Goal: Task Accomplishment & Management: Complete application form

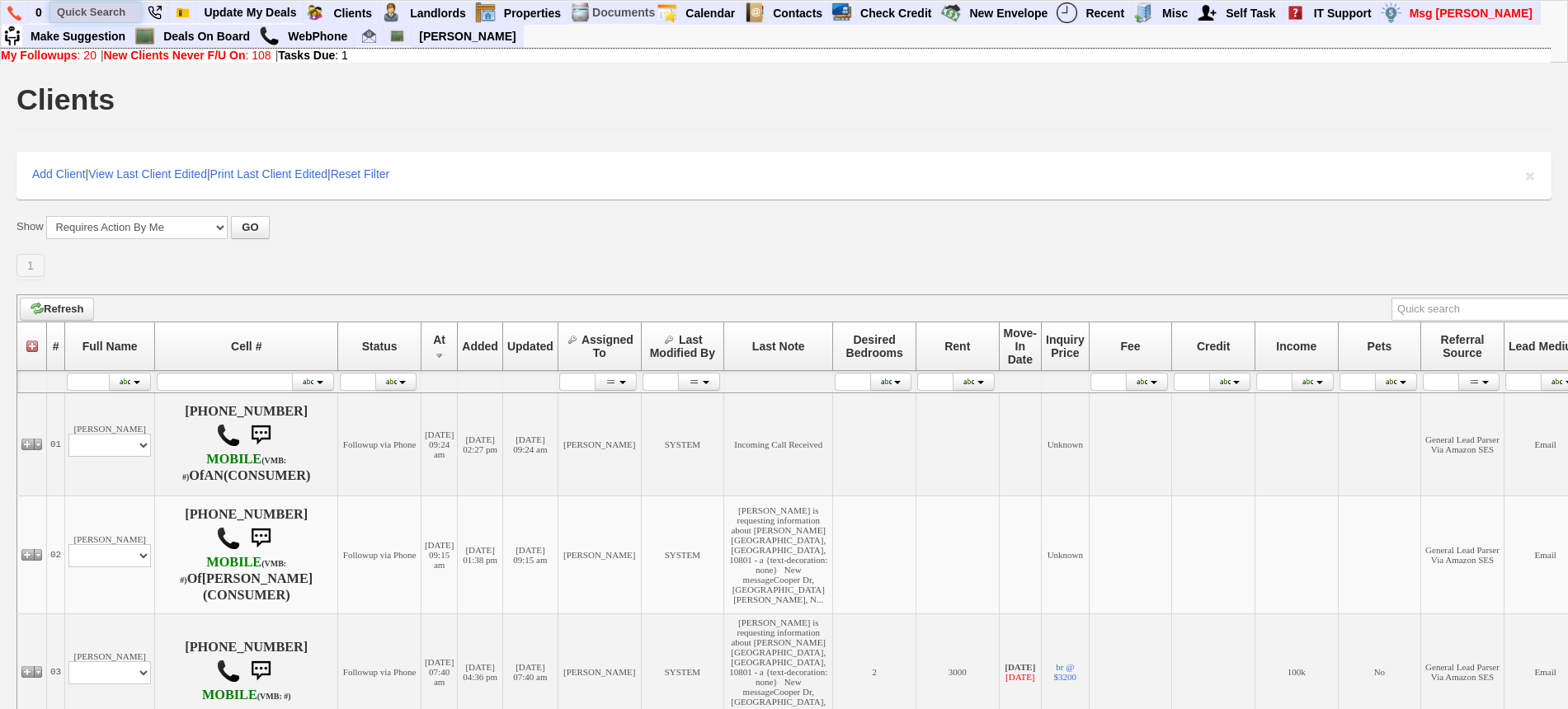
click at [102, 19] on input "text" at bounding box center [95, 12] width 91 height 20
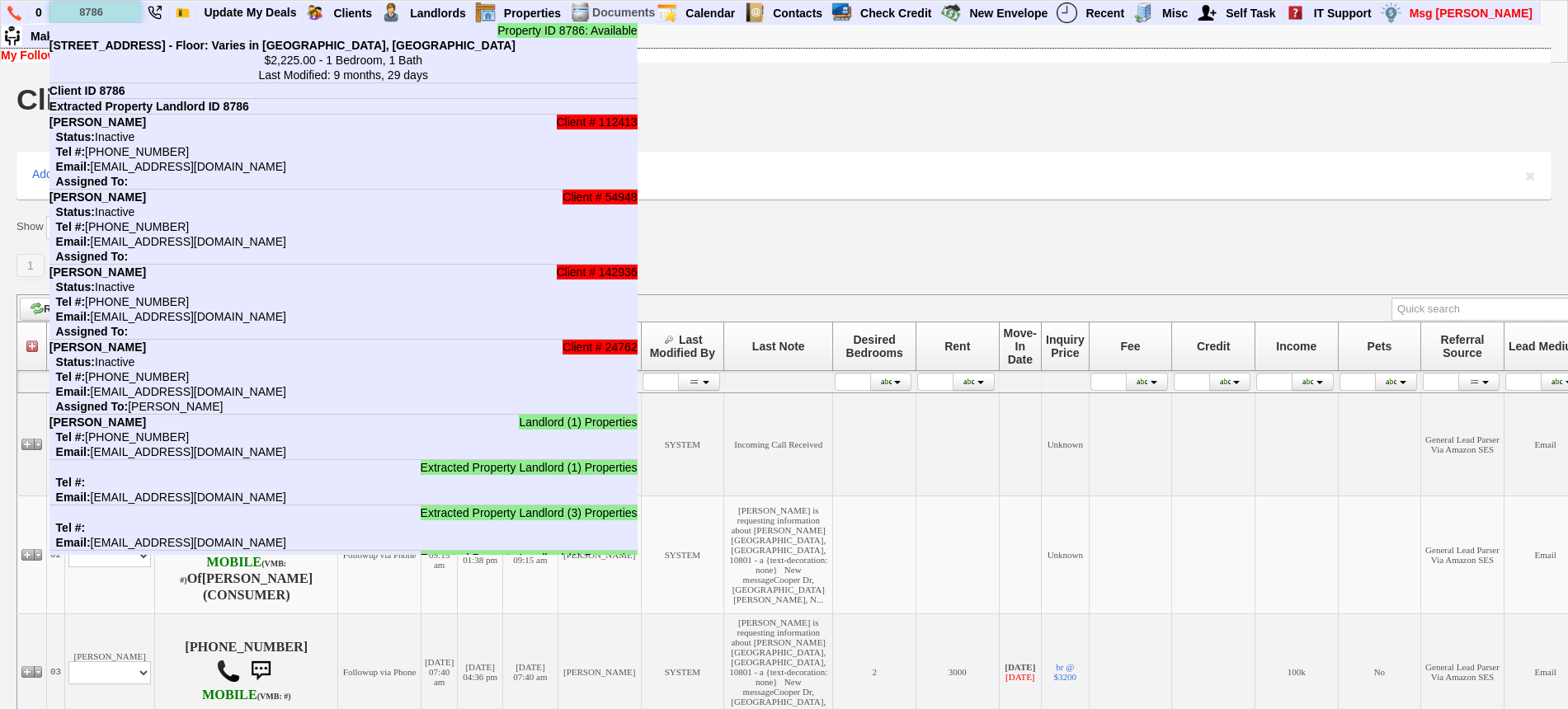
click at [113, 14] on input "8786" at bounding box center [95, 12] width 91 height 20
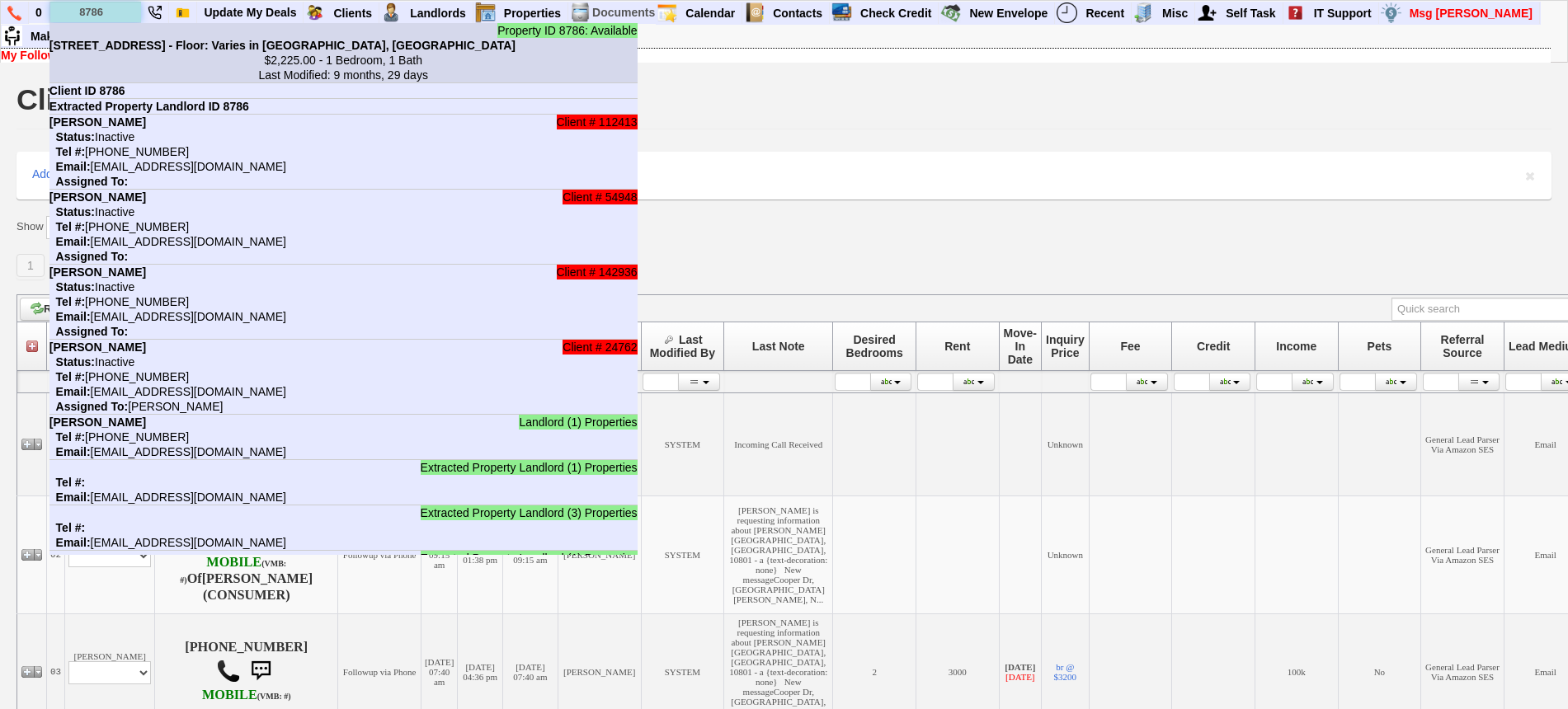
type input "8786"
click at [118, 33] on li "Property ID 8786: Available 550 Locust St - Unit #3F - Floor: Varies in Mount V…" at bounding box center [343, 53] width 588 height 60
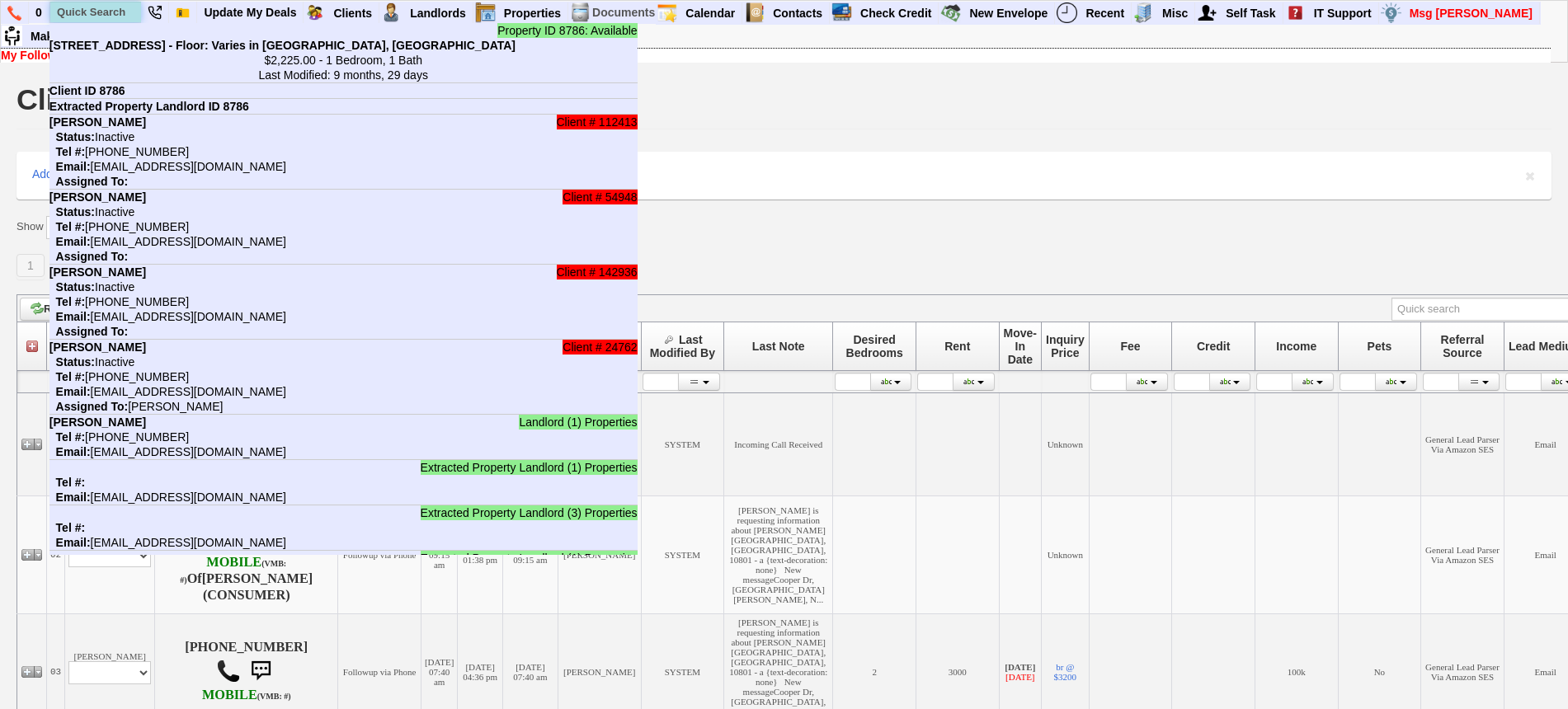
click at [94, 8] on input "text" at bounding box center [95, 12] width 91 height 20
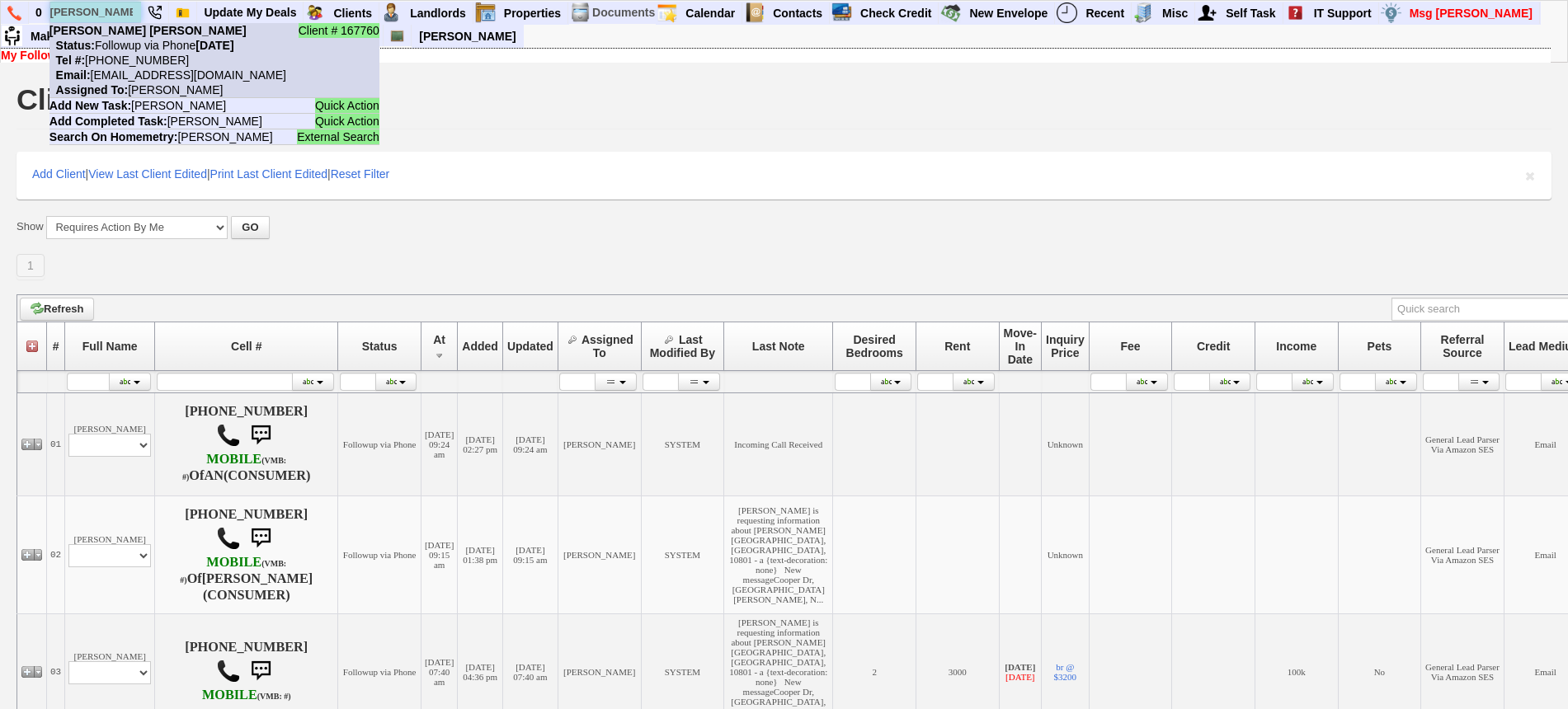
type input "ines milag"
click at [137, 42] on nobr "Status: Followup via Phone Friday, September 19th, 2025" at bounding box center [142, 46] width 185 height 14
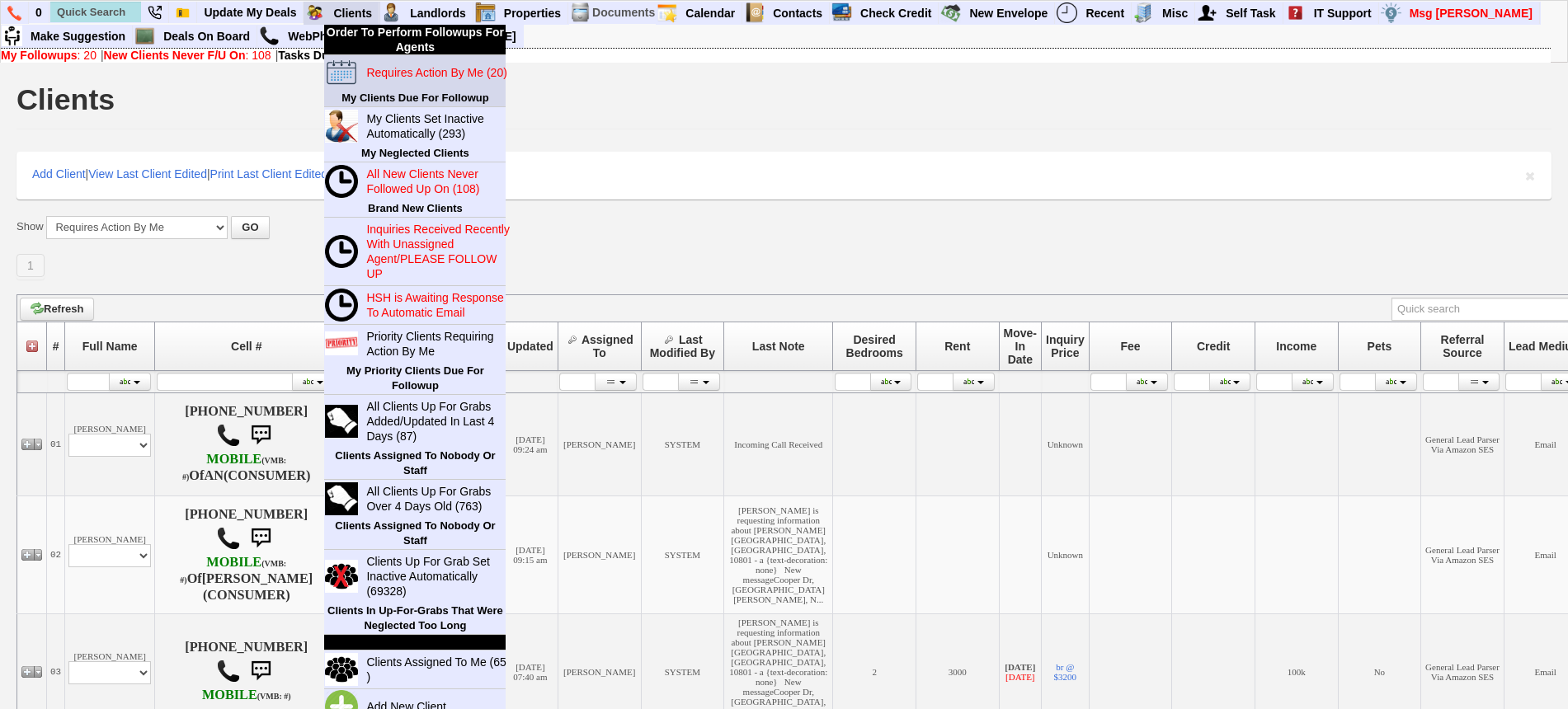
click at [420, 75] on blink "Requires Action By Me (20)" at bounding box center [436, 73] width 140 height 14
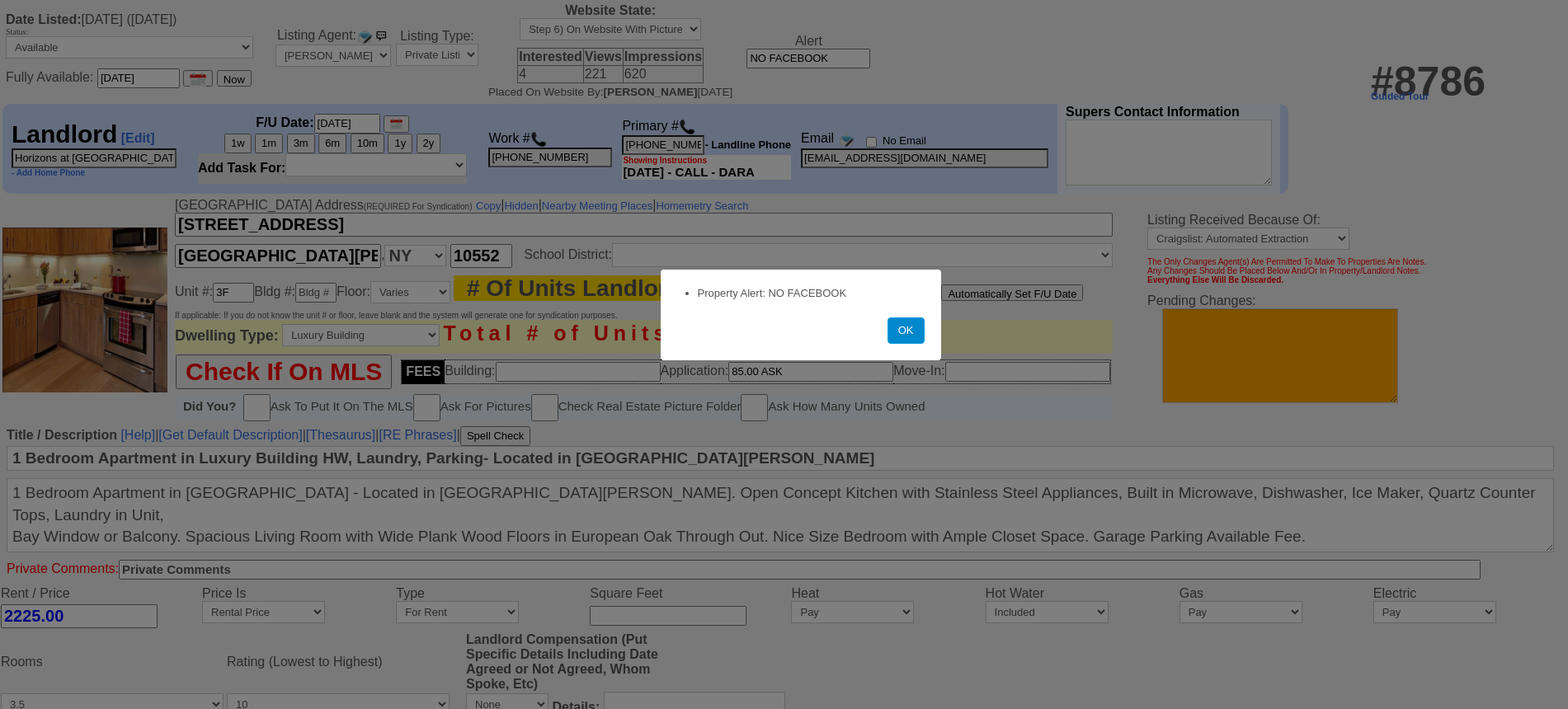
click at [902, 331] on button "OK" at bounding box center [906, 330] width 37 height 26
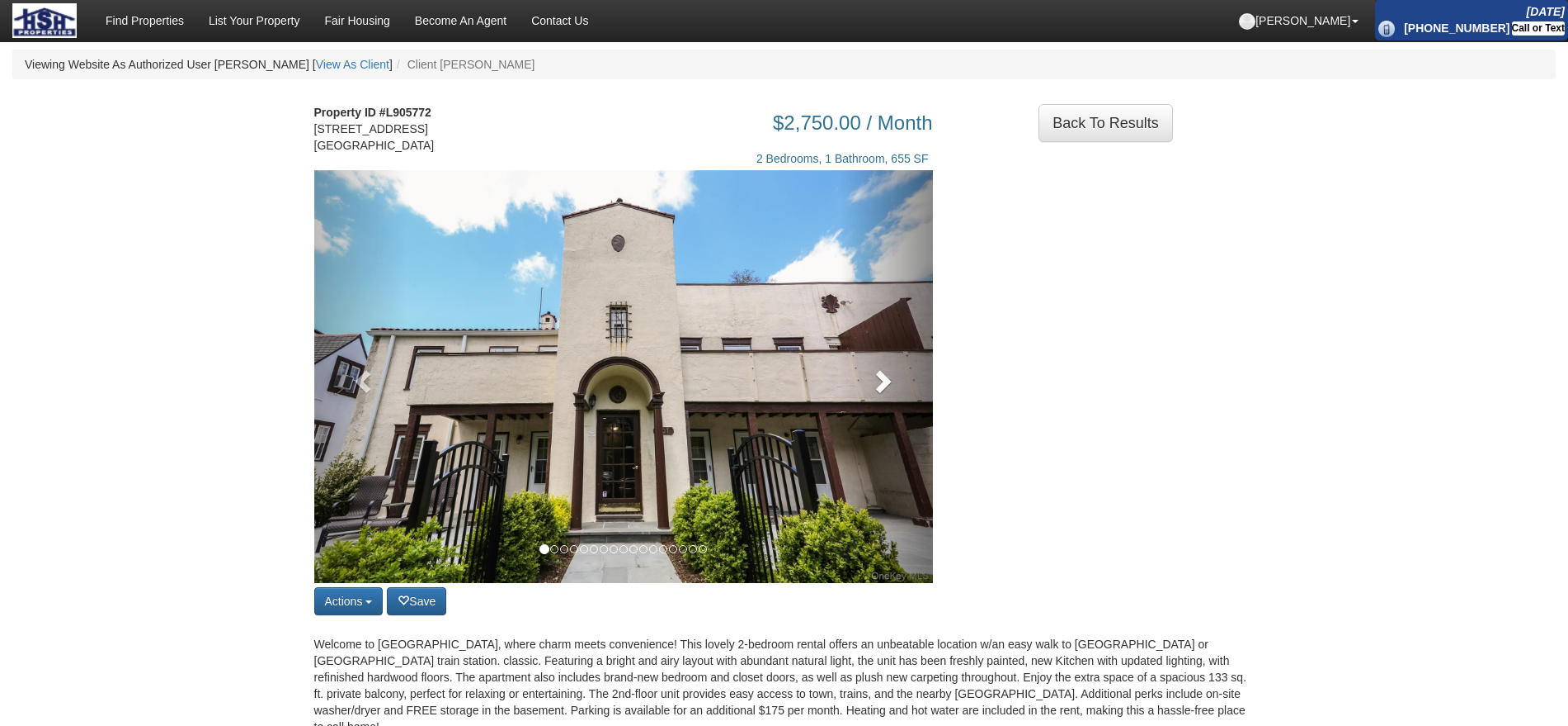
click at [842, 374] on link at bounding box center [887, 376] width 93 height 413
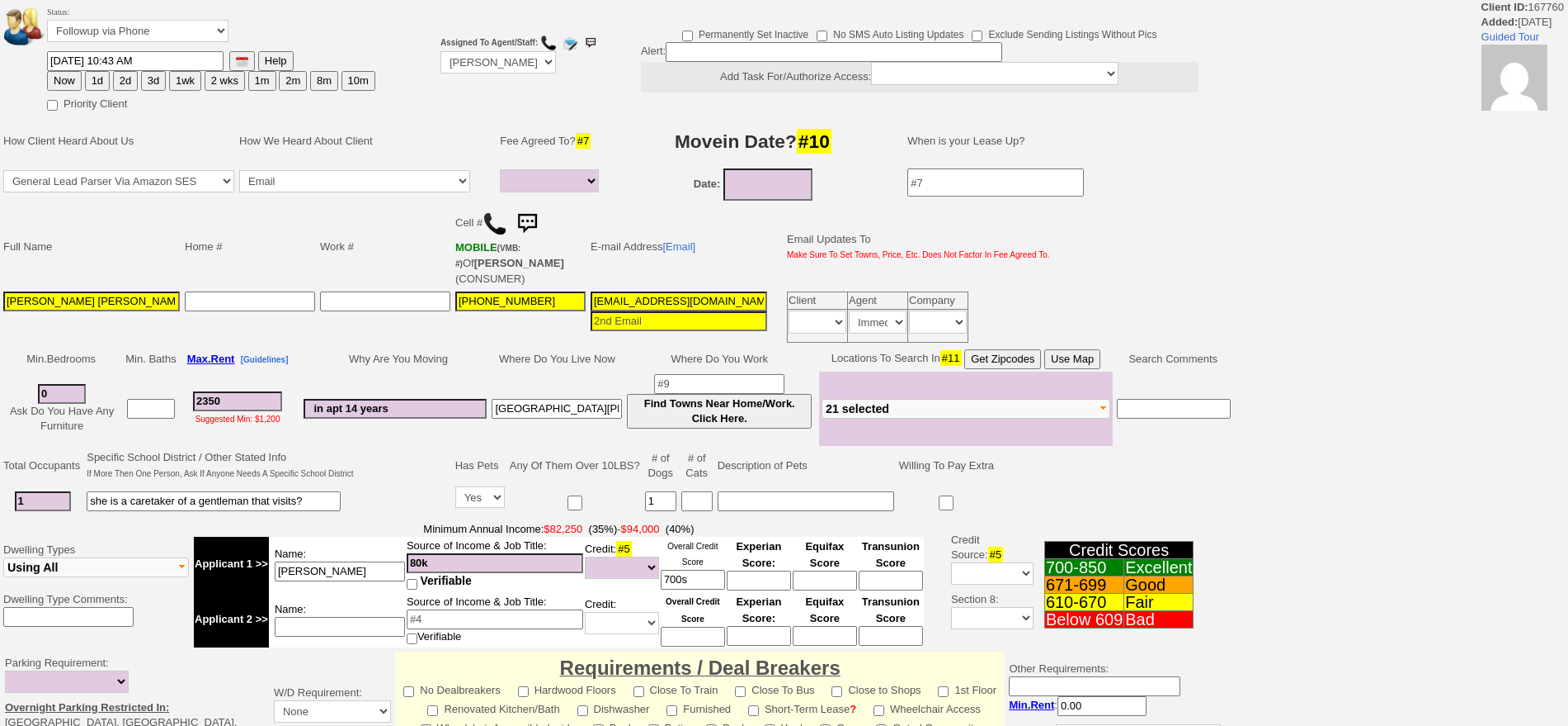
select select
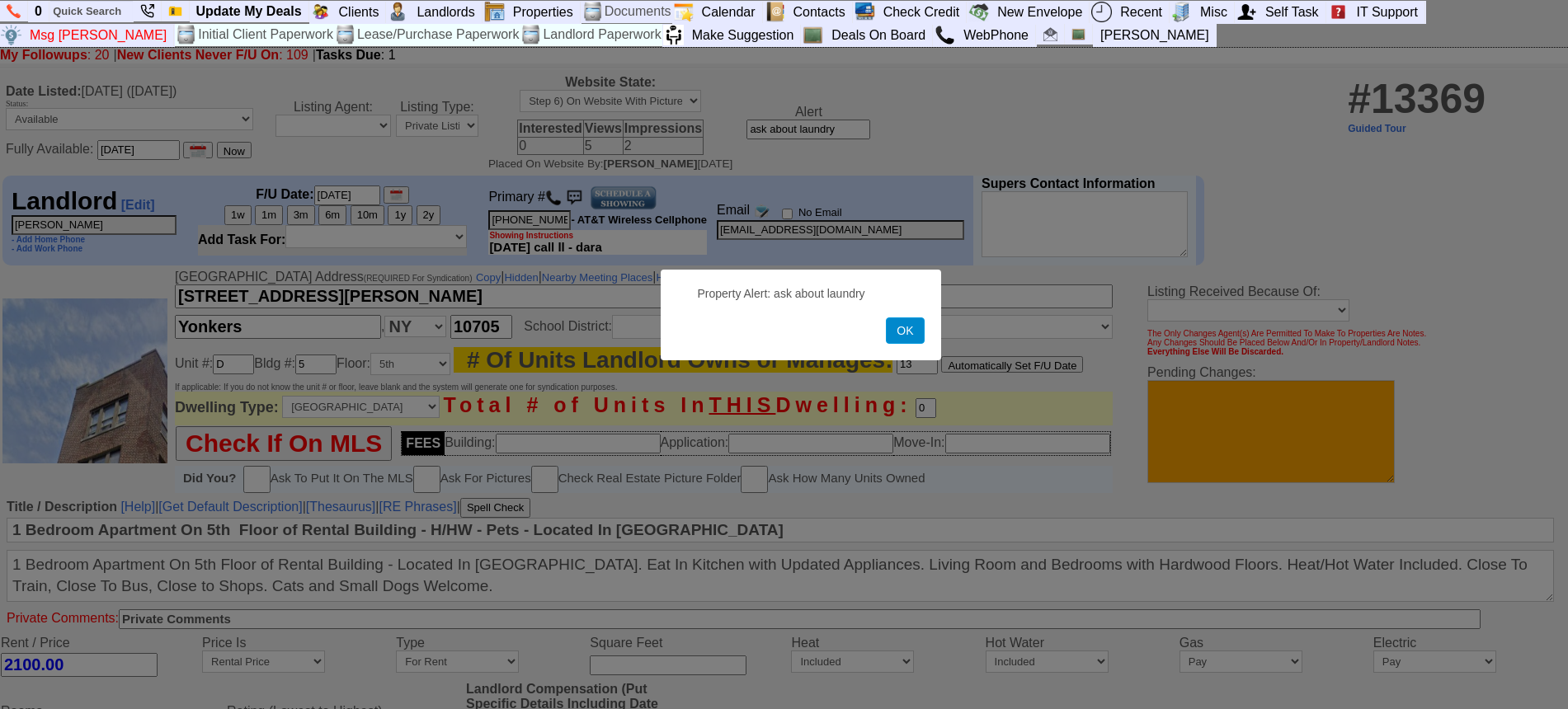
click at [914, 334] on button "OK" at bounding box center [904, 330] width 38 height 26
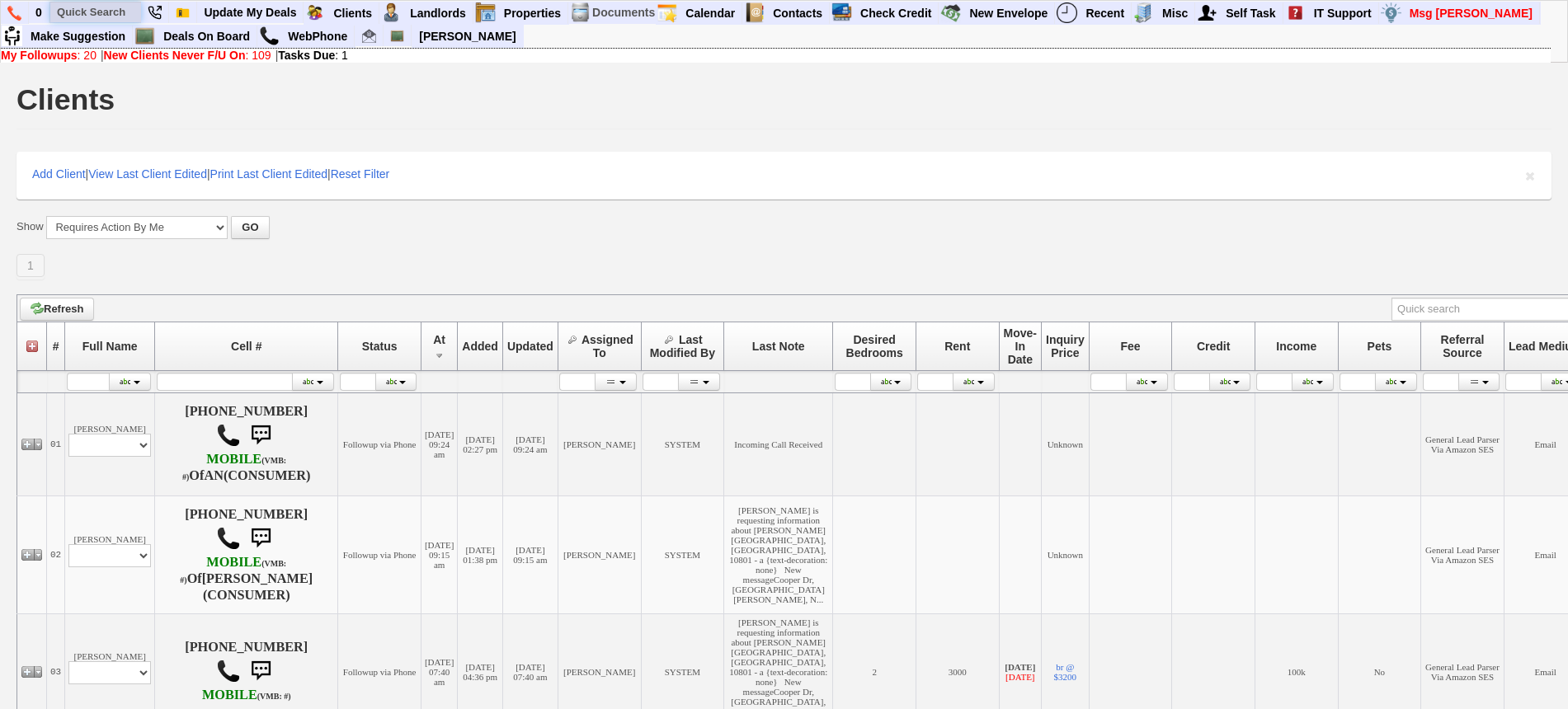
click at [81, 10] on input "text" at bounding box center [95, 12] width 91 height 20
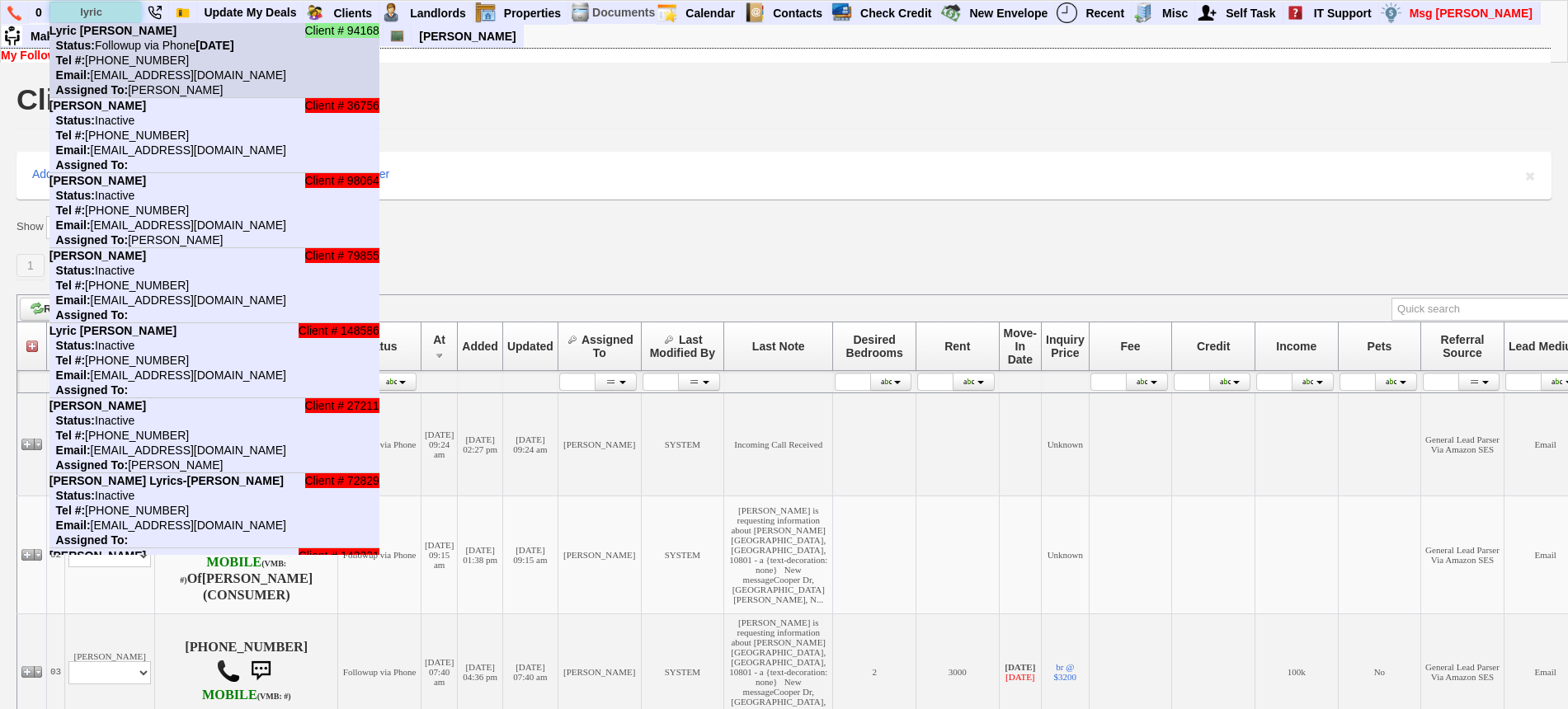
type input "lyric"
click at [131, 37] on li "Client # 94168 Lyric Dupree Status: Followup via Phone Saturday, September 13th…" at bounding box center [214, 60] width 330 height 75
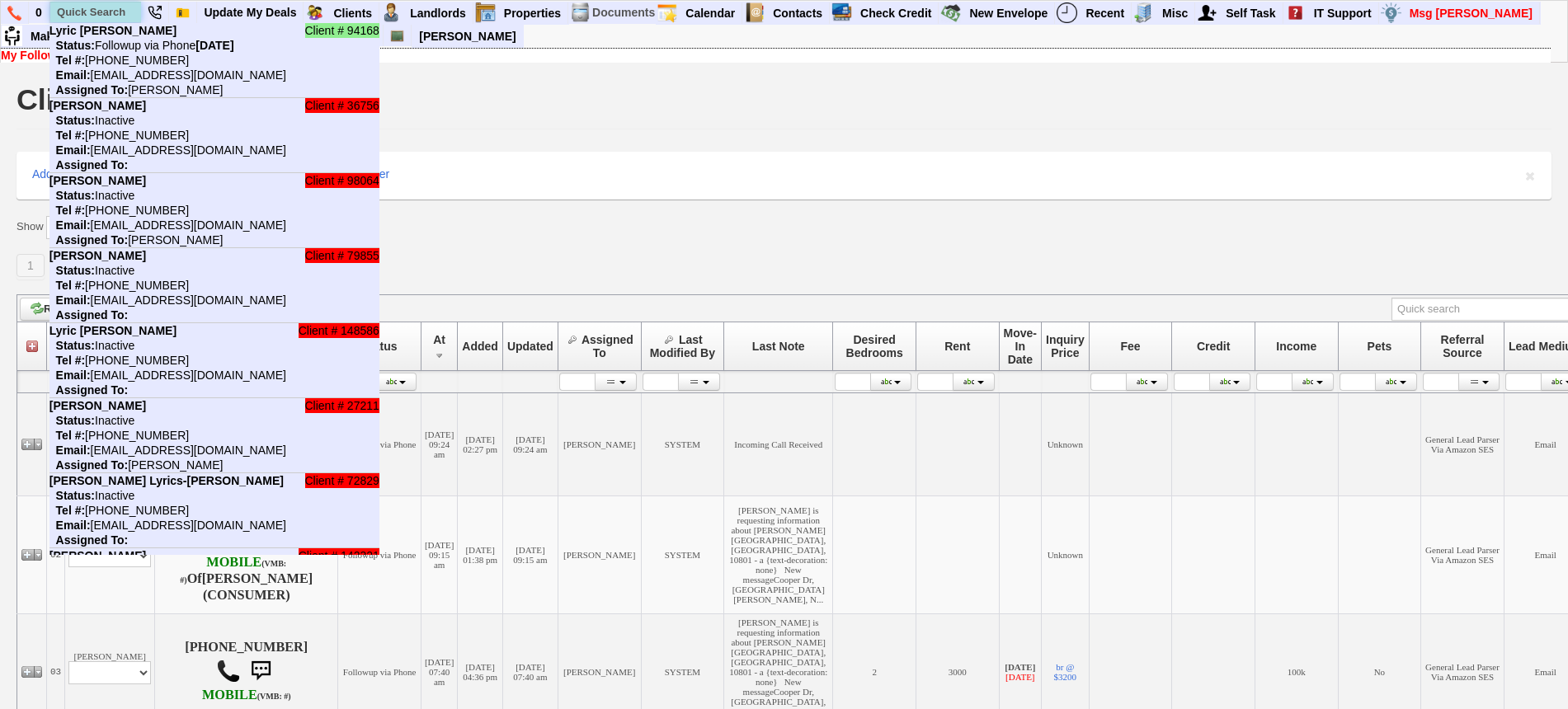
click at [98, 12] on input "text" at bounding box center [95, 12] width 91 height 20
paste input "(415) 815-5874"
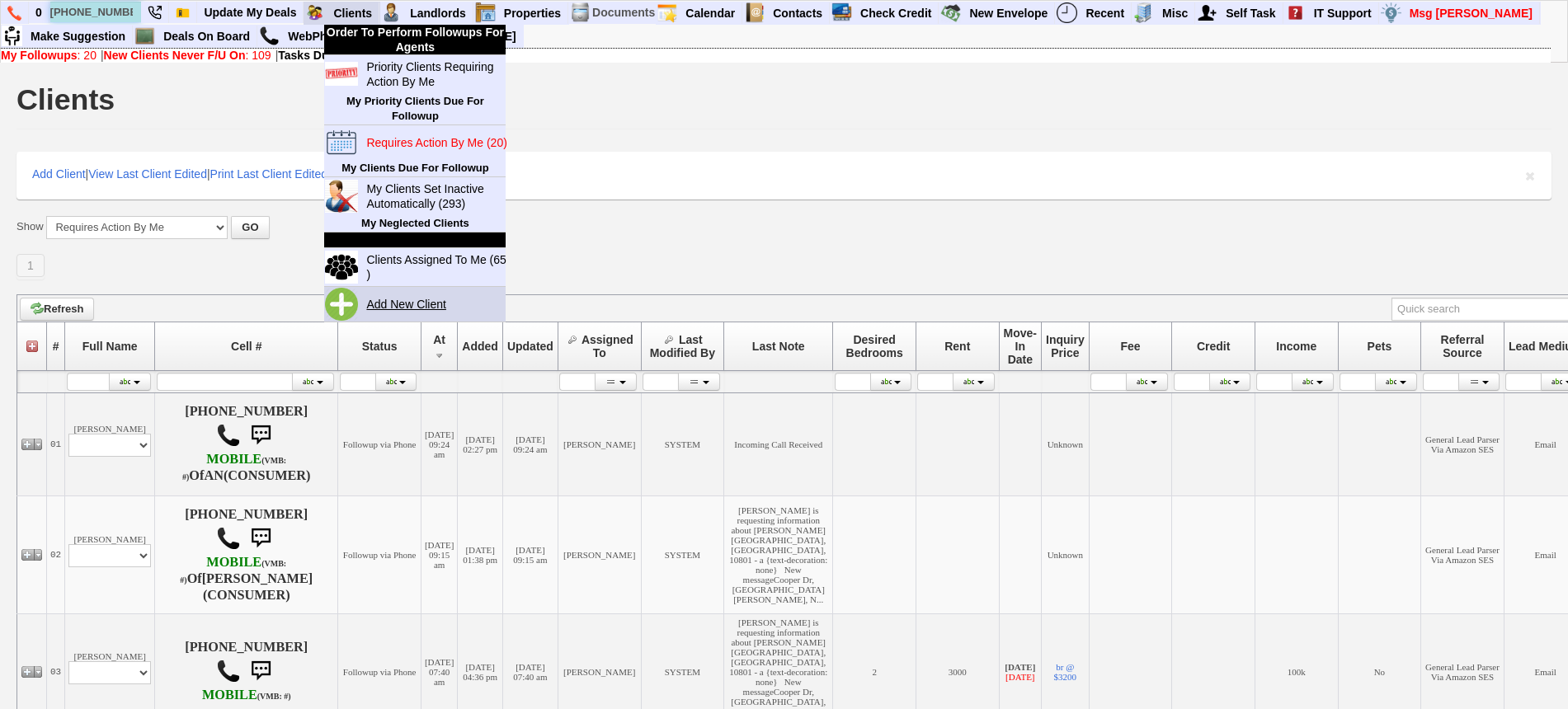
type input "(415) 815-5874"
click at [428, 293] on link "Add New Client" at bounding box center [413, 303] width 107 height 21
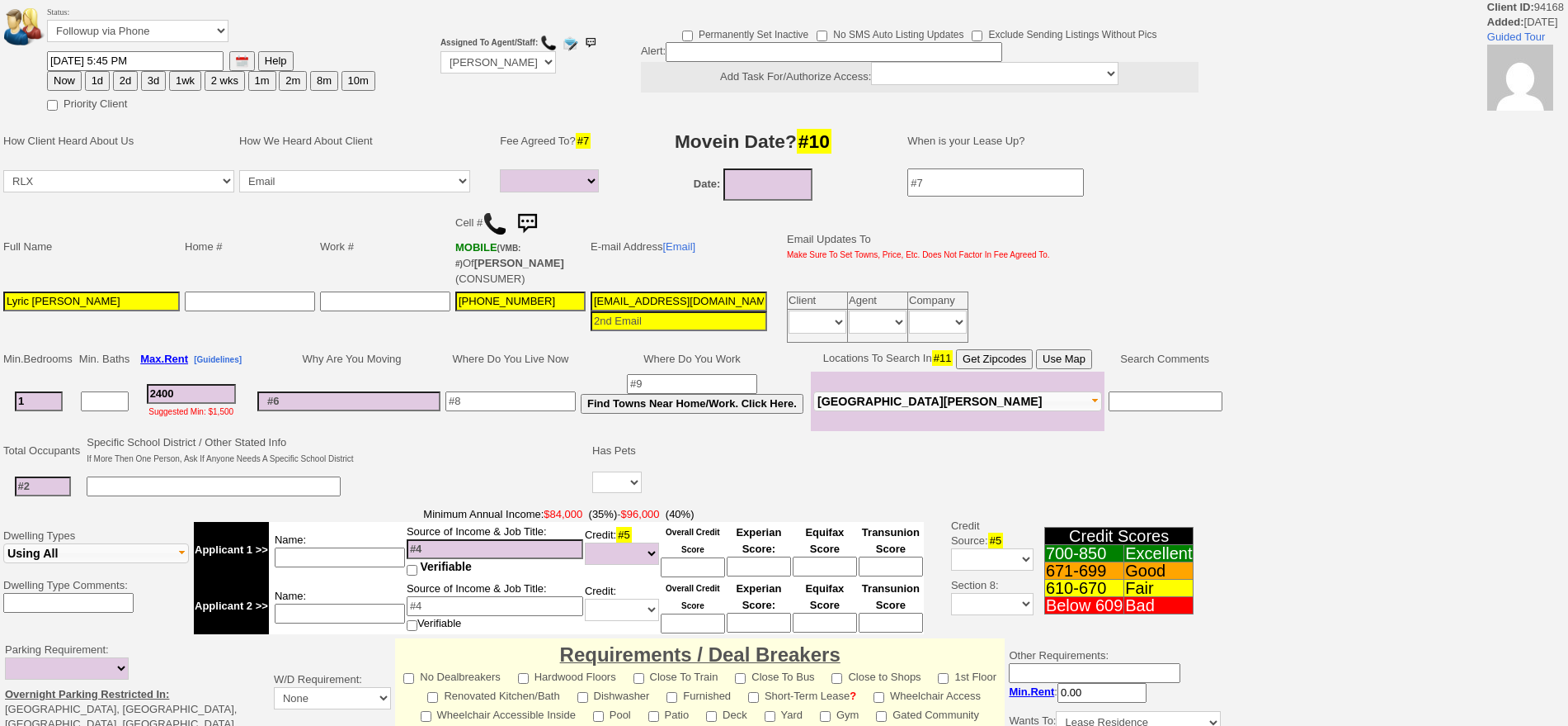
select select
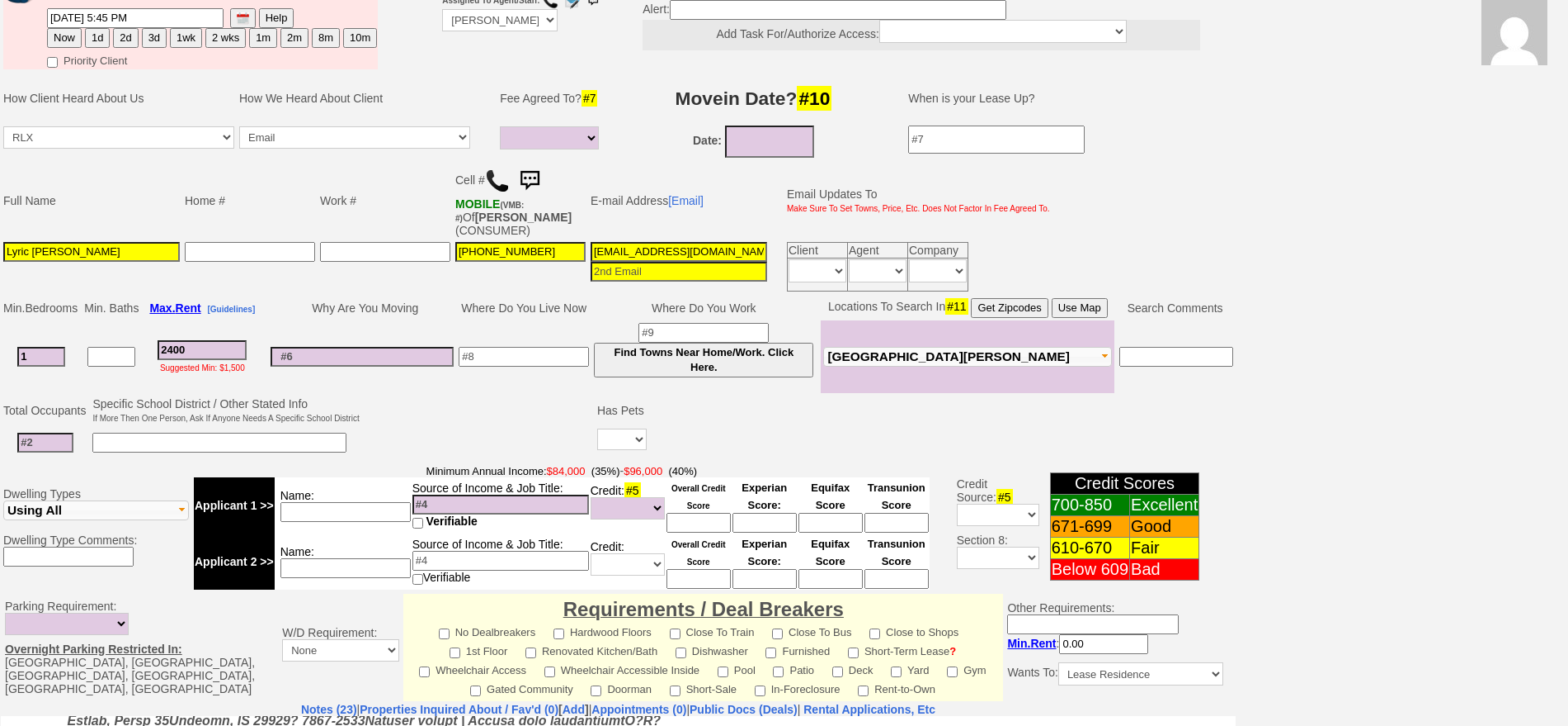
scroll to position [310, 0]
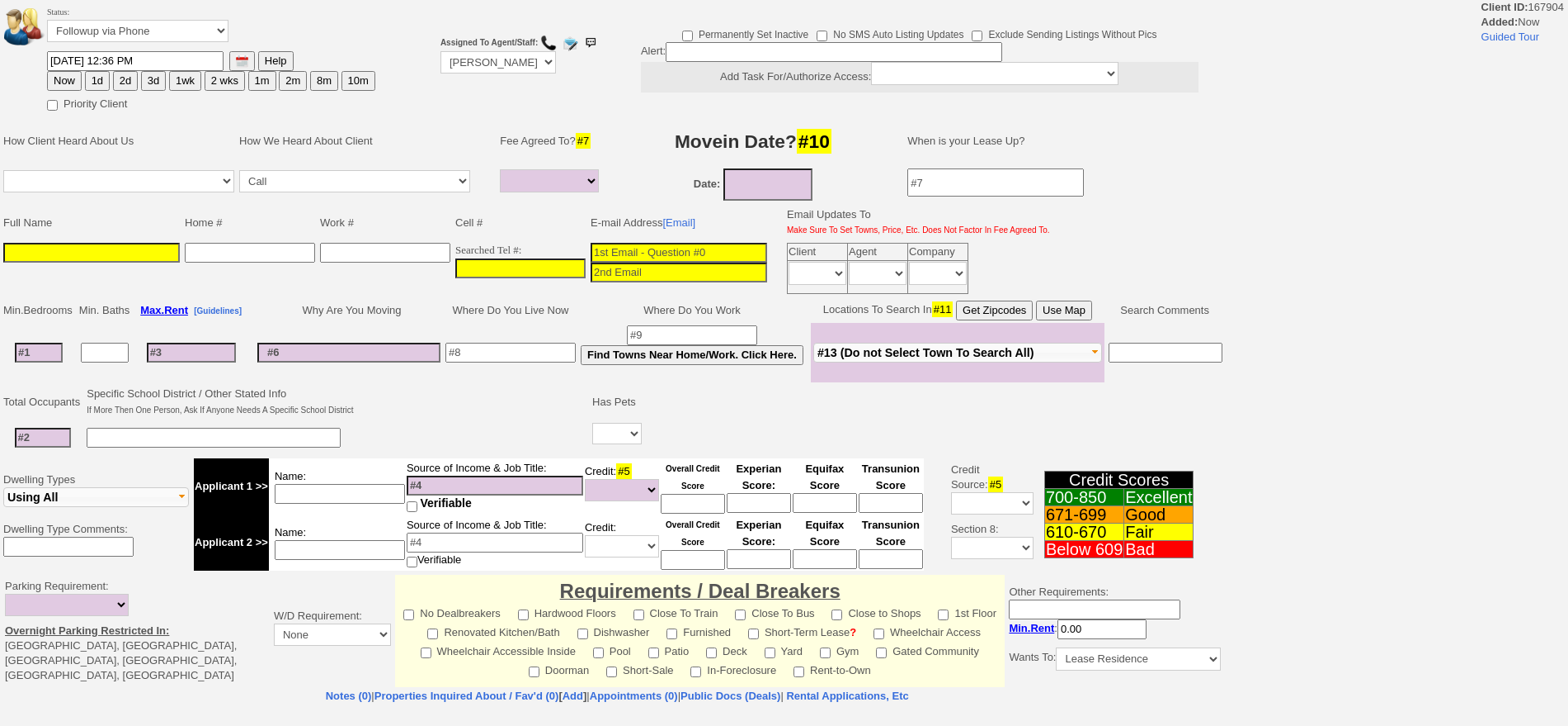
select select
click at [531, 263] on input "___-___-____" at bounding box center [520, 268] width 131 height 20
paste input "415-815-5874"
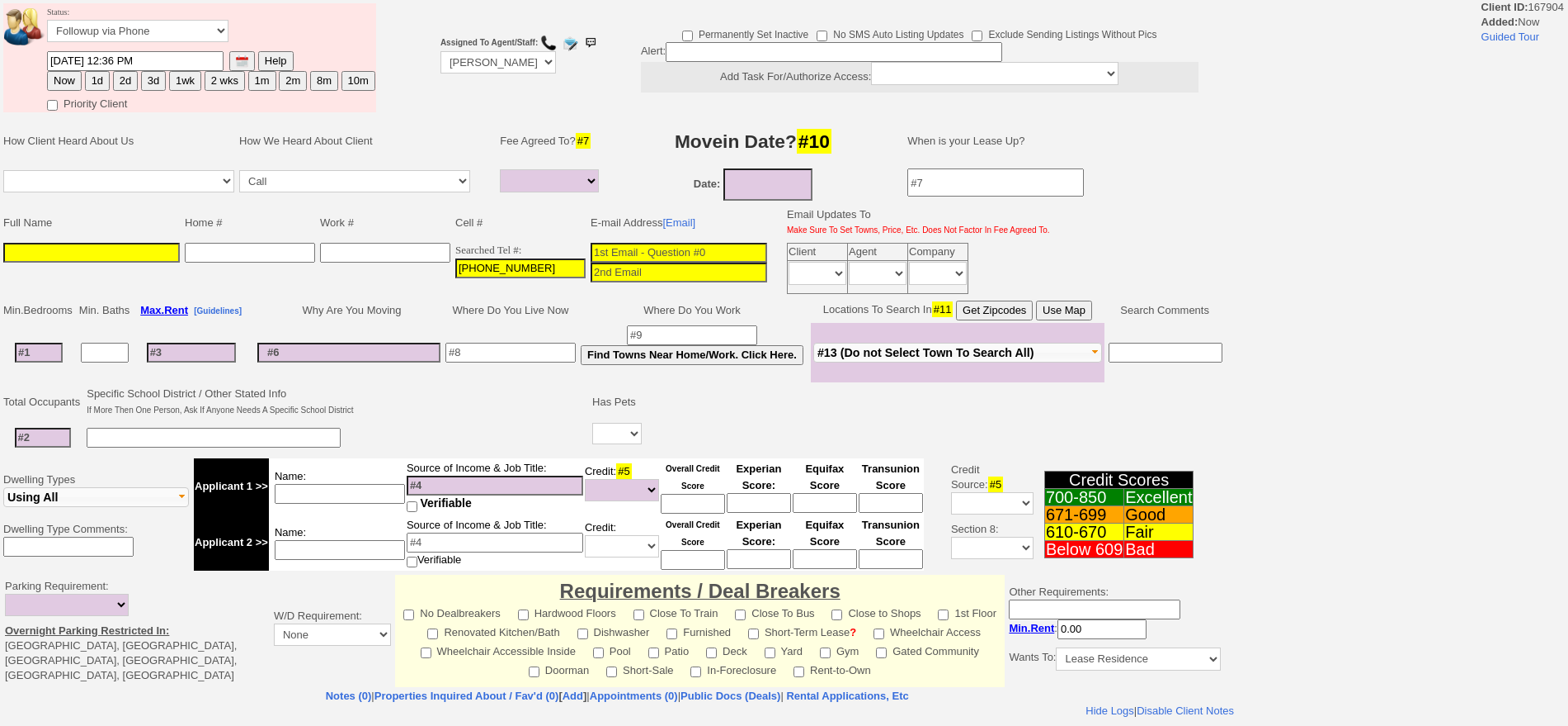
type input "415-815-5874"
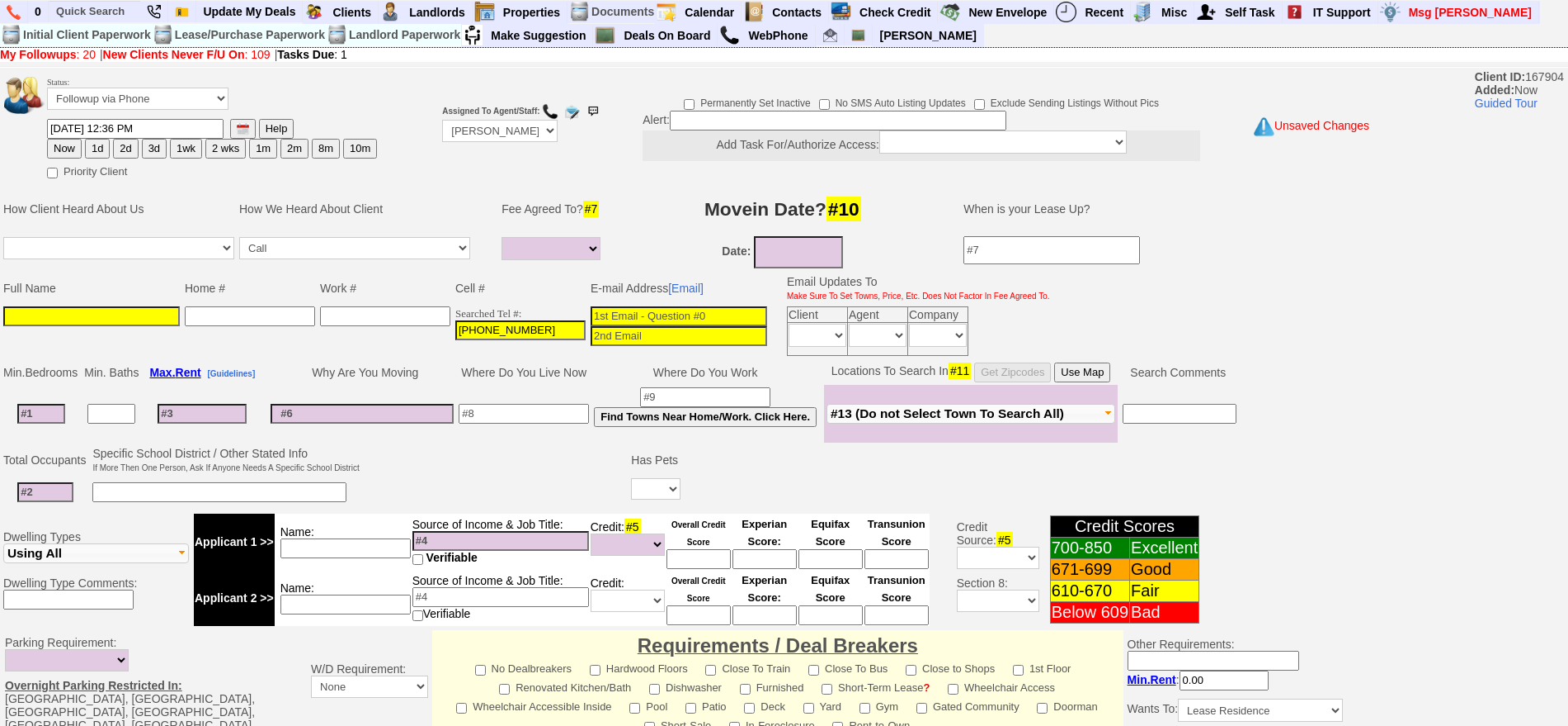
click at [688, 309] on input at bounding box center [679, 316] width 176 height 20
paste input "loretberdugo1985@gmail.com"
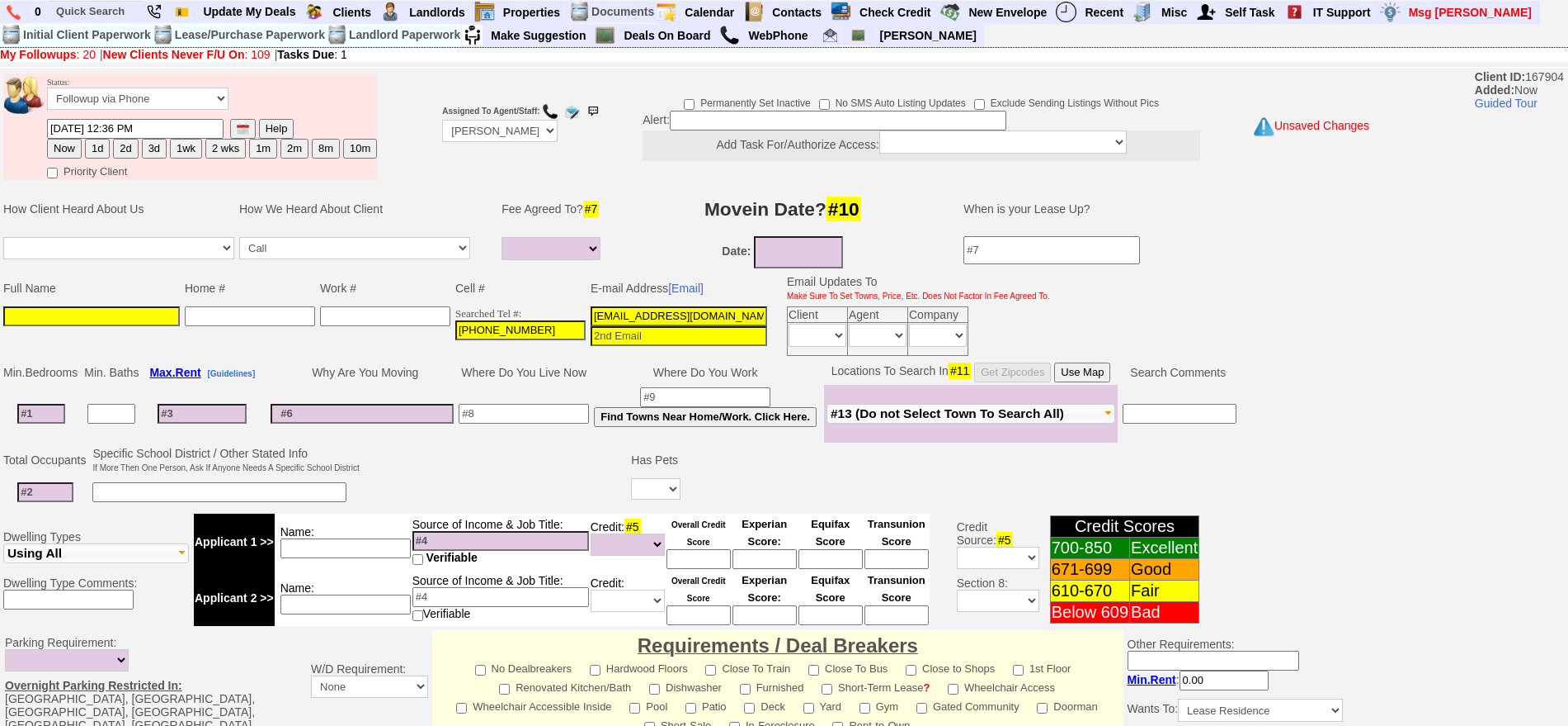
type input "loretberdugo1985@gmail.com"
click at [14, 316] on input at bounding box center [92, 316] width 176 height 20
paste input "Yolanda Zuniga"
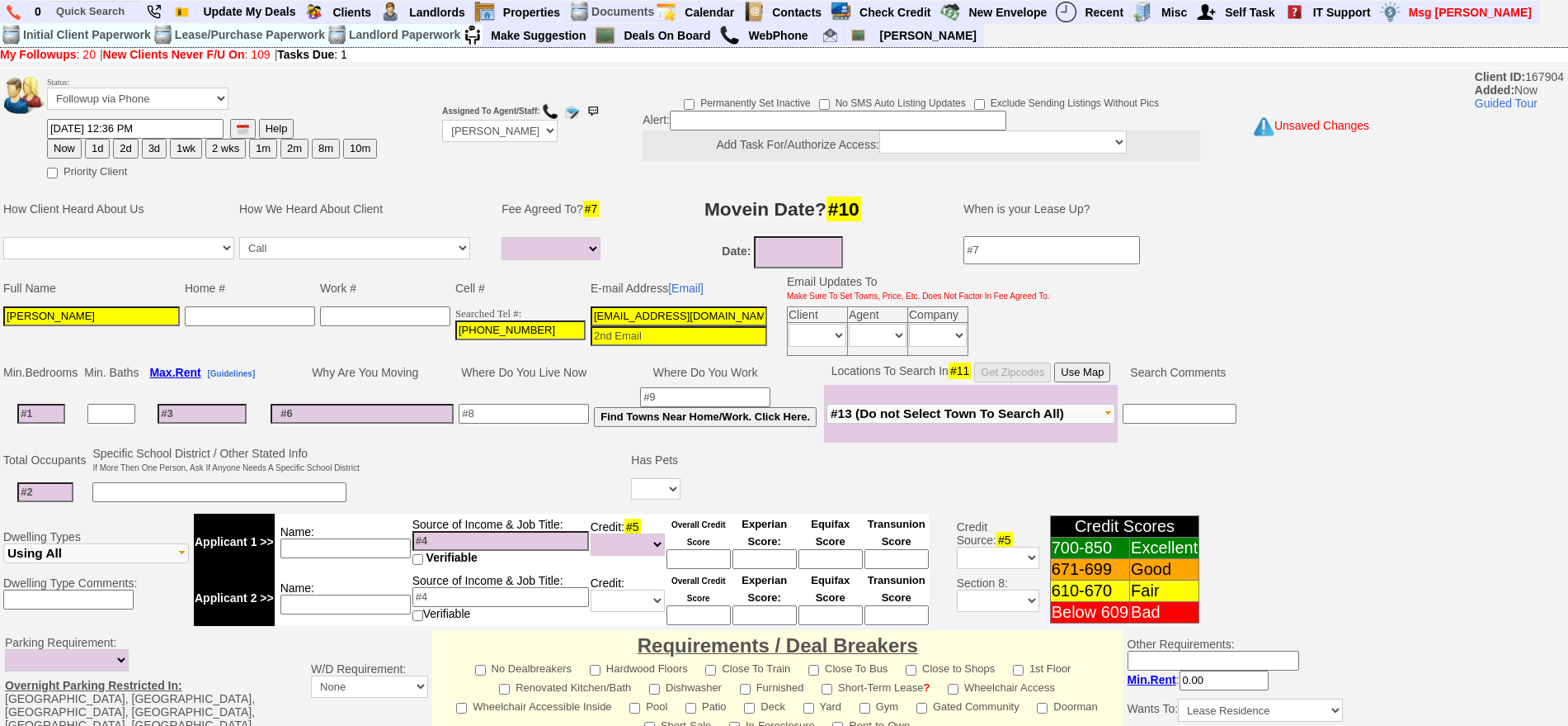
type input "Yolanda Zuniga"
click at [86, 146] on button "1d" at bounding box center [97, 148] width 25 height 20
type input "09/15/2025 12:36 PM"
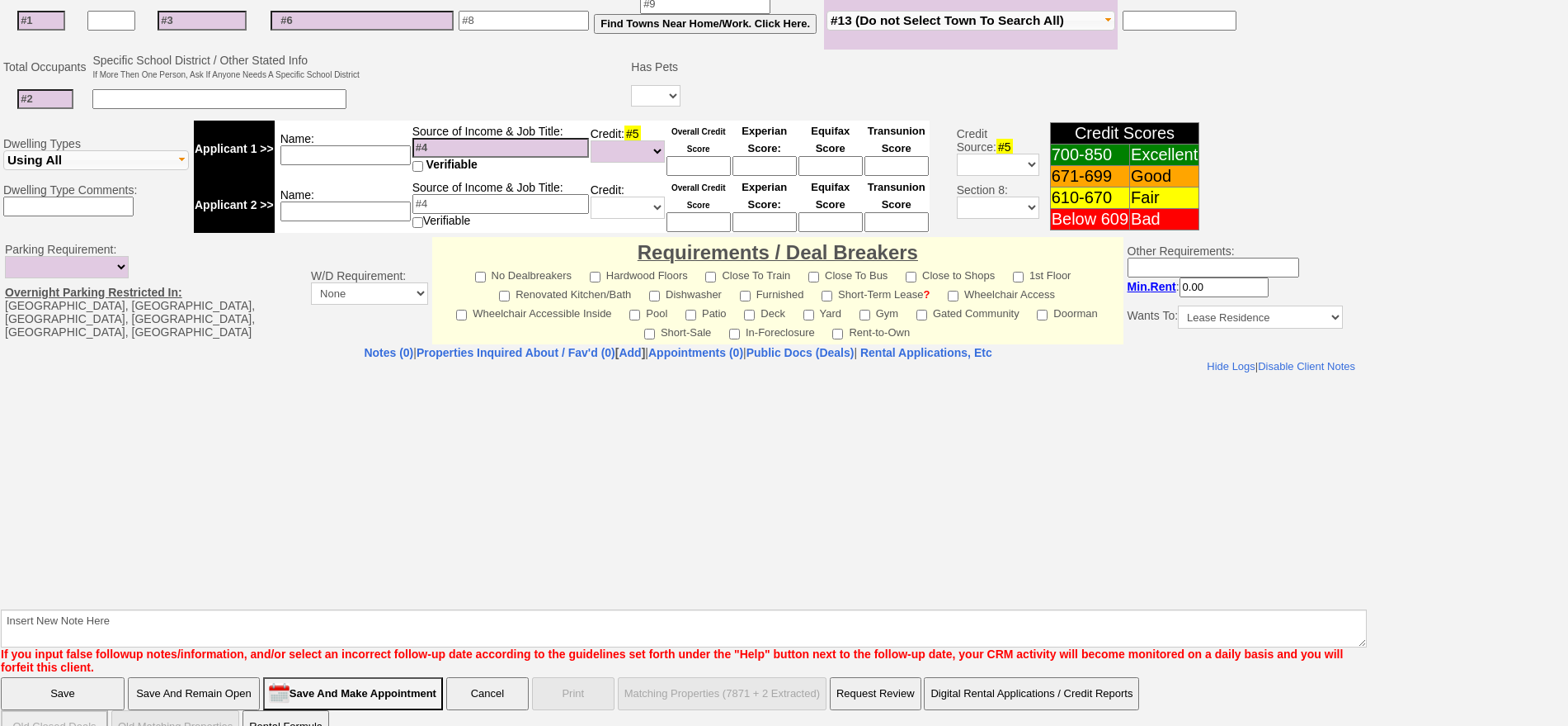
scroll to position [417, 0]
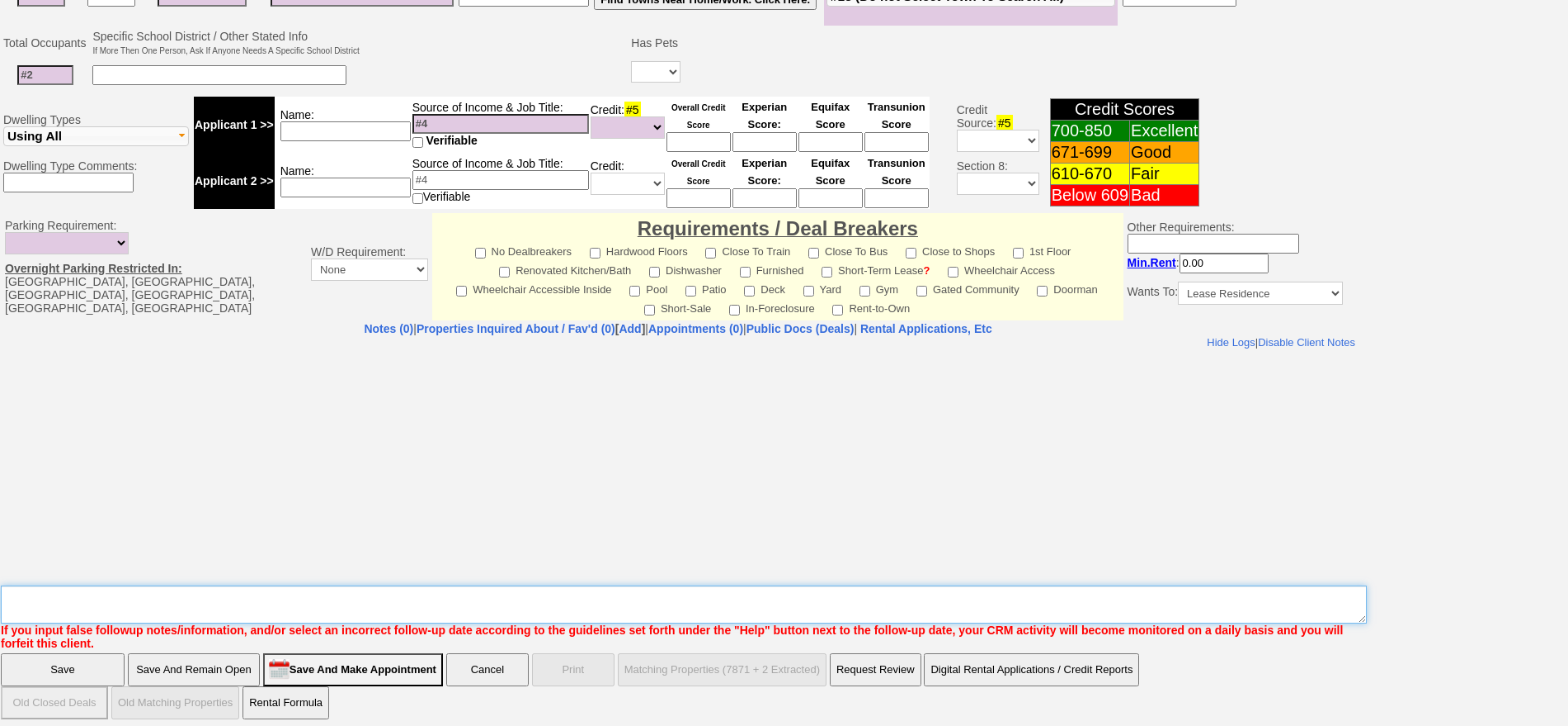
click at [812, 589] on textarea "Insert New Note Here" at bounding box center [684, 604] width 1366 height 38
type textarea "331 apartments.com ld"
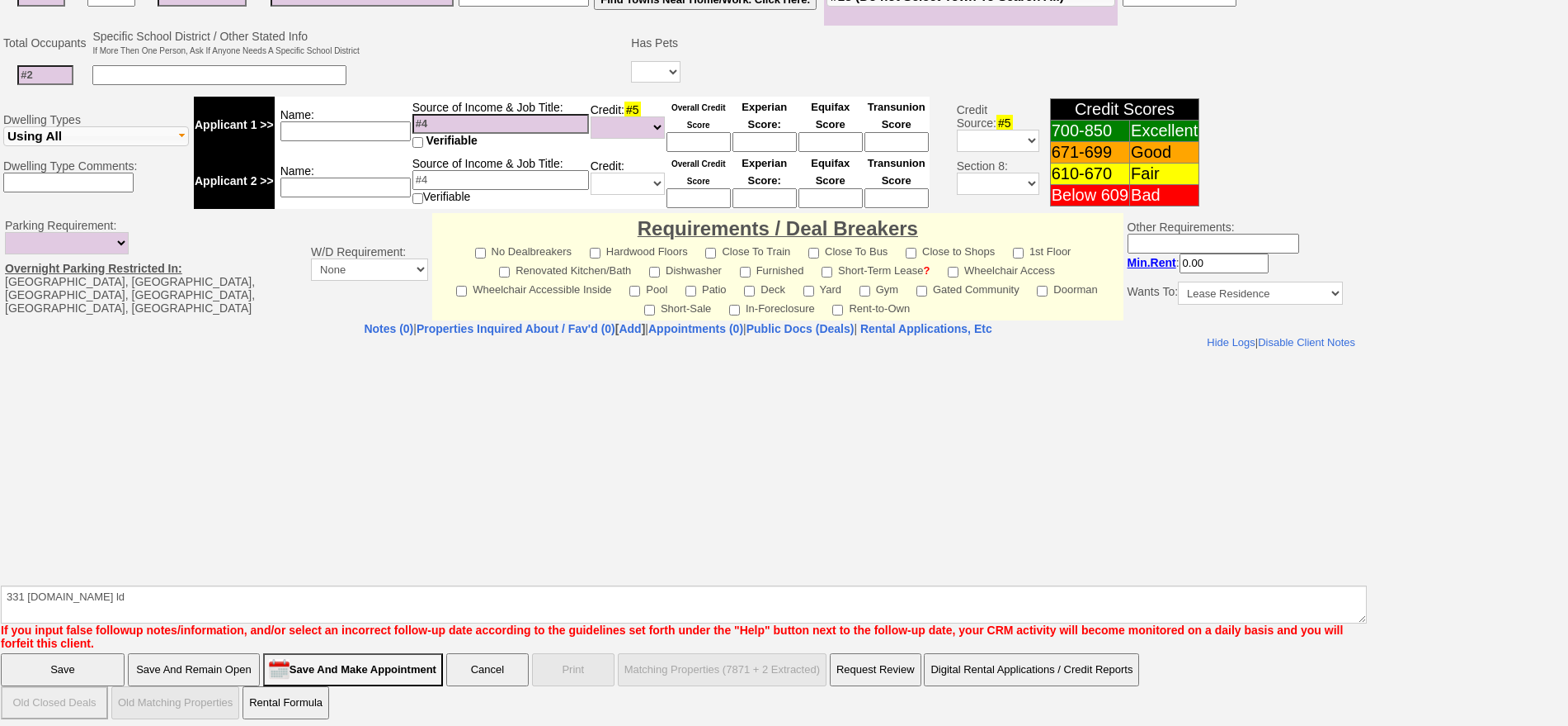
click input "Save" at bounding box center [63, 669] width 124 height 33
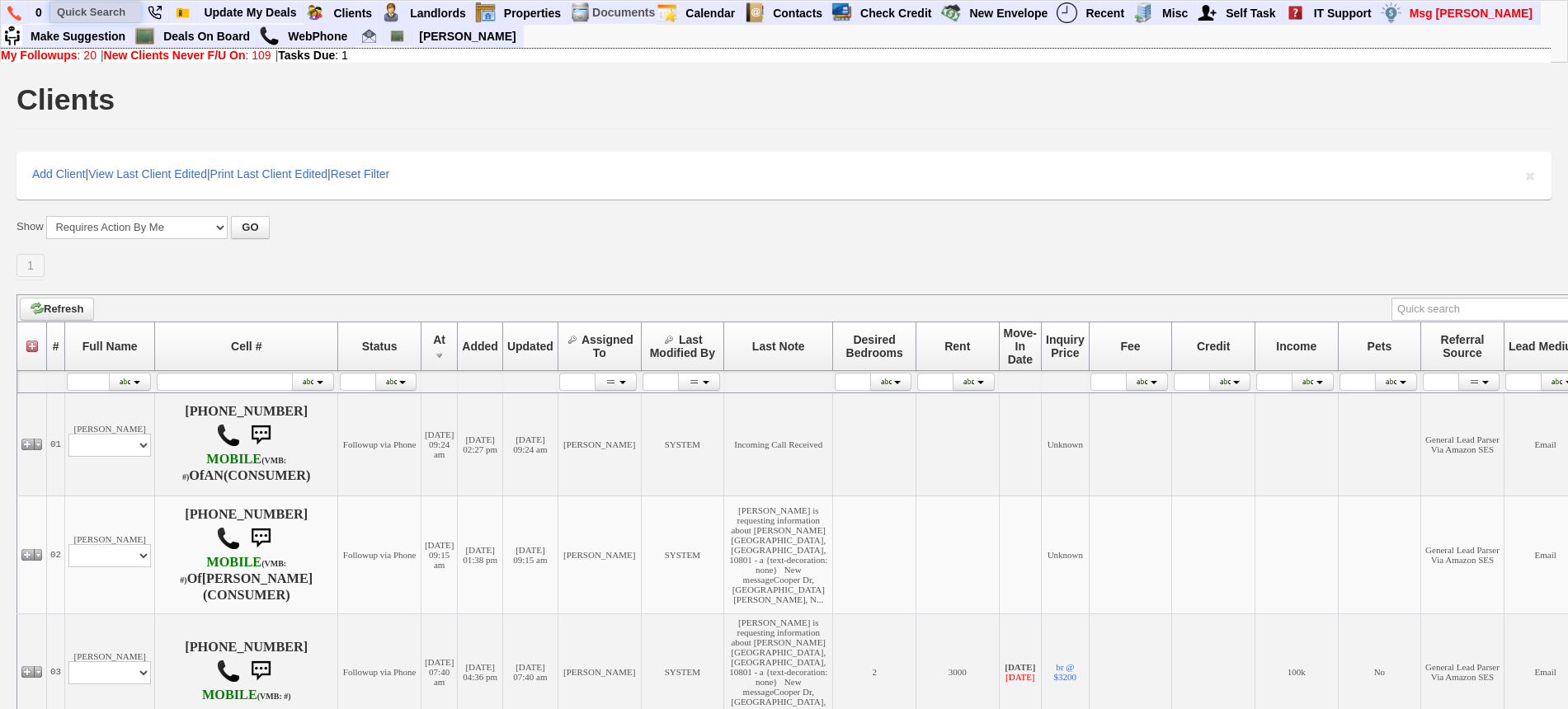
click at [94, 10] on input "text" at bounding box center [95, 12] width 91 height 20
paste input "[PHONE_NUMBER]"
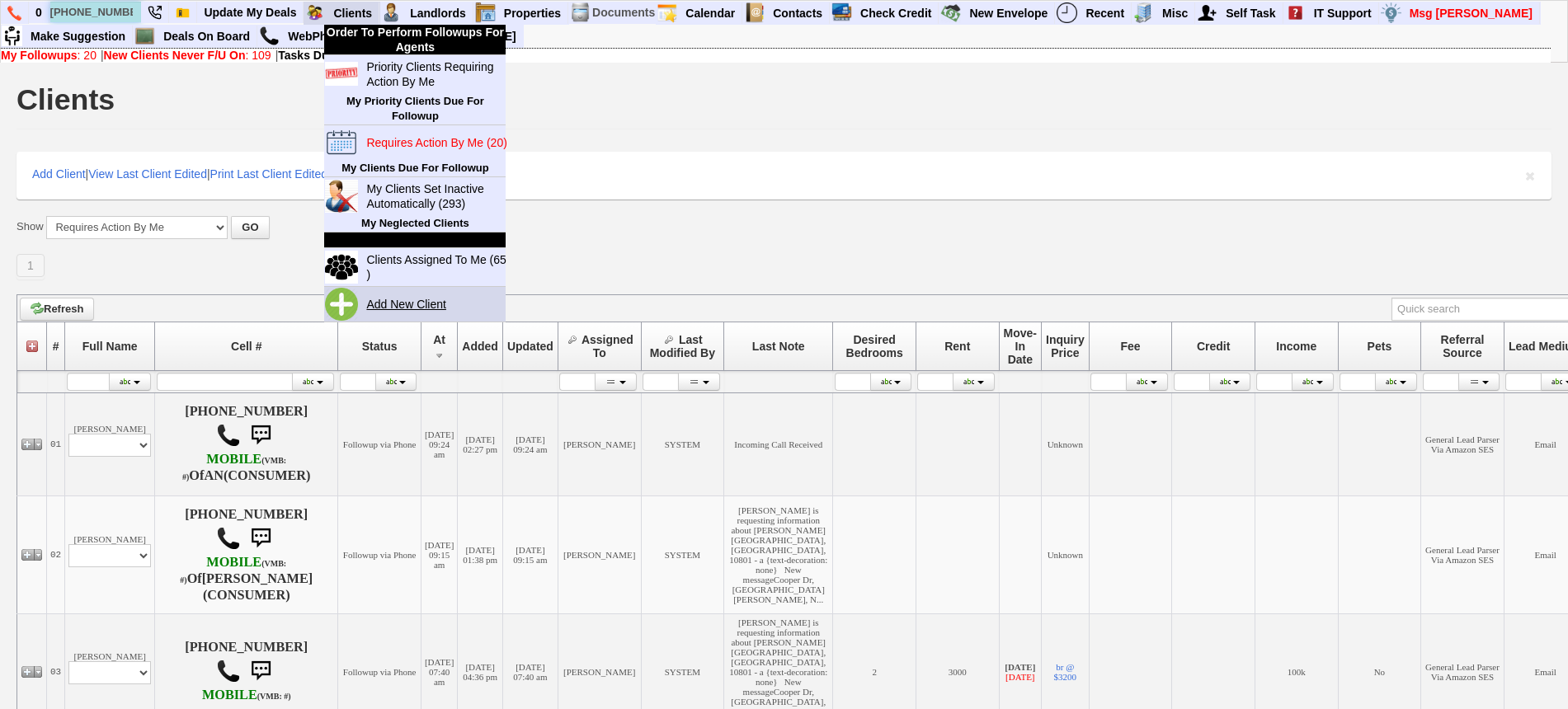
type input "[PHONE_NUMBER]"
click at [409, 293] on link "Add New Client" at bounding box center [413, 303] width 107 height 21
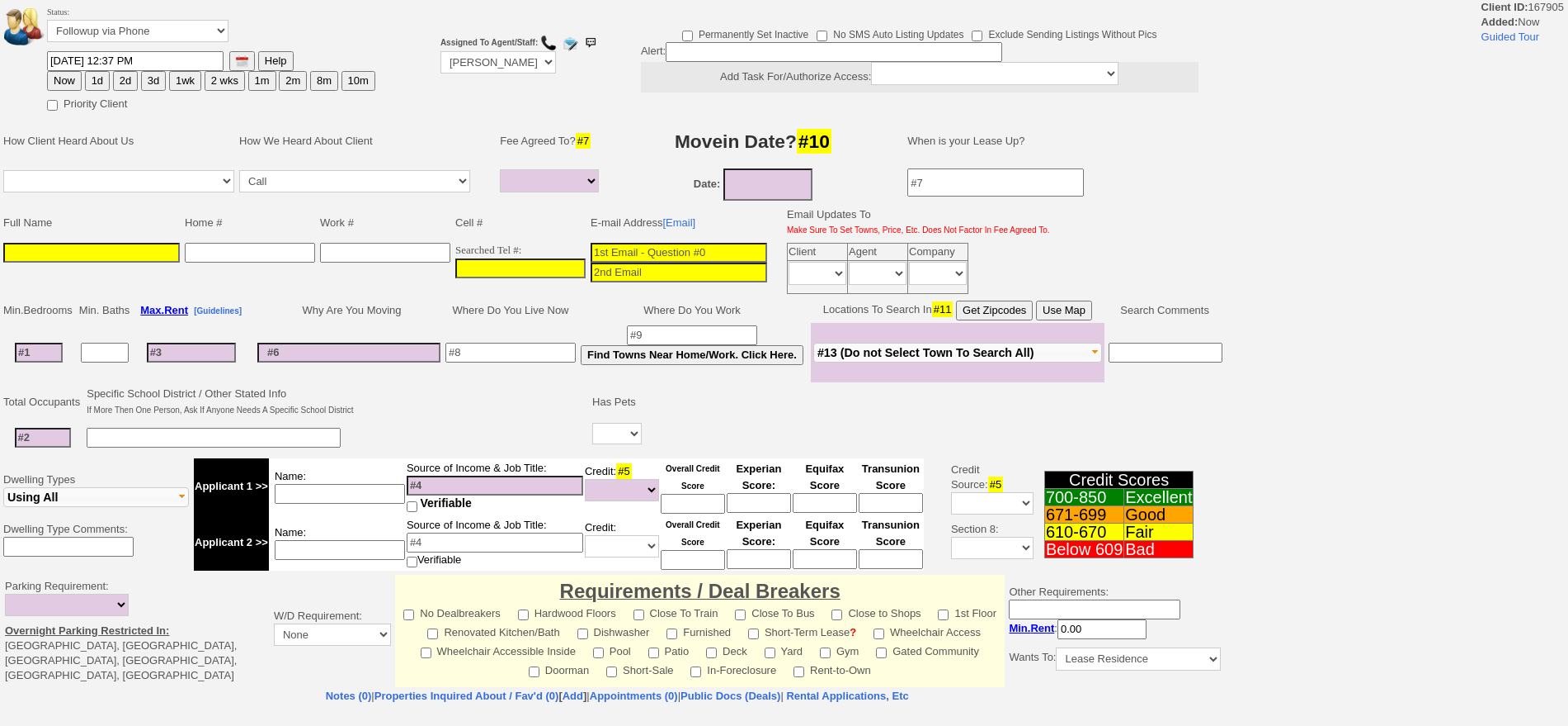
select select
click at [529, 263] on input "___-___-____" at bounding box center [520, 268] width 131 height 20
paste input "347-908-9231"
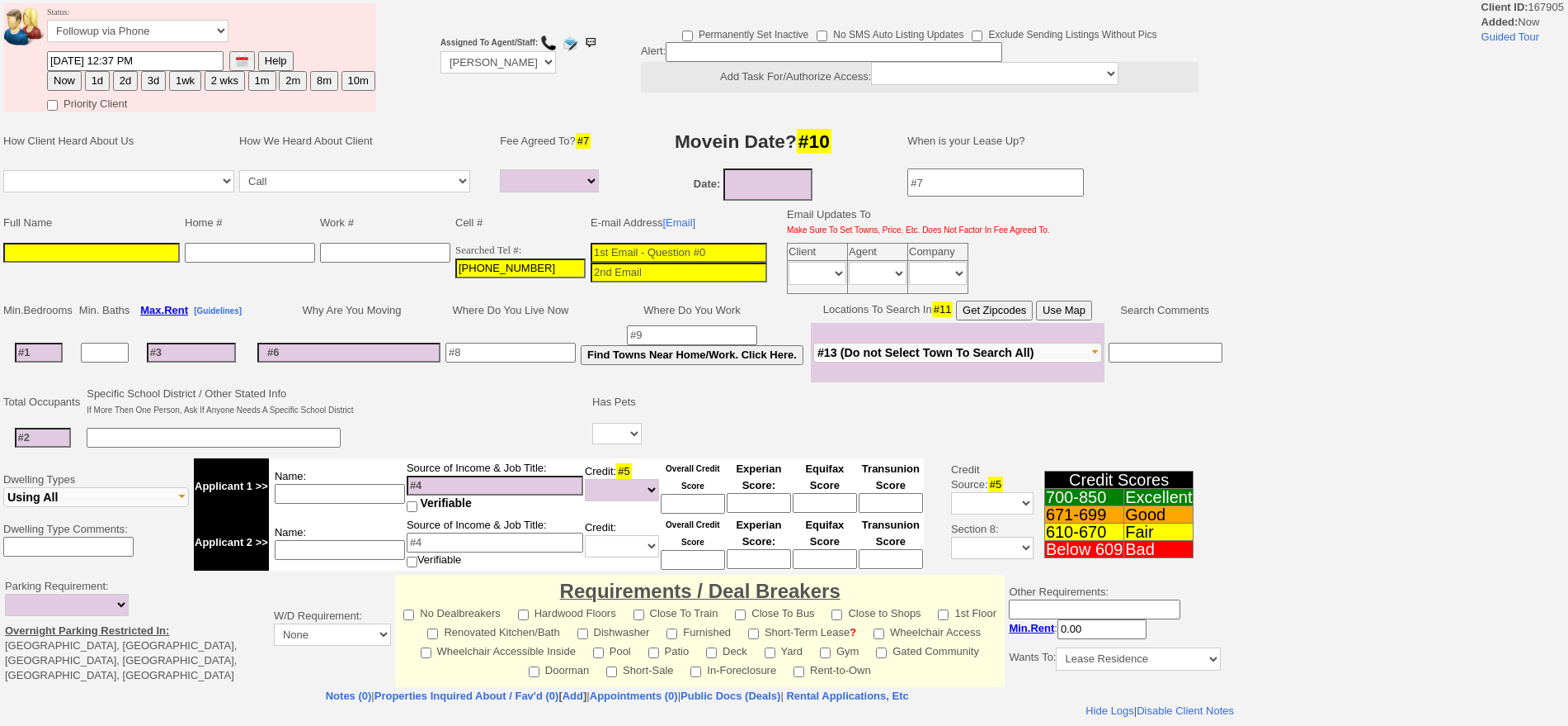
type input "347-908-9231"
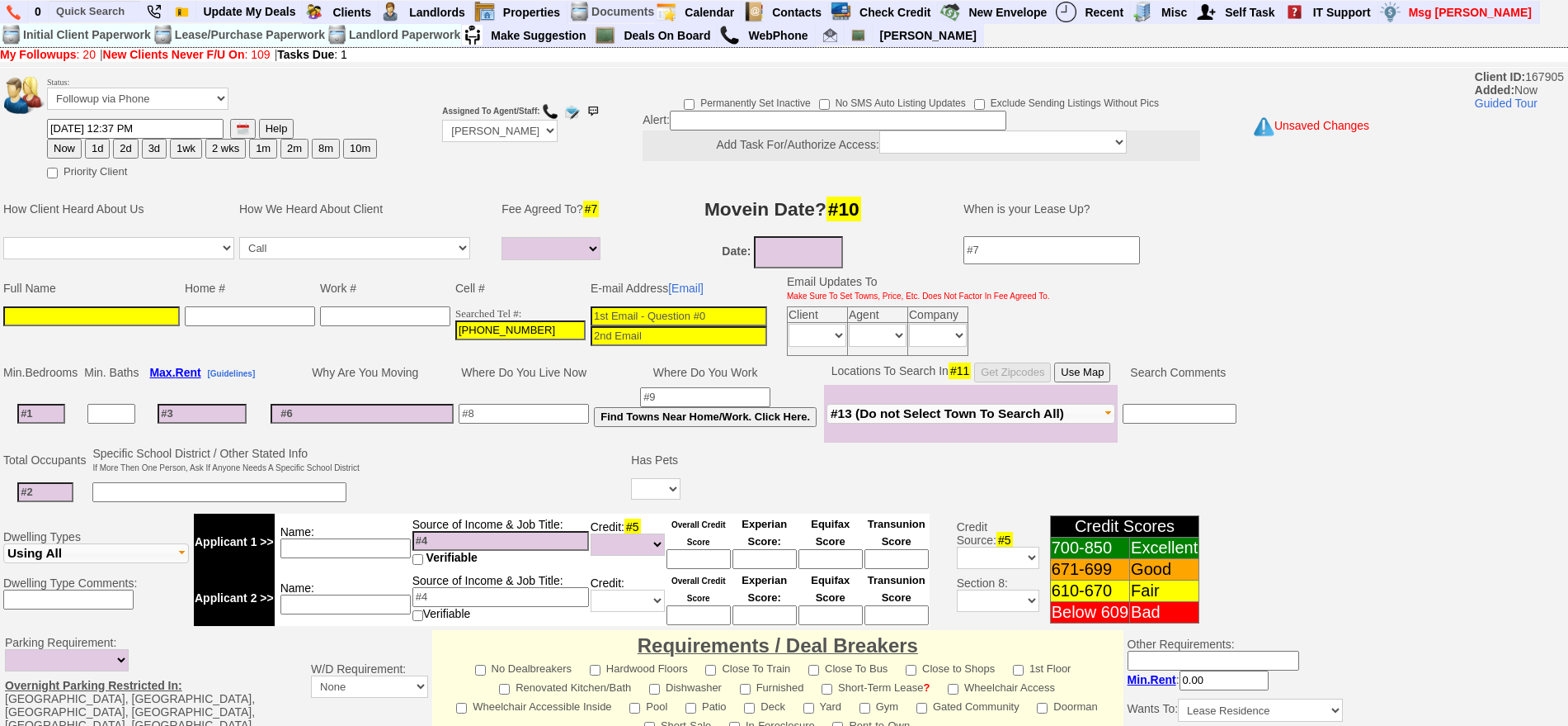
click at [687, 326] on input at bounding box center [679, 335] width 176 height 20
paste input "crisselyspena@gmail.com"
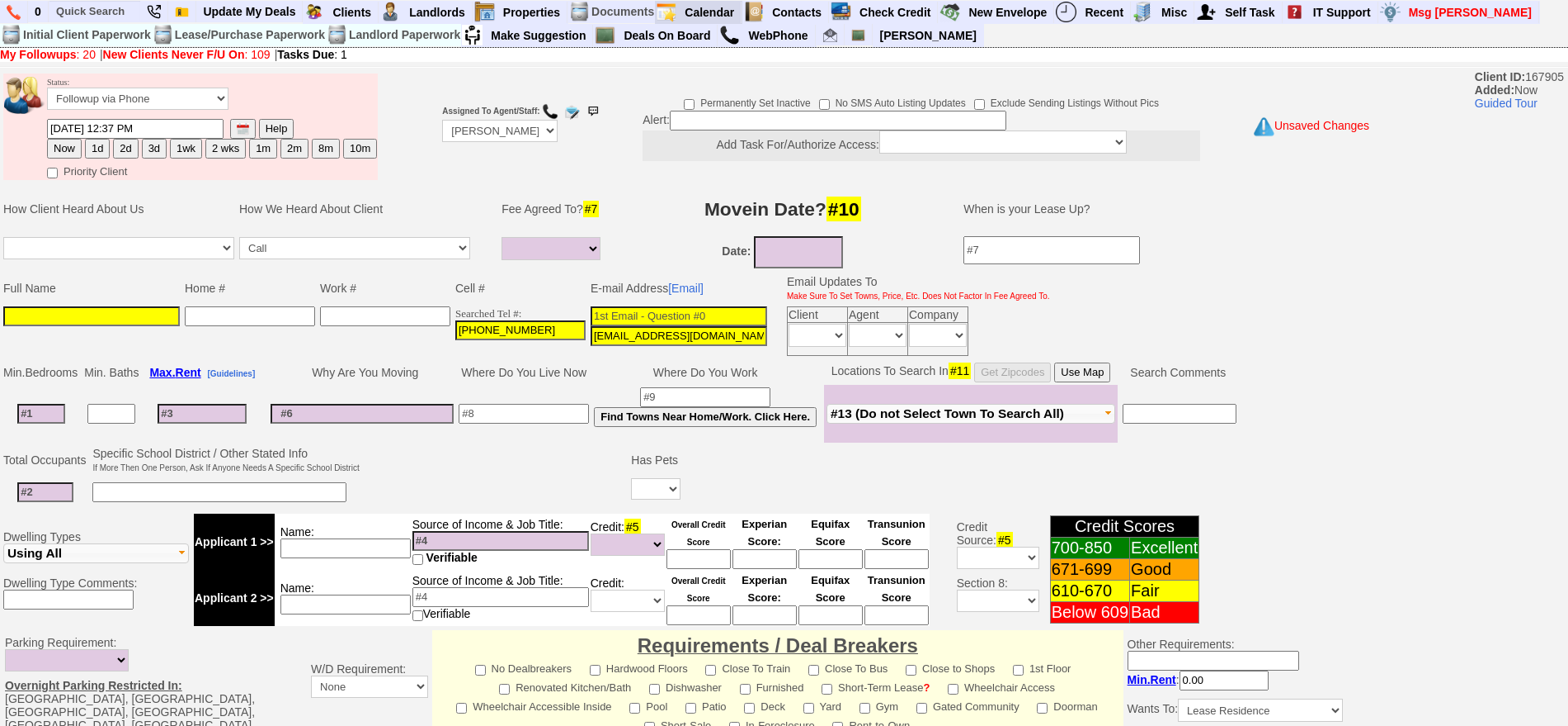
type input "crisselyspena@gmail.com"
click at [154, 304] on td at bounding box center [92, 331] width 181 height 54
click at [158, 311] on input at bounding box center [92, 316] width 176 height 20
paste input "Crisselys Pena"
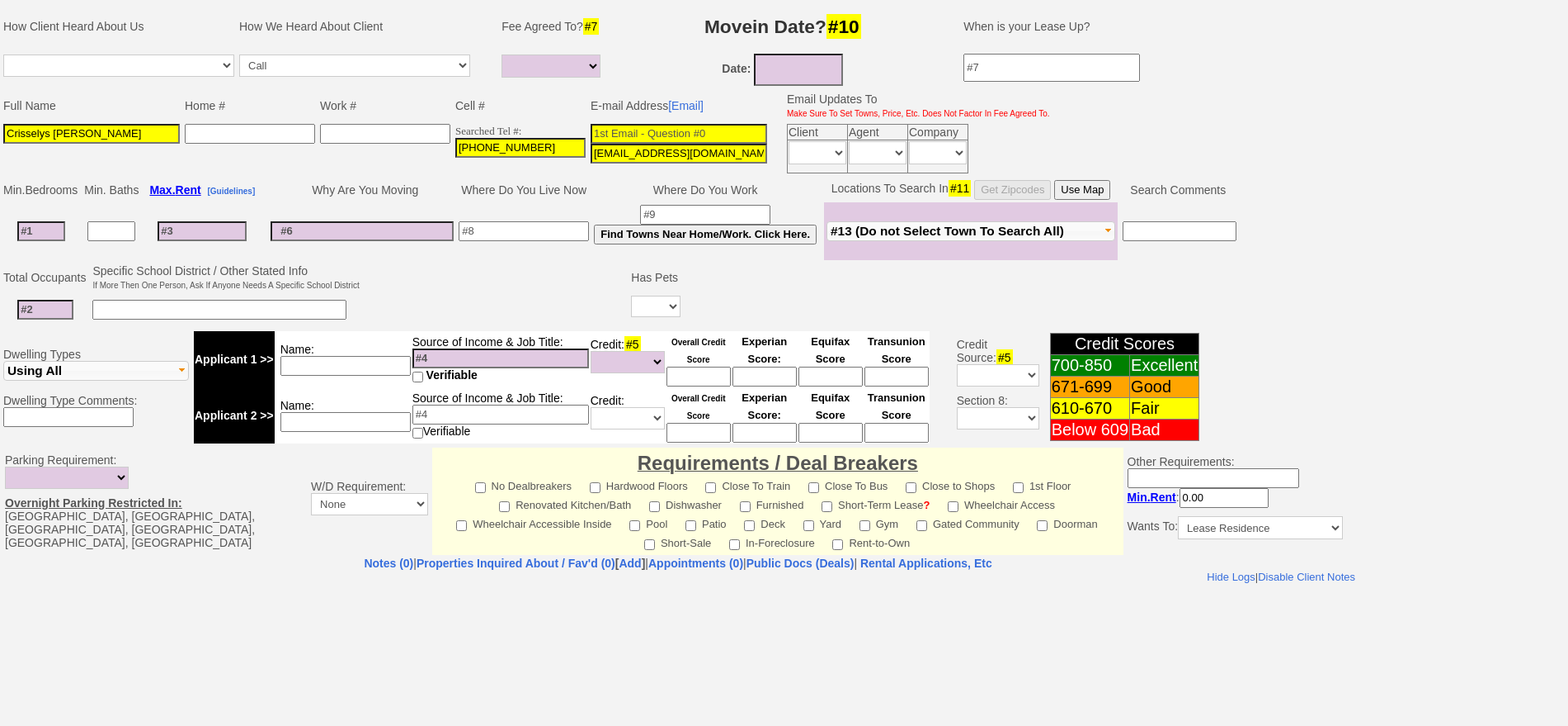
scroll to position [417, 0]
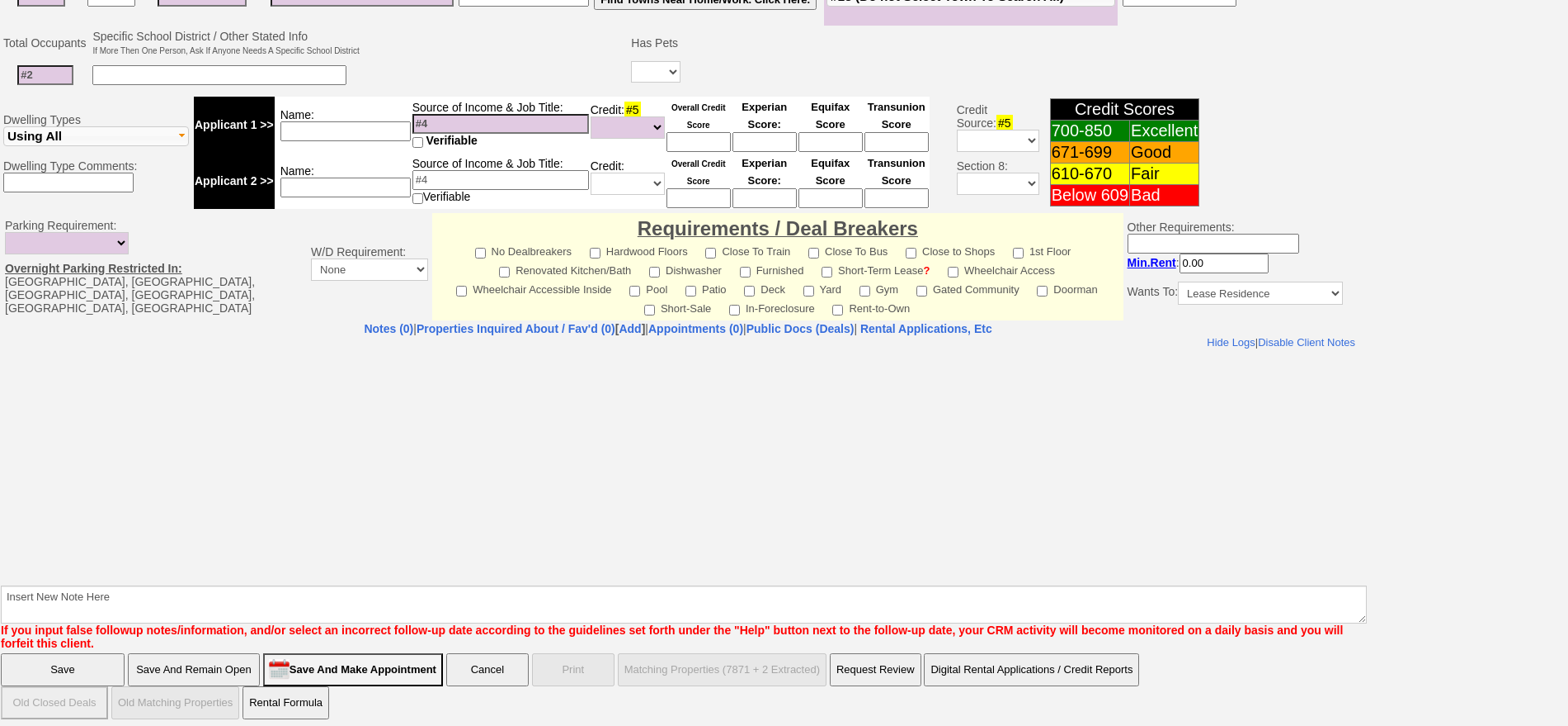
type input "Crisselys Pena"
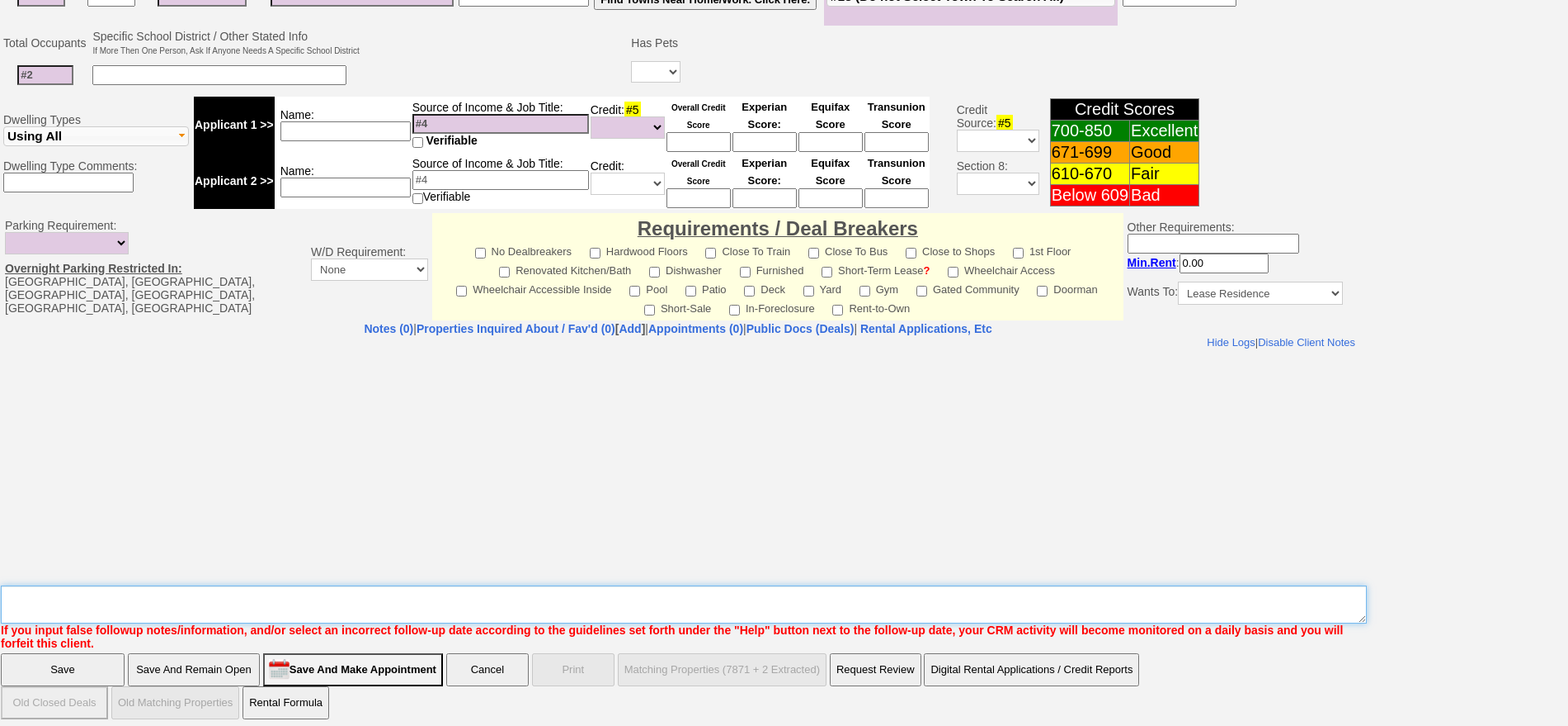
click at [579, 598] on textarea "Insert New Note Here" at bounding box center [684, 604] width 1366 height 38
type textarea "210 4g renthq ld fu"
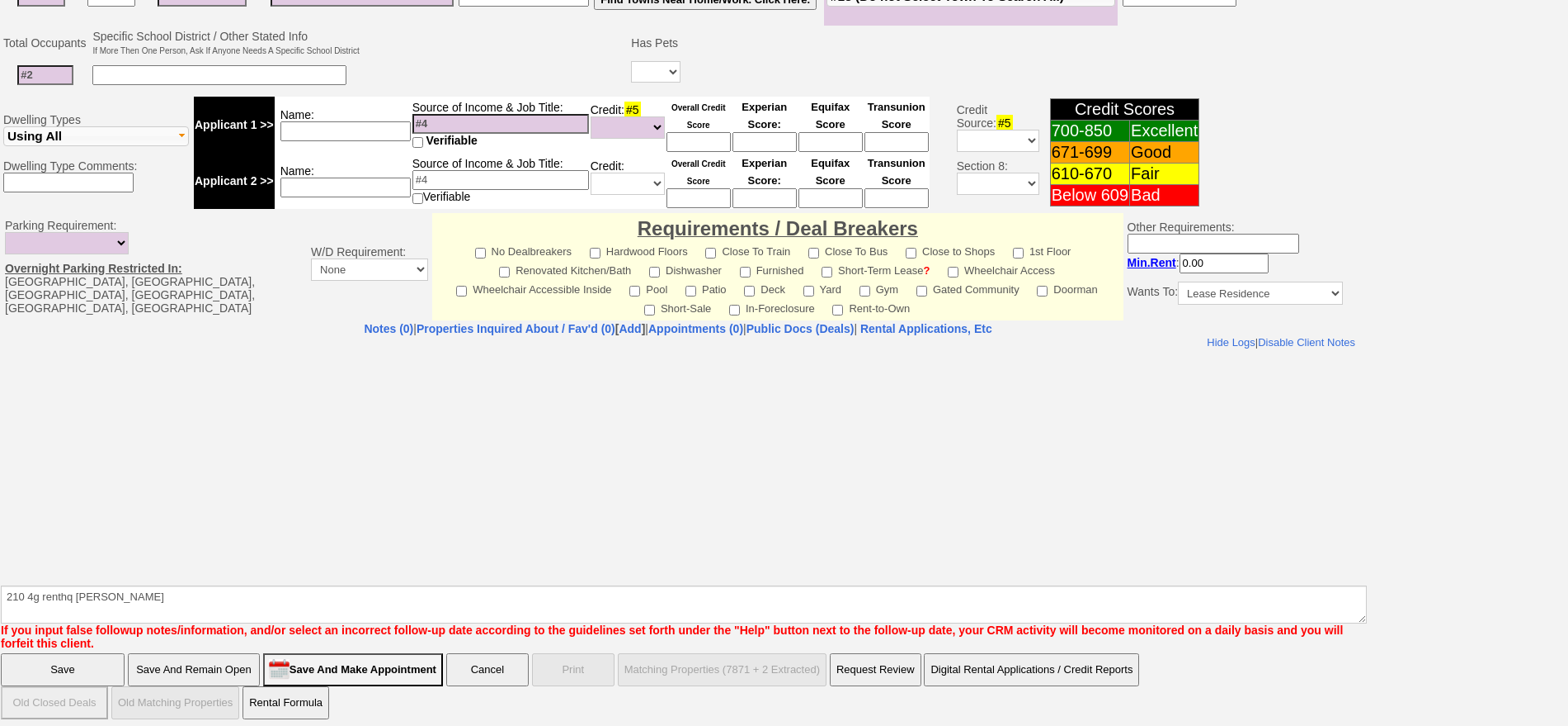
click at [1, 653] on input "Save" at bounding box center [63, 669] width 124 height 33
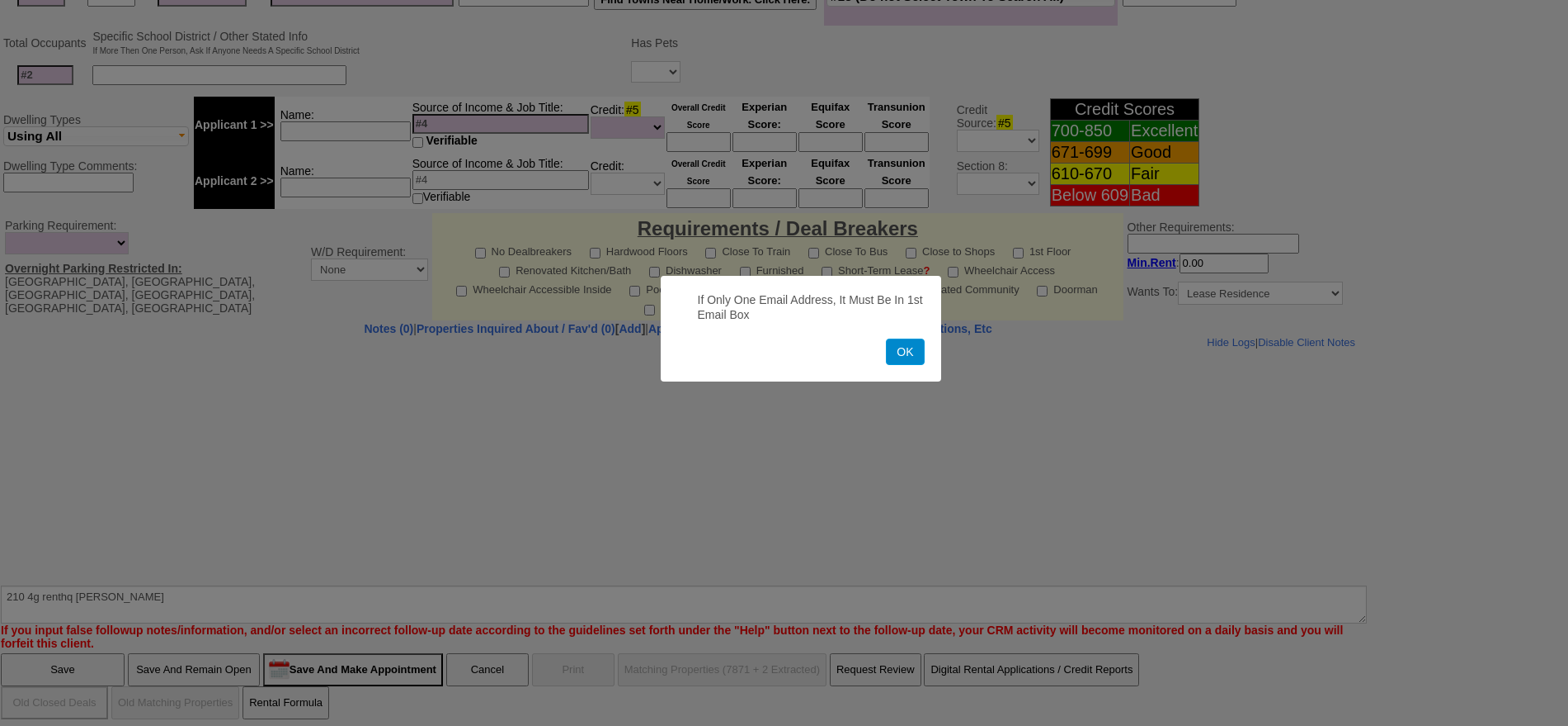
click at [911, 358] on button "OK" at bounding box center [904, 351] width 38 height 26
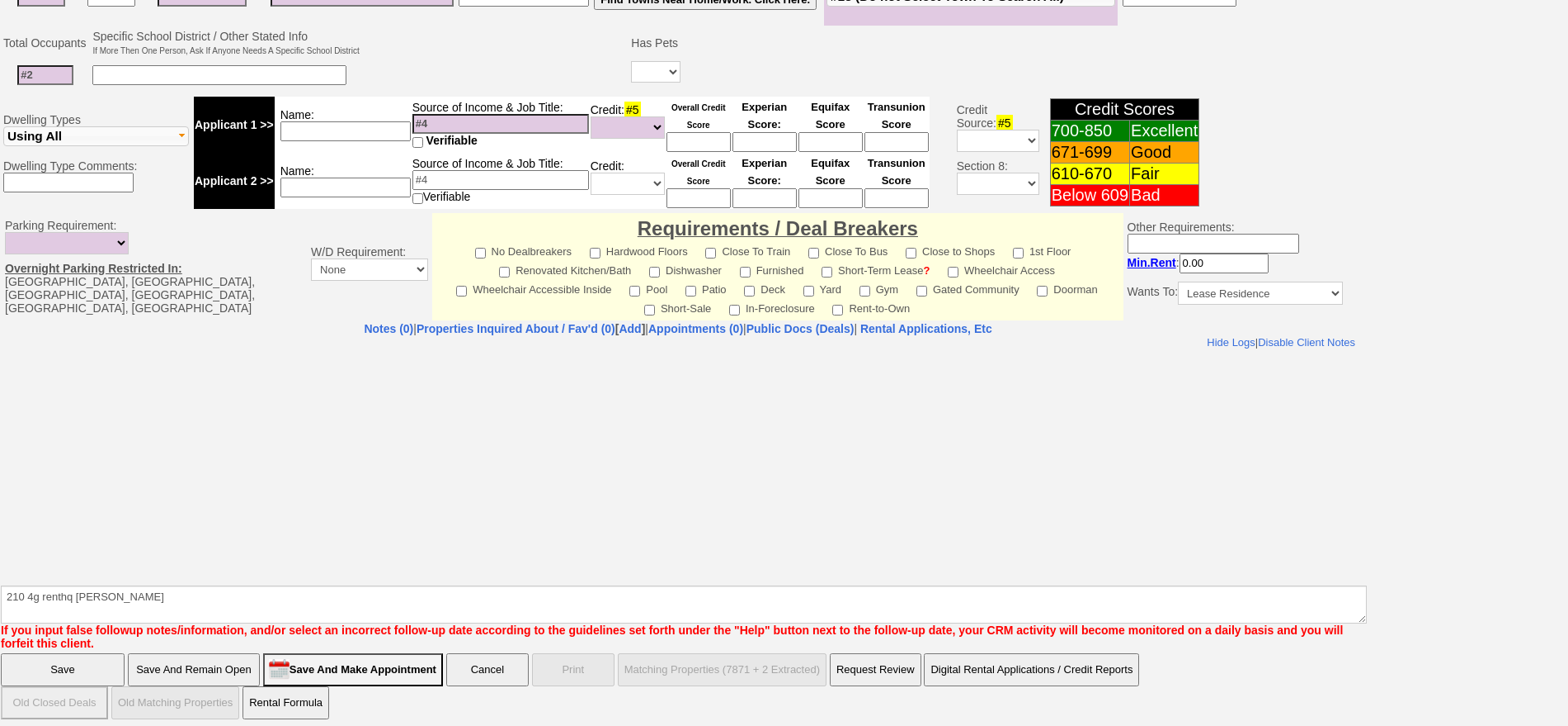
scroll to position [0, 0]
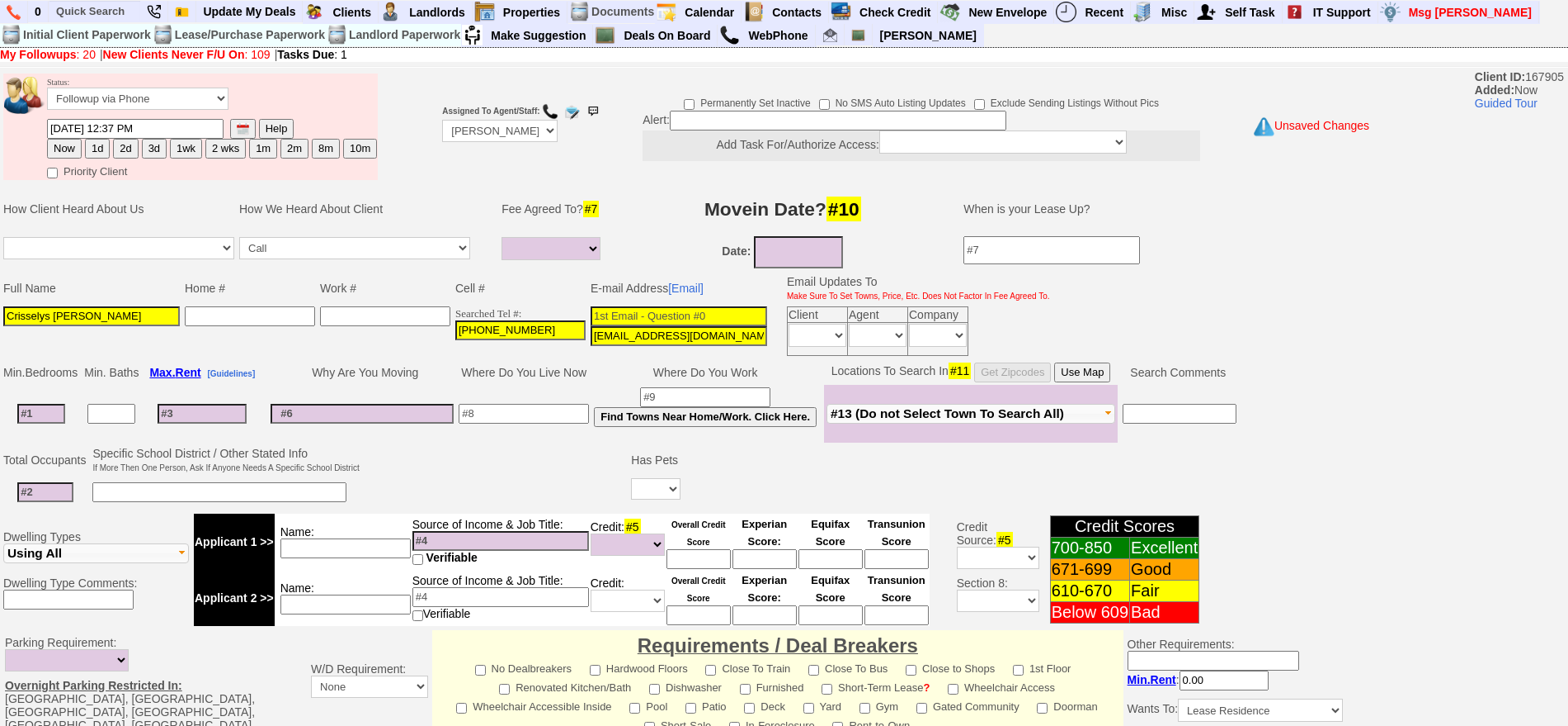
click at [713, 329] on input "crisselyspena@gmail.com" at bounding box center [679, 335] width 176 height 20
click at [711, 317] on input at bounding box center [679, 316] width 176 height 20
paste input "crisselyspena@gmail.com"
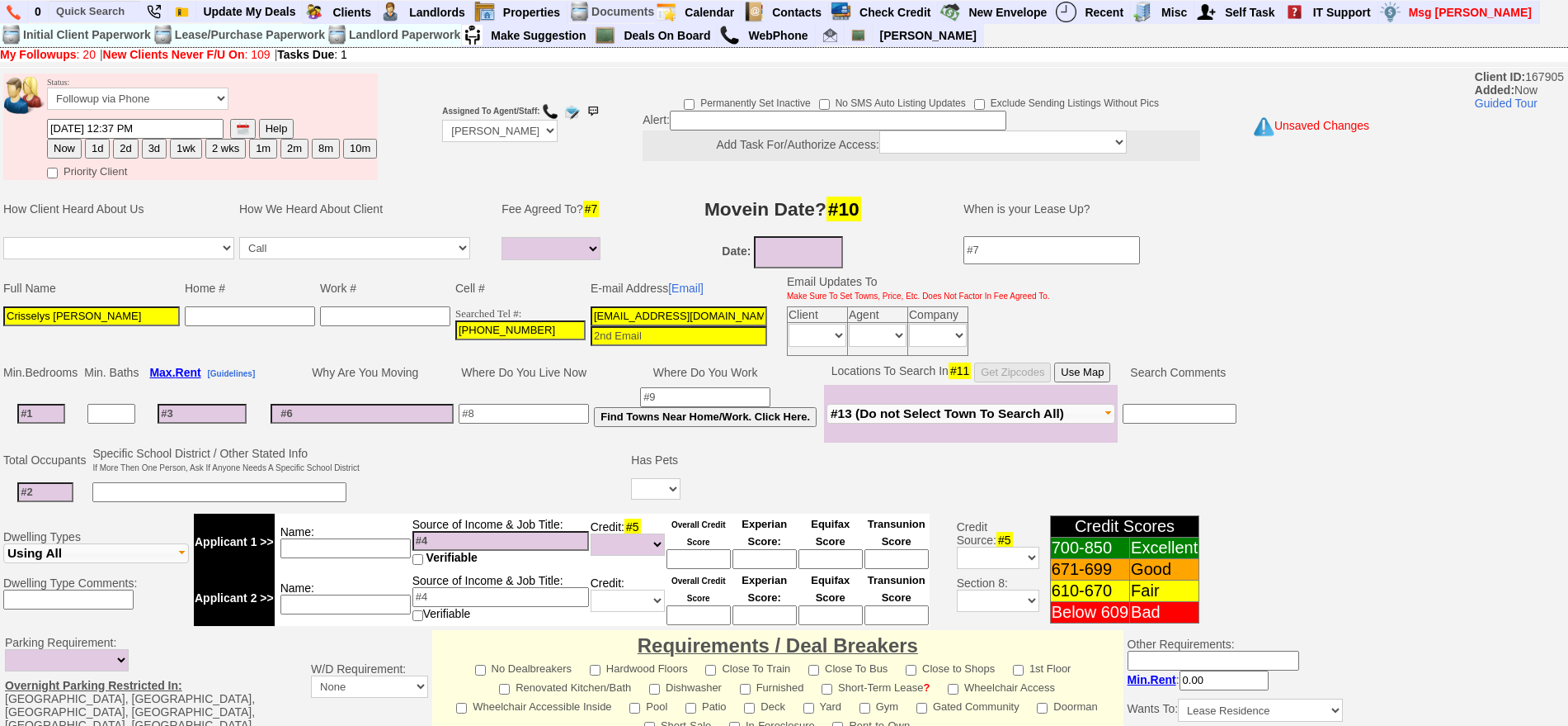
type input "crisselyspena@gmail.com"
click at [103, 149] on button "1d" at bounding box center [97, 148] width 25 height 20
type input "09/15/2025 12:37 PM"
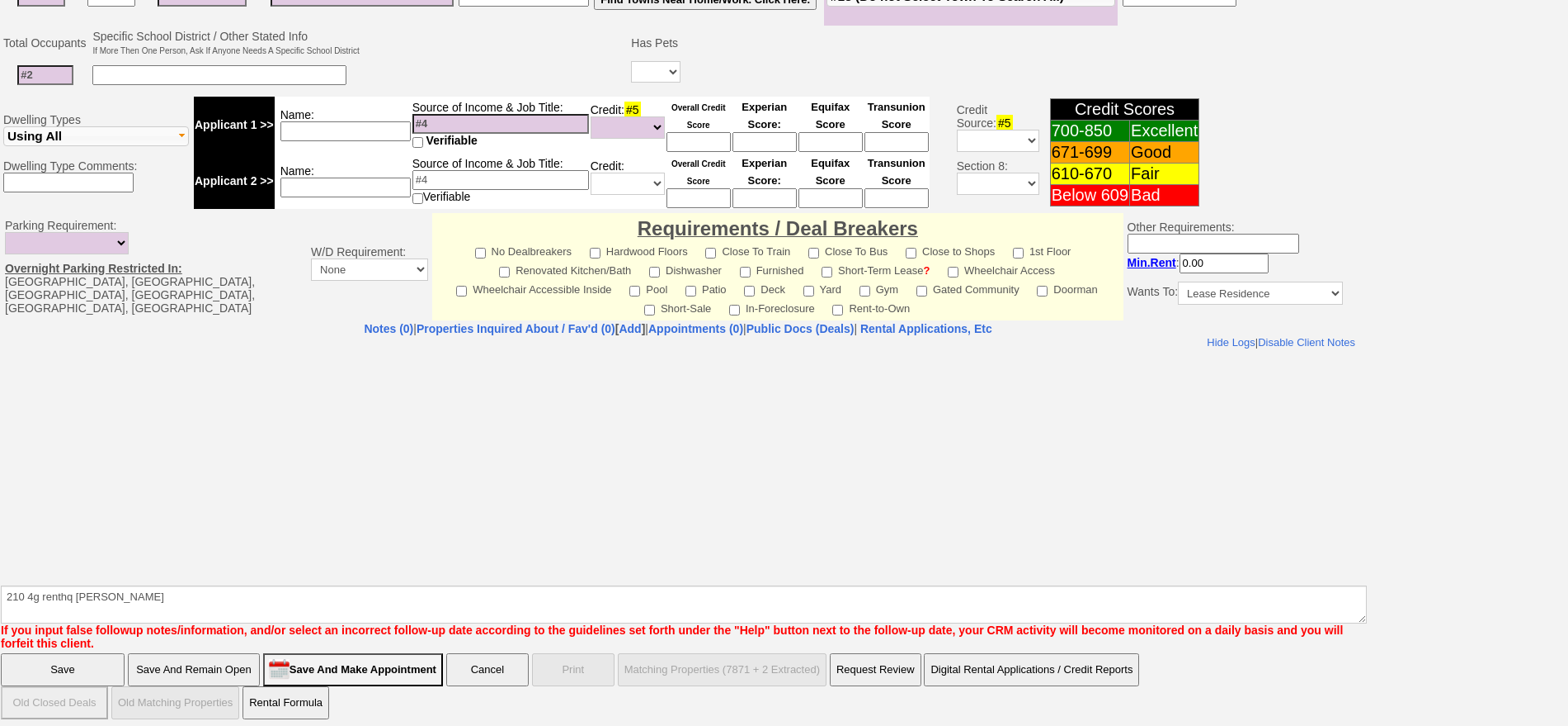
click at [19, 653] on input "Save" at bounding box center [63, 669] width 124 height 33
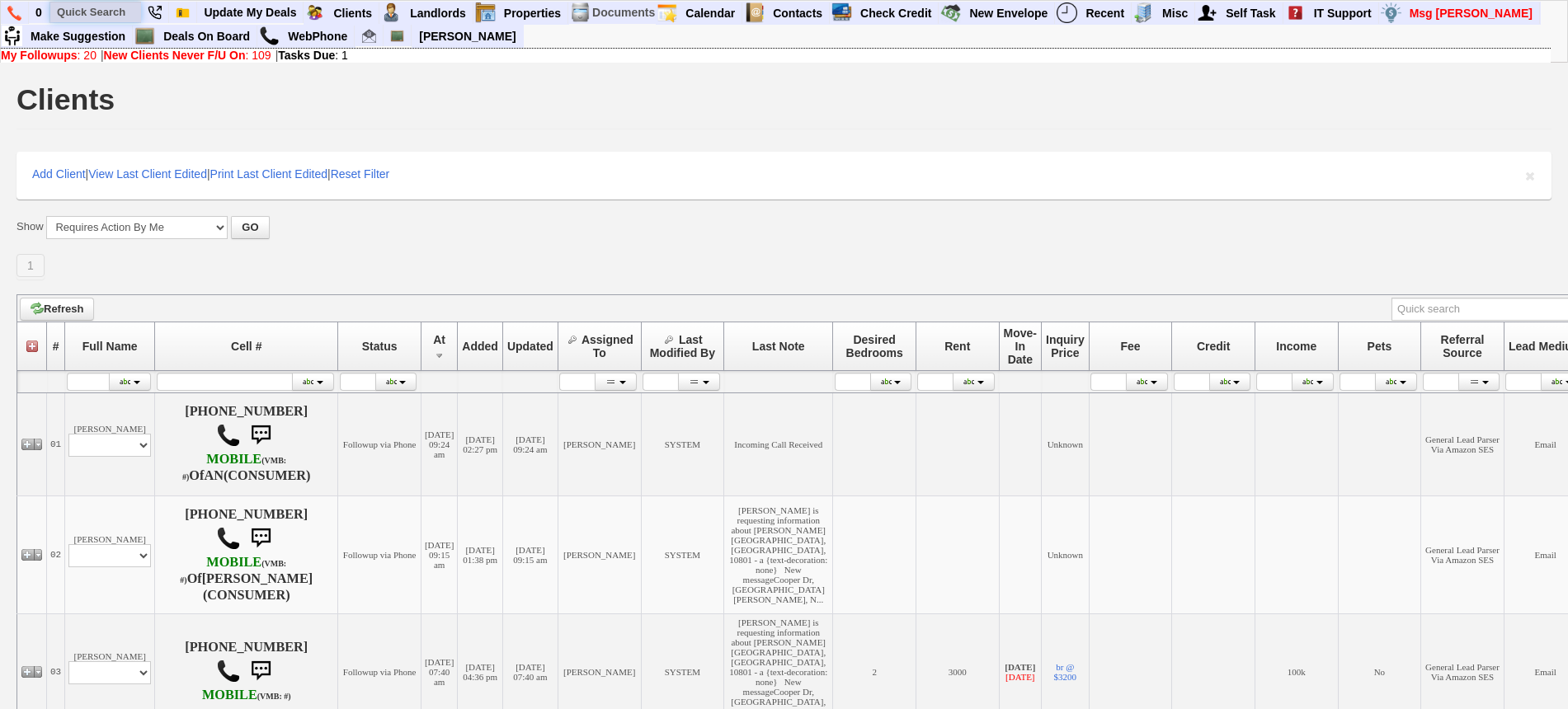
click at [97, 7] on input "text" at bounding box center [95, 12] width 91 height 20
paste input "[PHONE_NUMBER]"
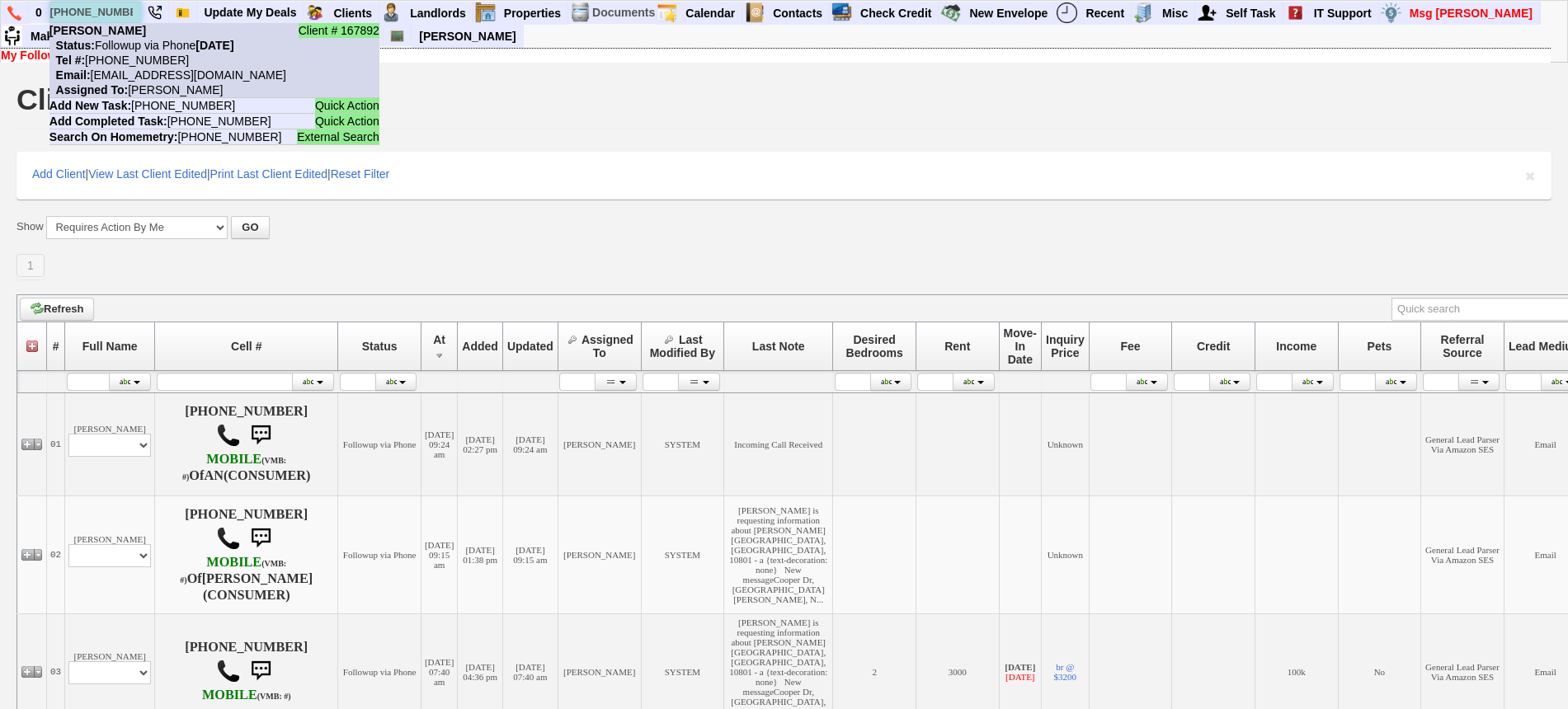
type input "[PHONE_NUMBER]"
click at [144, 37] on li "Client # 167892 Haley Han Status: Followup via Phone Sunday, September 14th, 20…" at bounding box center [214, 60] width 330 height 75
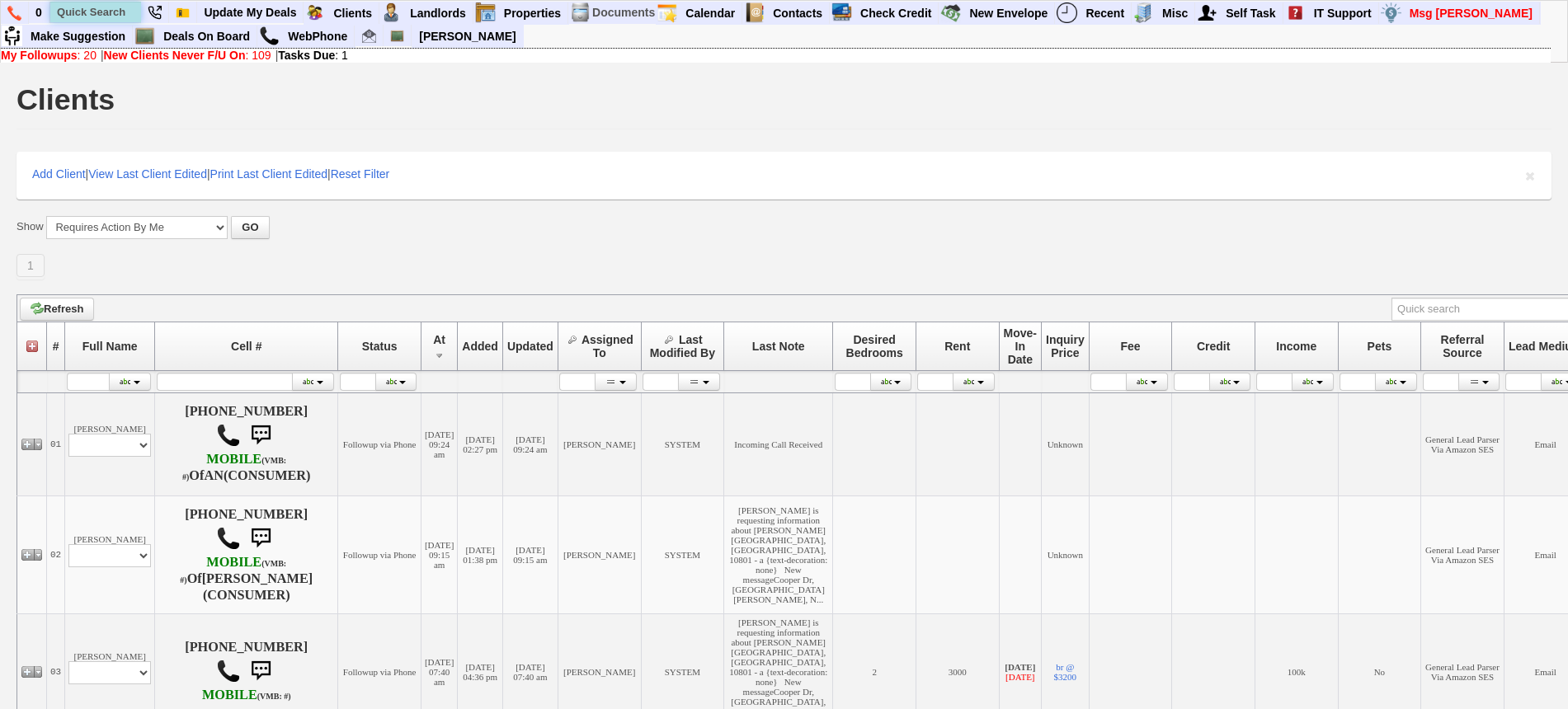
click at [81, 12] on input "text" at bounding box center [95, 12] width 91 height 20
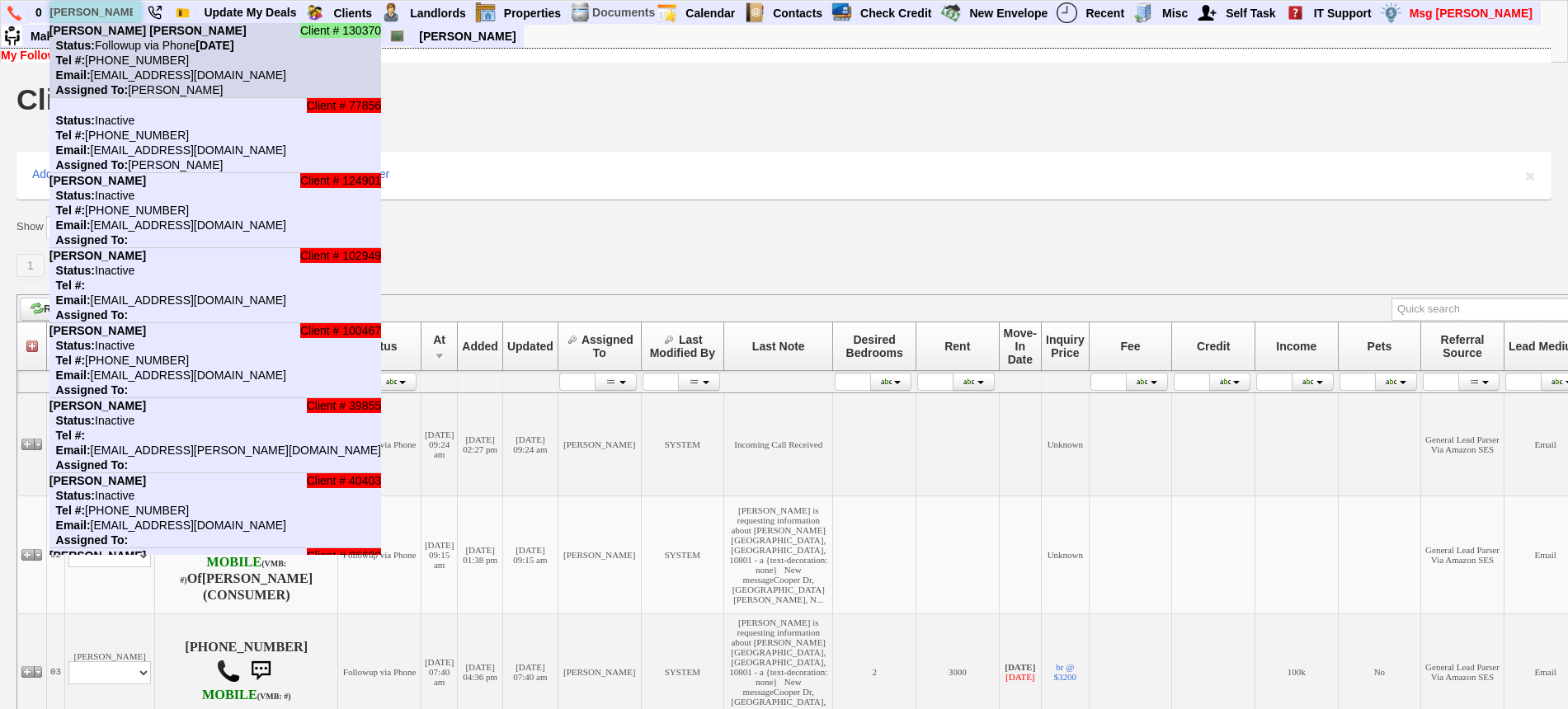
type input "astrid"
click at [136, 46] on nobr "Status: Followup via Phone Friday, September 12th, 2025" at bounding box center [142, 46] width 185 height 14
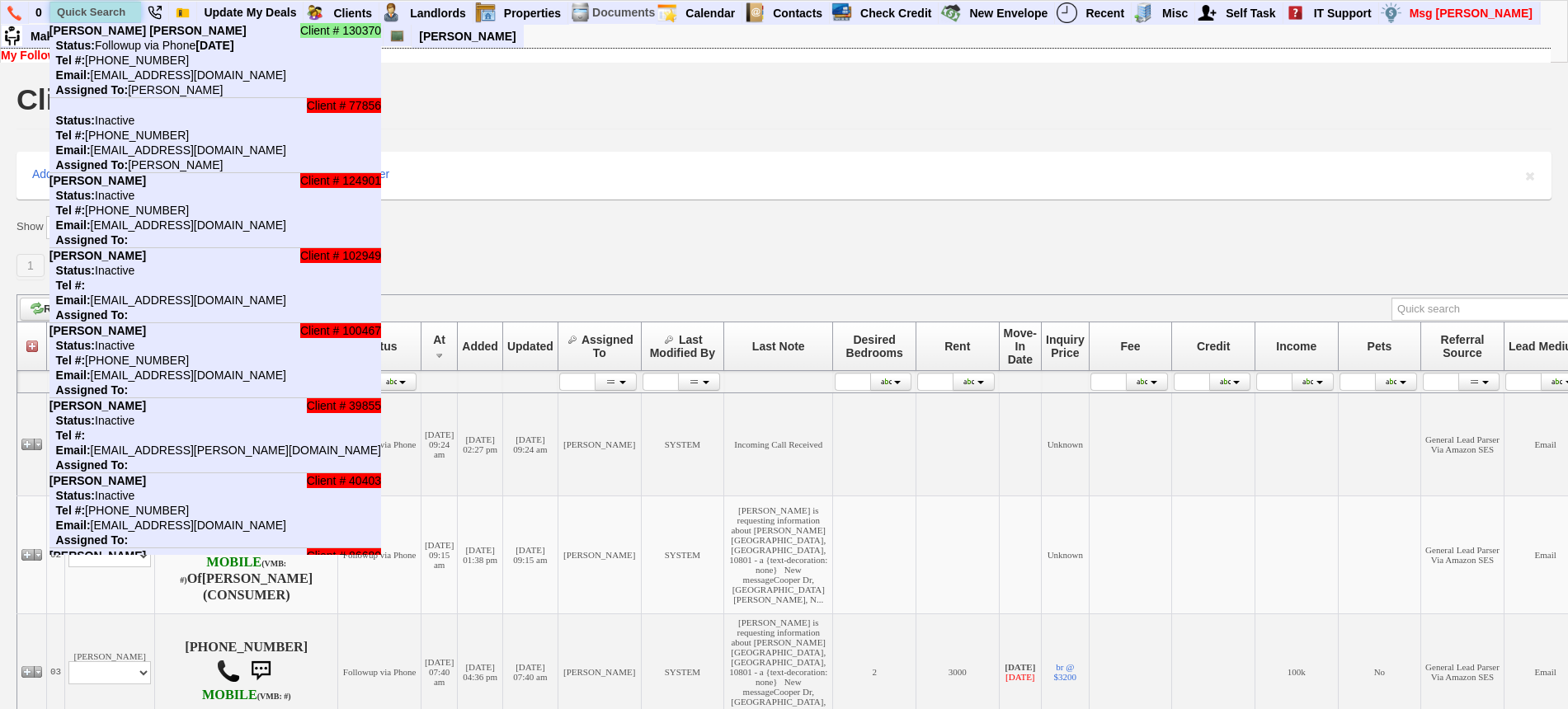
click at [92, 8] on input "text" at bounding box center [95, 12] width 91 height 20
paste input "914-482-7071"
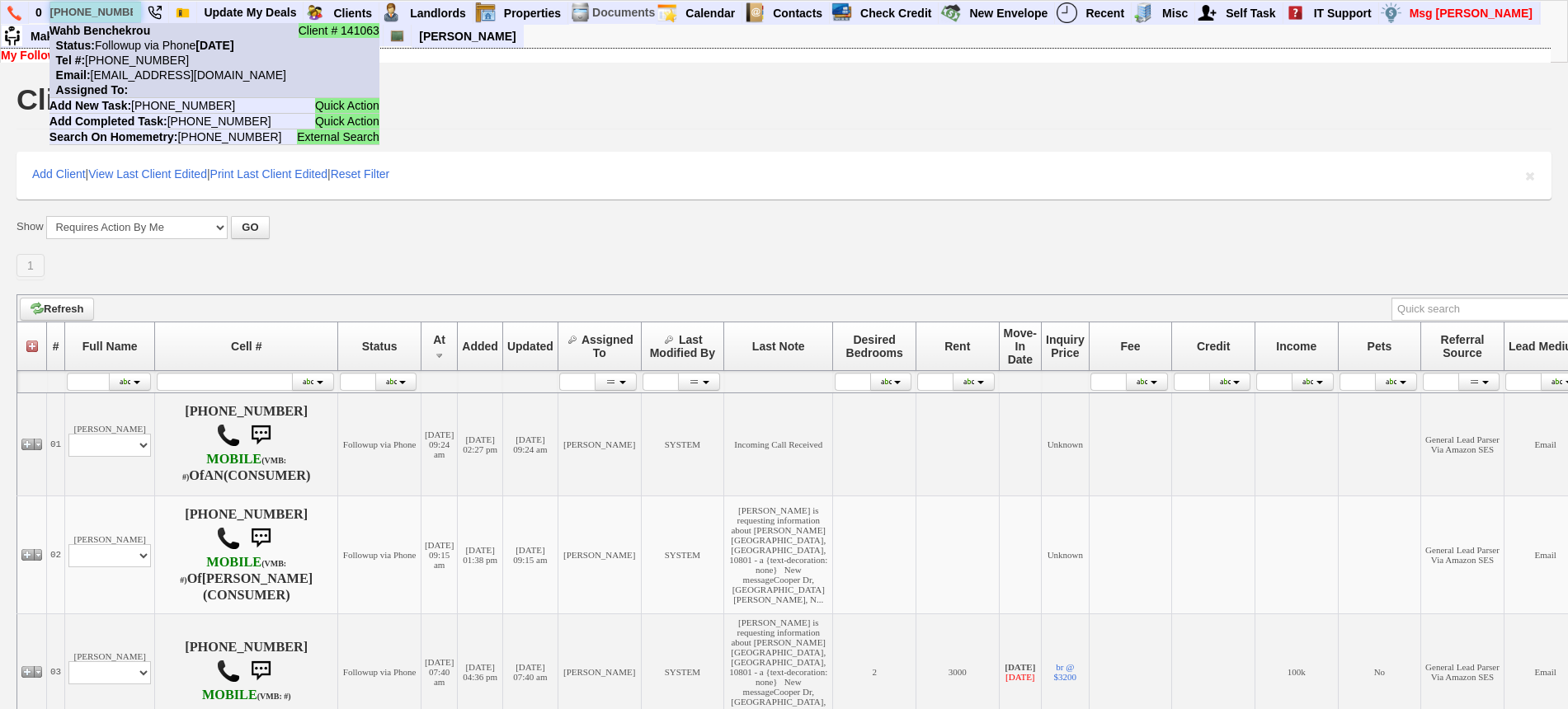
type input "914-482-7071"
click at [138, 39] on nobr "Status: Followup via Phone Sunday, September 14th, 2025" at bounding box center [142, 46] width 185 height 14
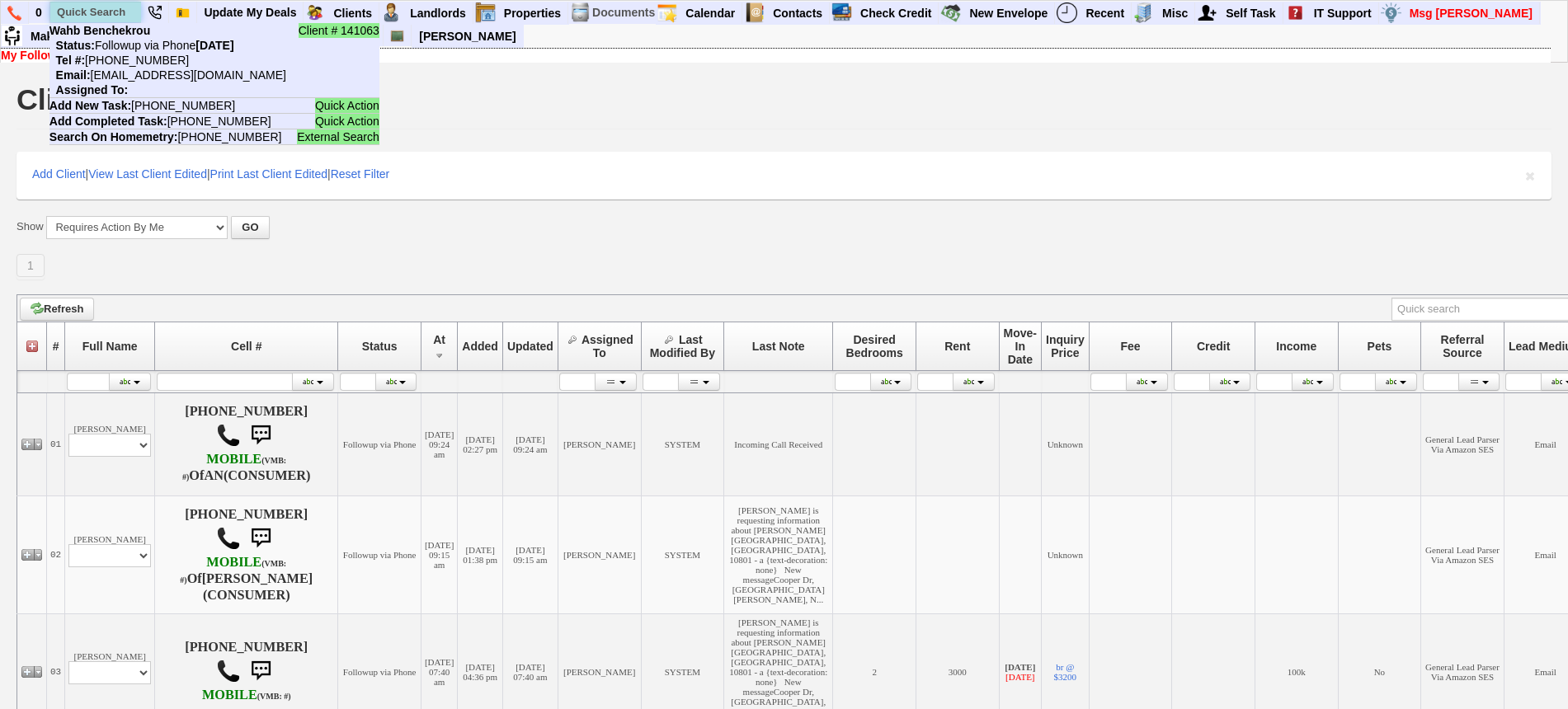
click at [108, 11] on input "text" at bounding box center [95, 12] width 91 height 20
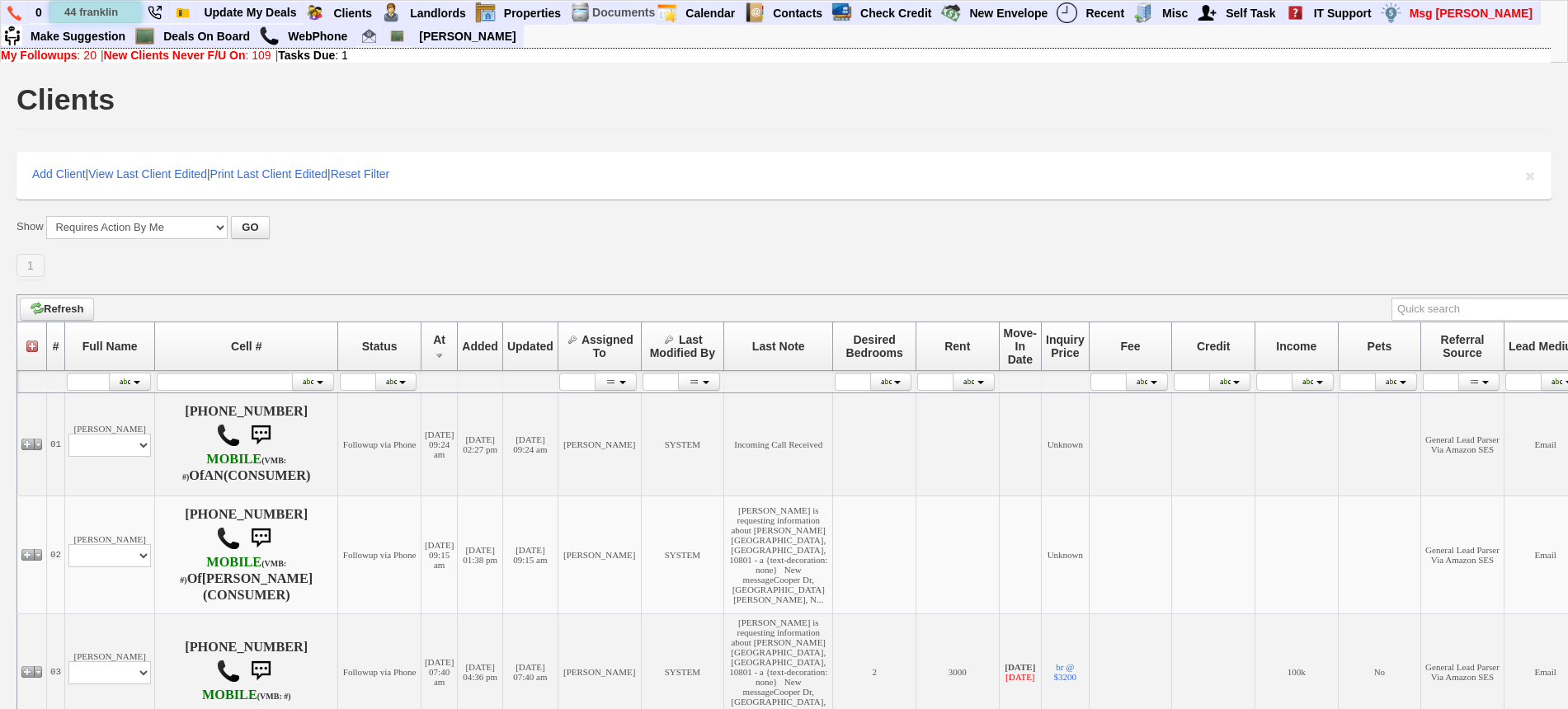
click at [125, 10] on input "44 franklin" at bounding box center [95, 12] width 91 height 20
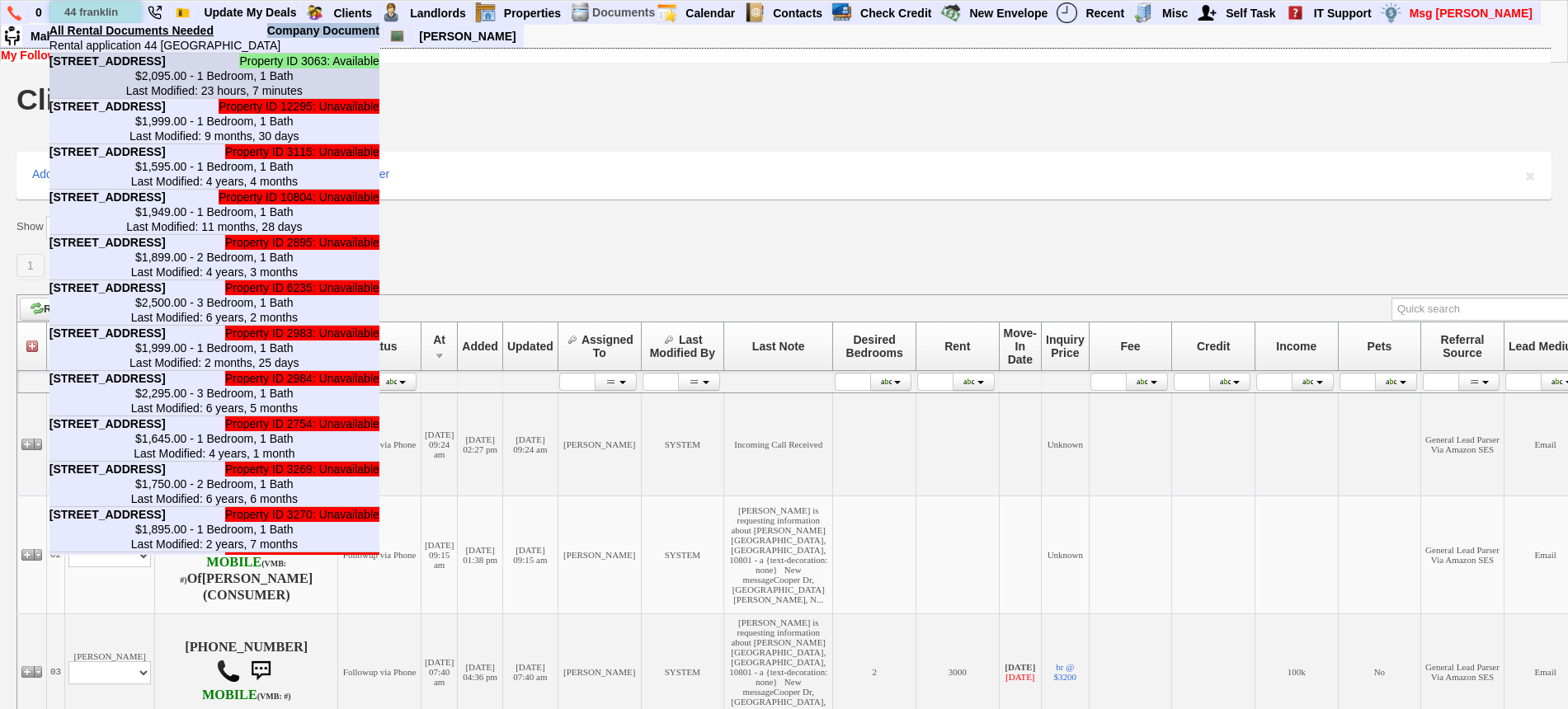
type input "44 franklin"
click at [158, 68] on b "44 Franklin Ave - Unit #D3 - Floor: 4th in New Rochelle, NY" at bounding box center [107, 61] width 116 height 14
click at [98, 14] on input "text" at bounding box center [95, 12] width 91 height 20
paste input "914-280-3311"
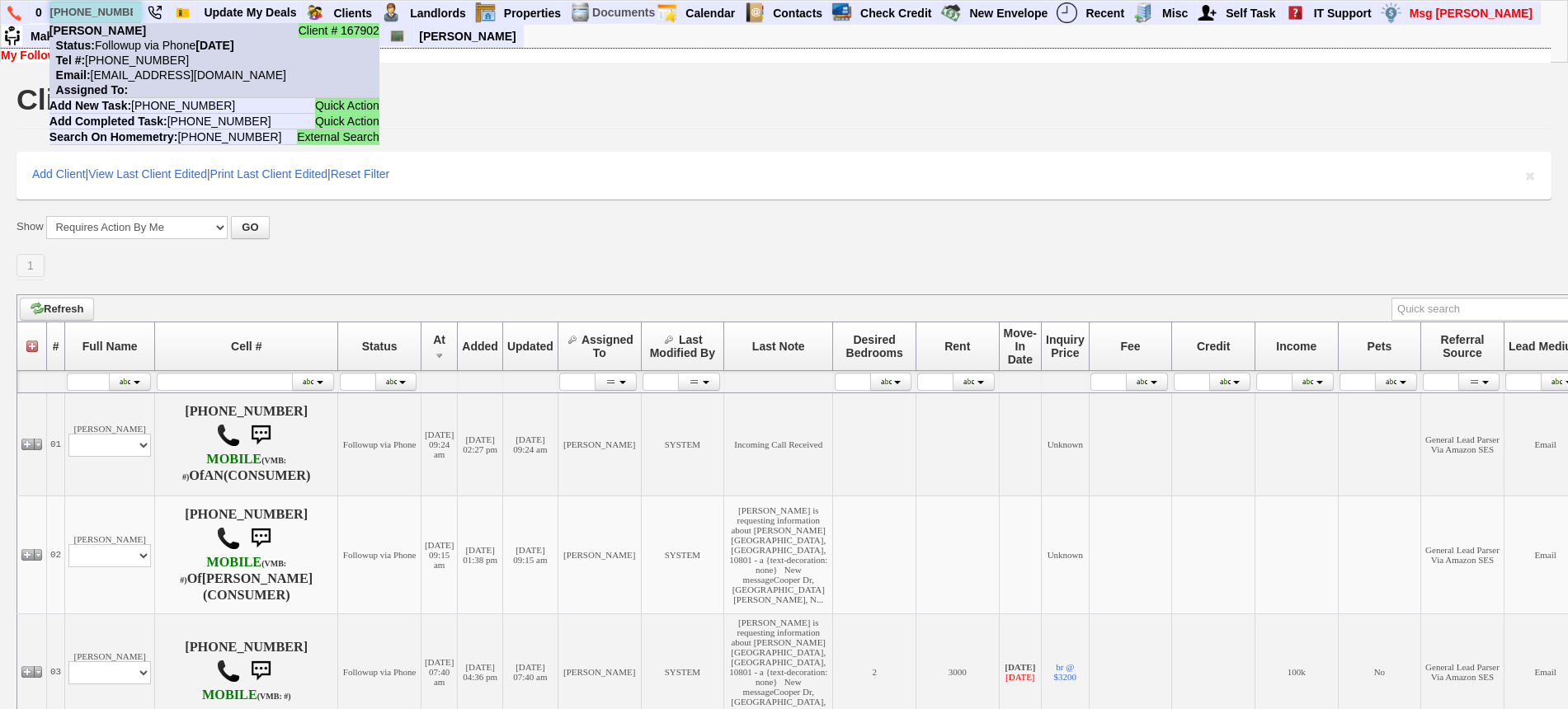
type input "914-280-3311"
click at [139, 50] on nobr "Status: Followup via Phone Sunday, September 14th, 2025" at bounding box center [142, 46] width 185 height 14
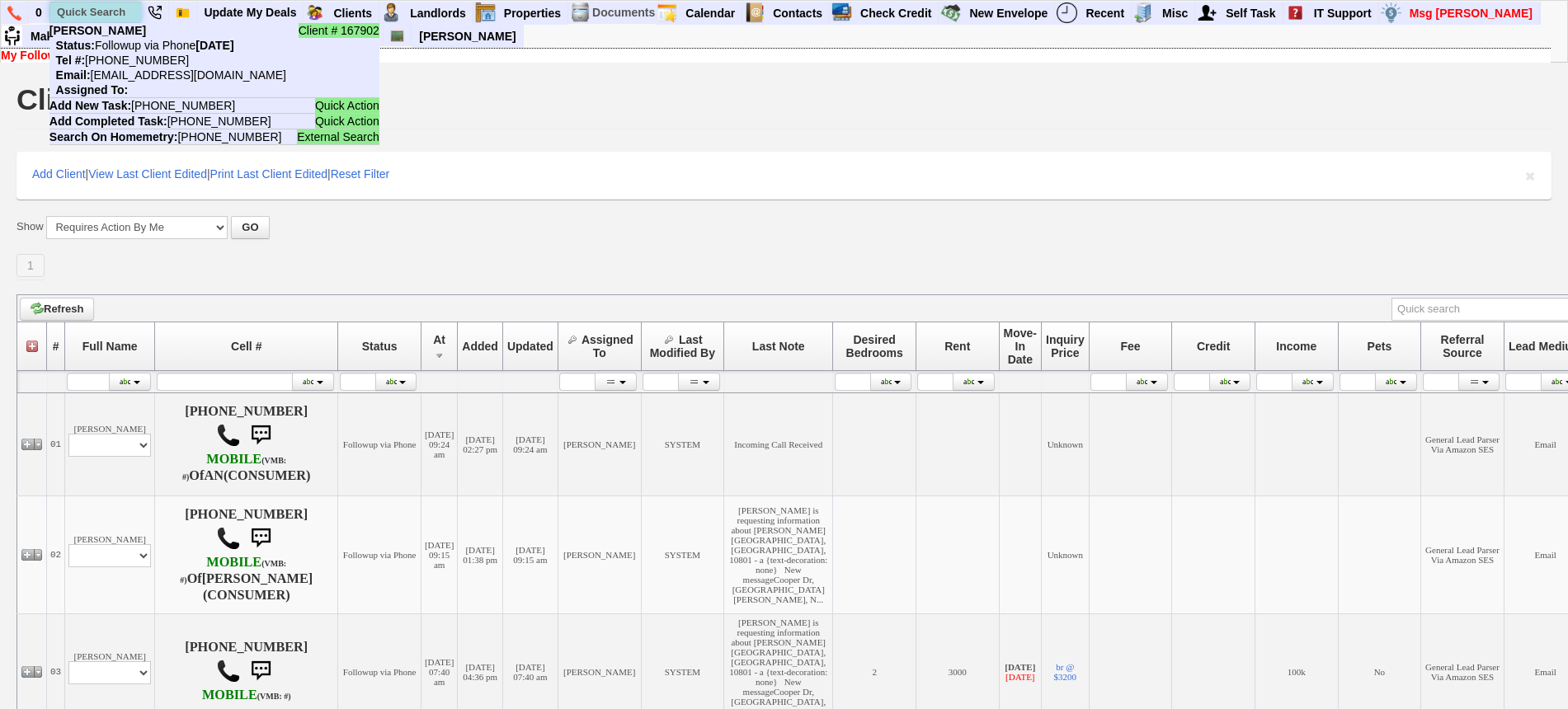
click at [74, 3] on input "text" at bounding box center [95, 12] width 91 height 20
paste input "646-241-9202"
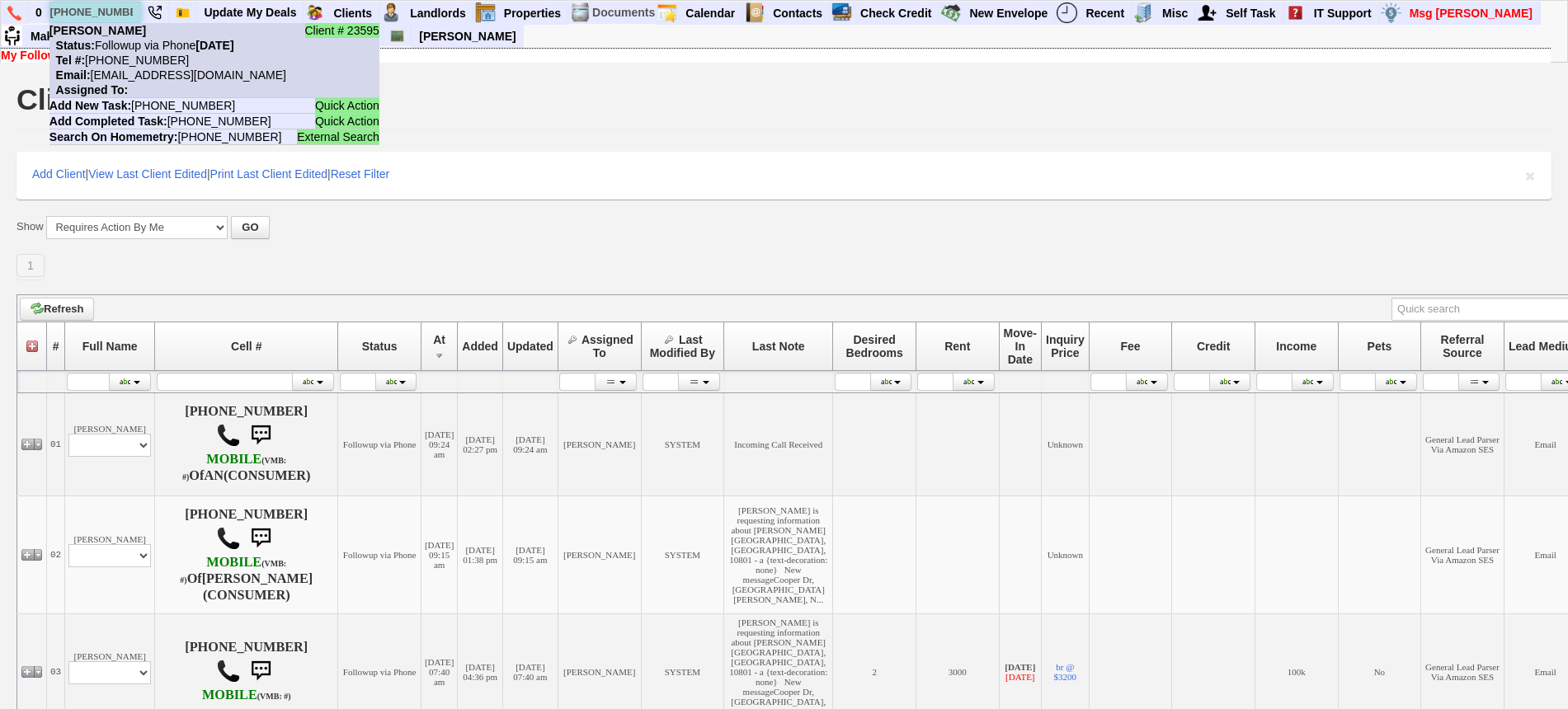
type input "646-241-9202"
click at [143, 41] on nobr "Status: Followup via Phone Sunday, September 14th, 2025" at bounding box center [142, 46] width 185 height 14
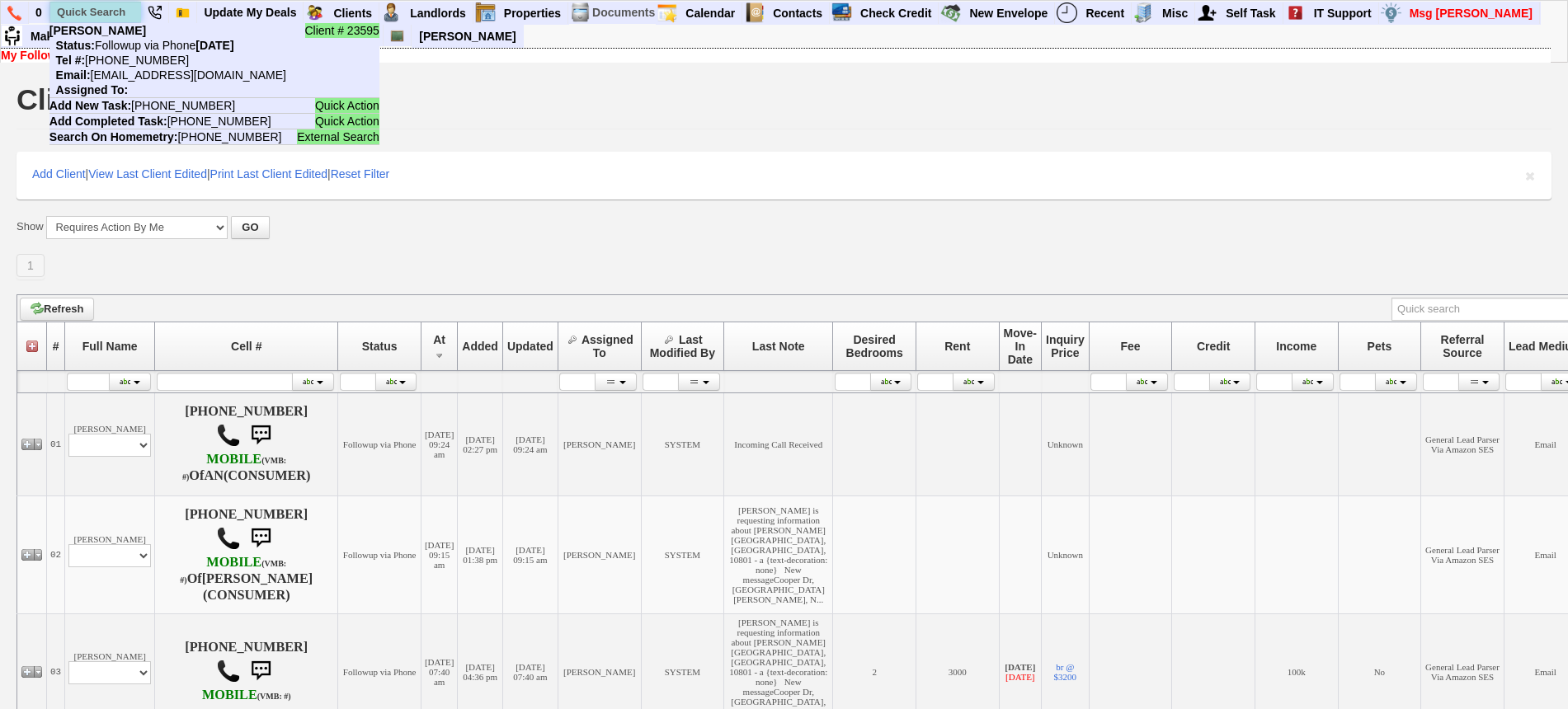
click at [108, 11] on input "text" at bounding box center [95, 12] width 91 height 20
paste input "646-235-8385"
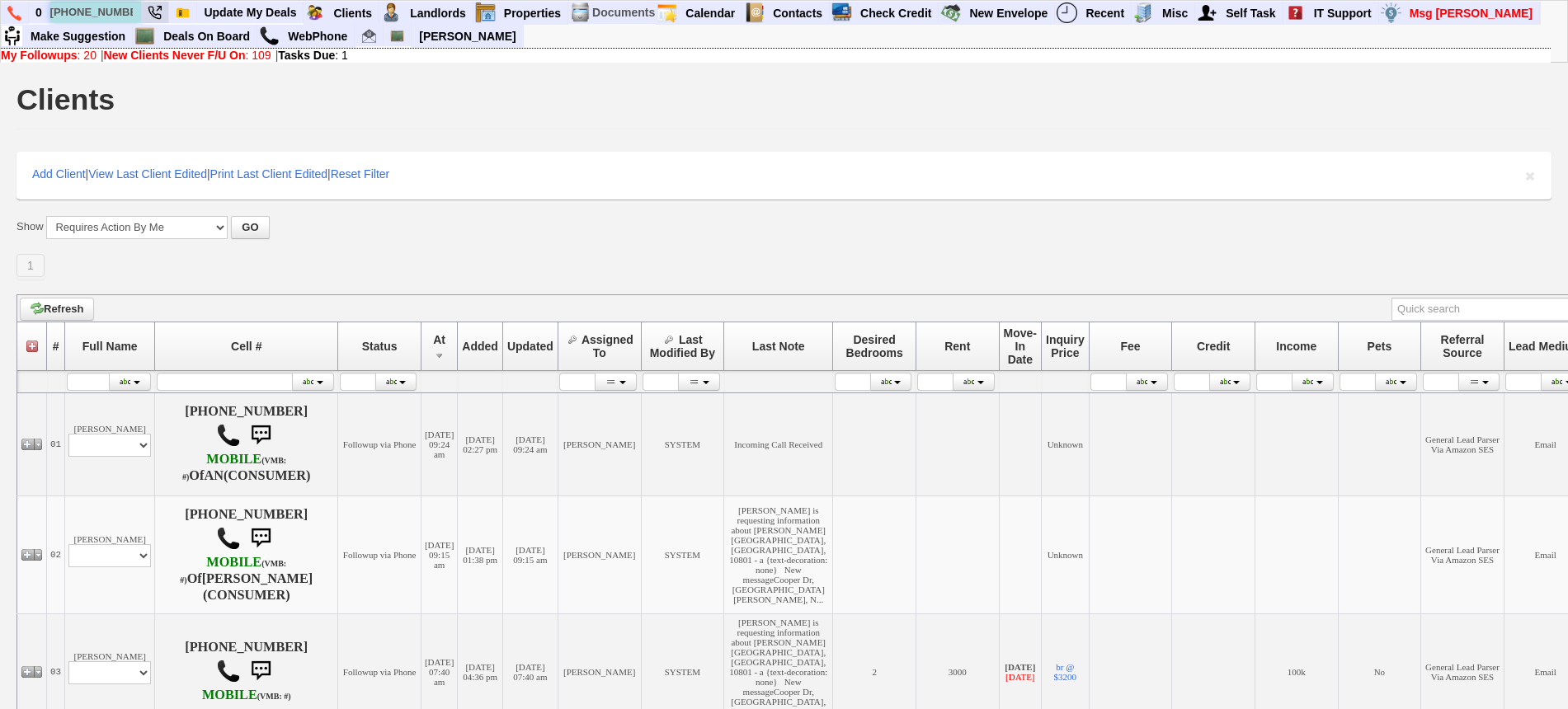
type input "646-235-8385"
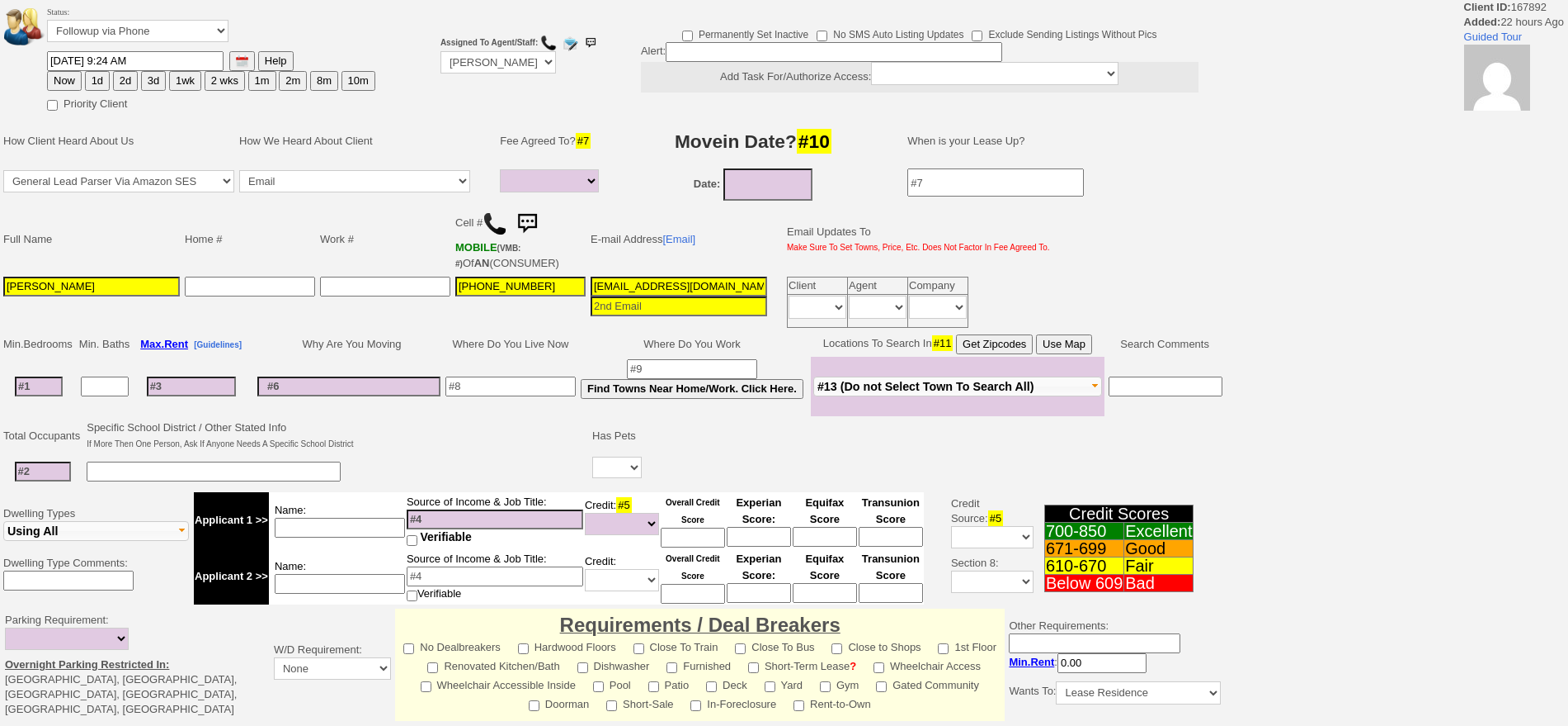
select select
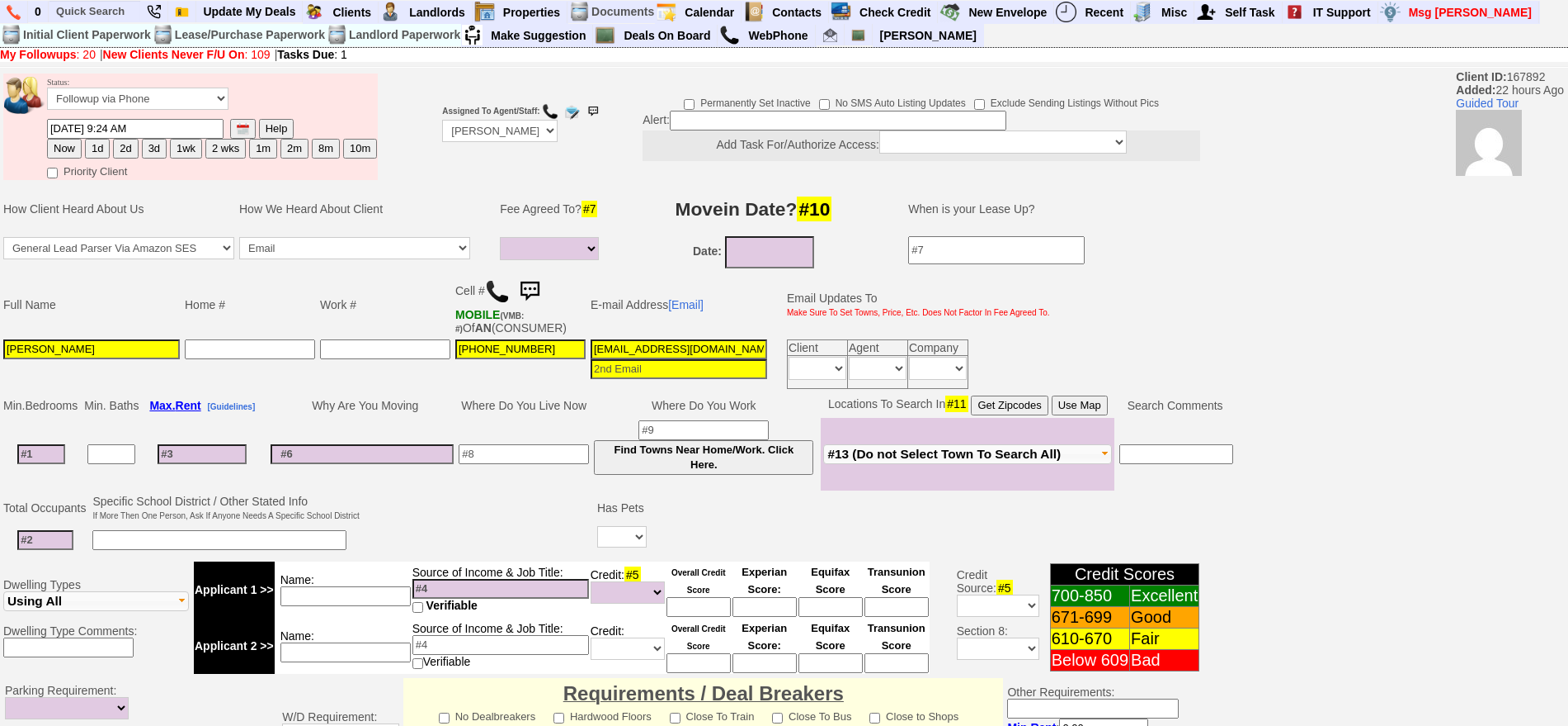
scroll to position [310, 0]
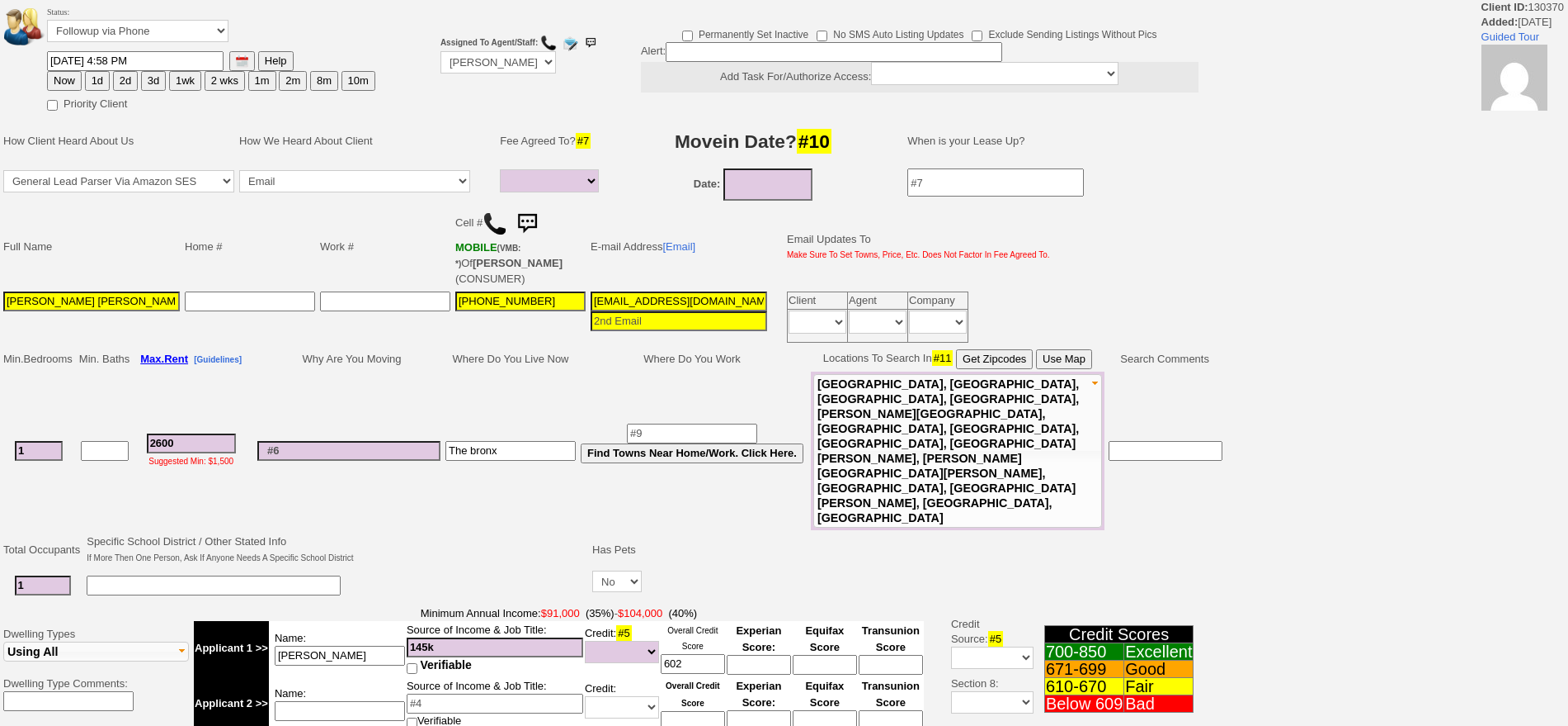
select select
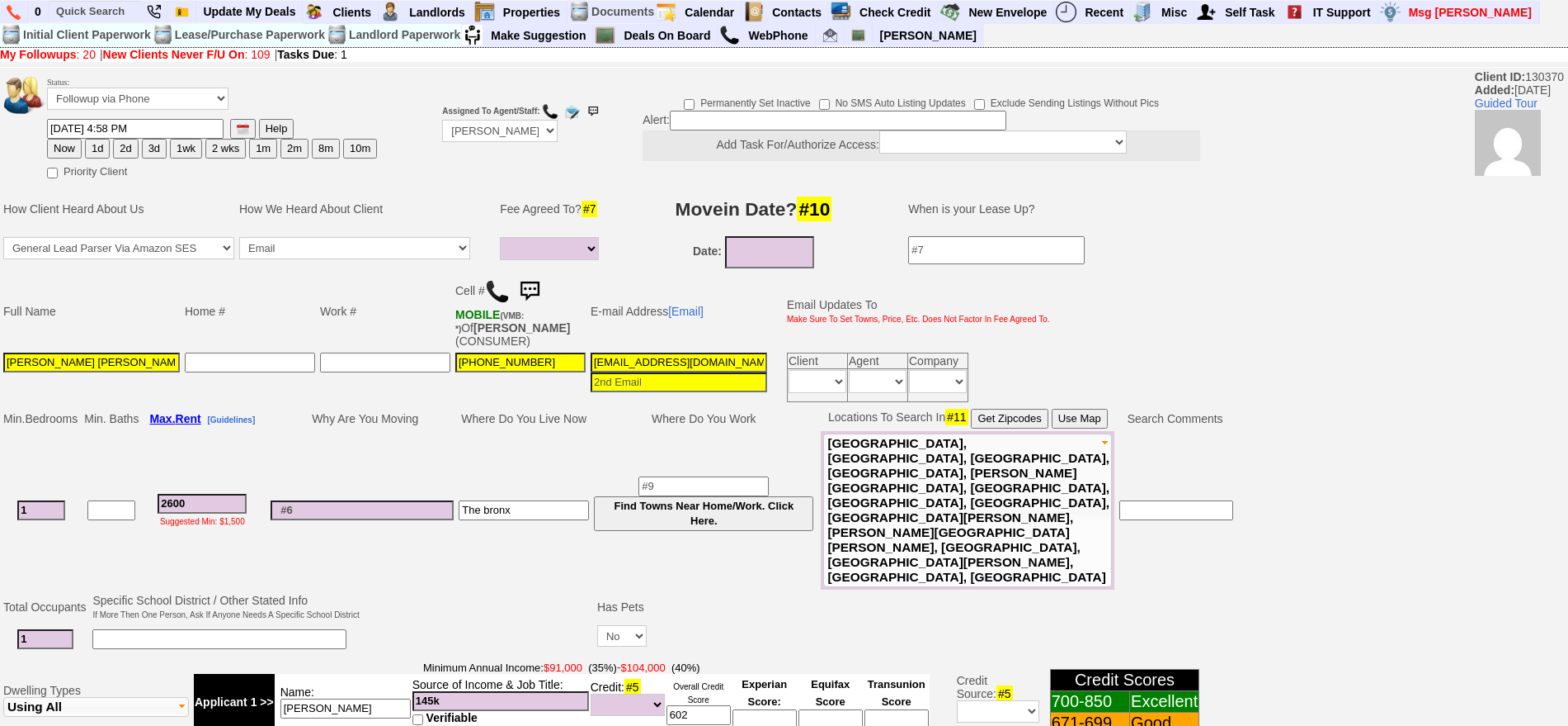
click at [541, 291] on img at bounding box center [529, 291] width 33 height 33
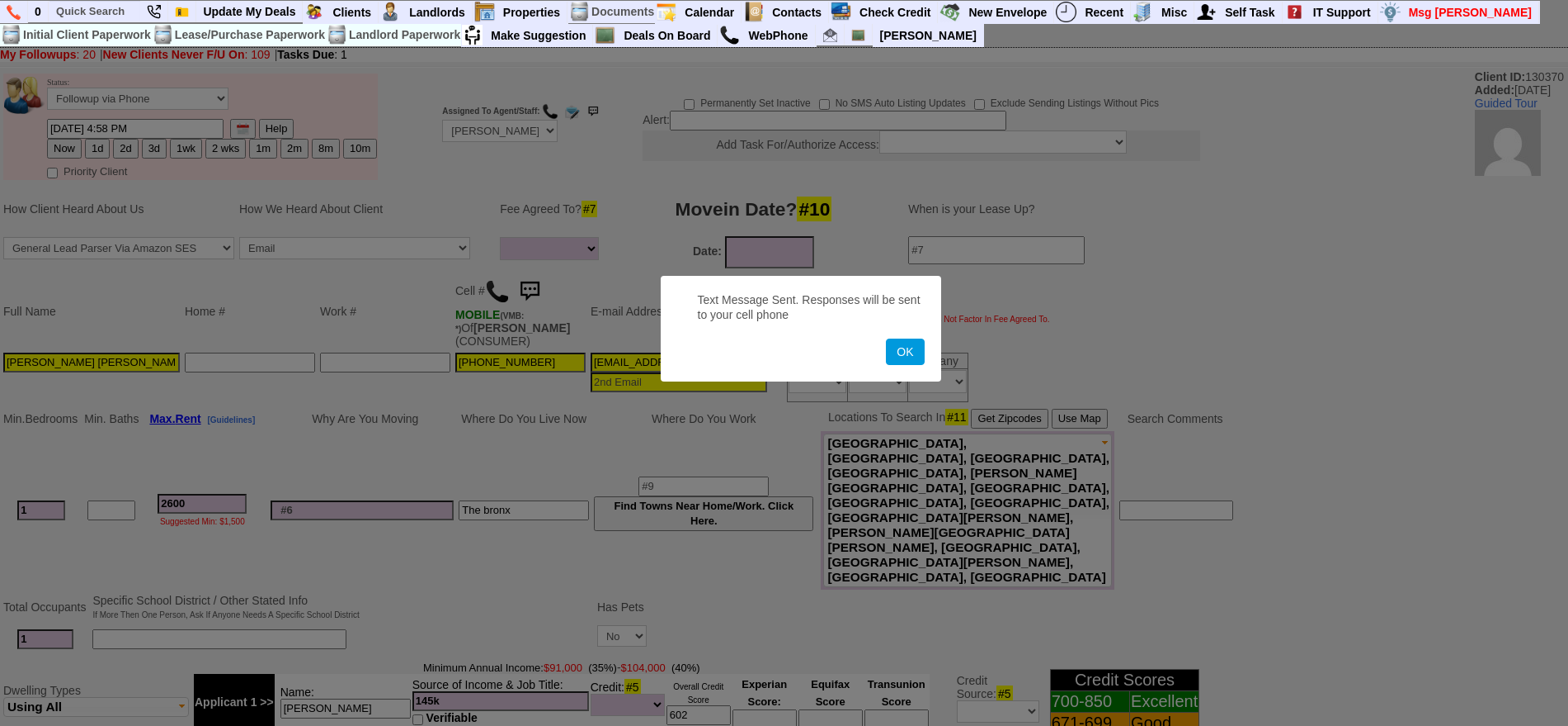
click at [886, 338] on button "OK" at bounding box center [904, 351] width 38 height 26
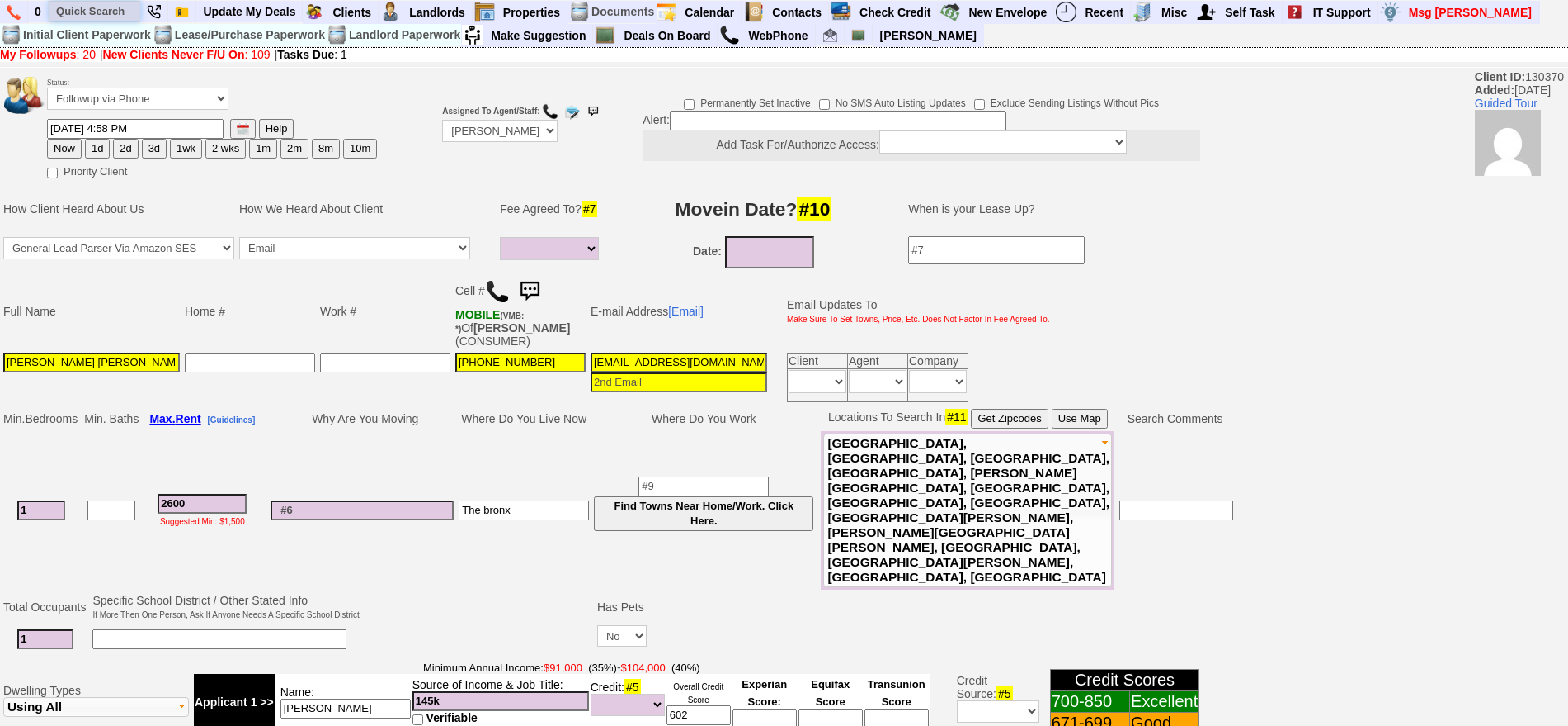
click at [127, 14] on input "text" at bounding box center [94, 11] width 91 height 20
paste input "[PHONE_NUMBER]"
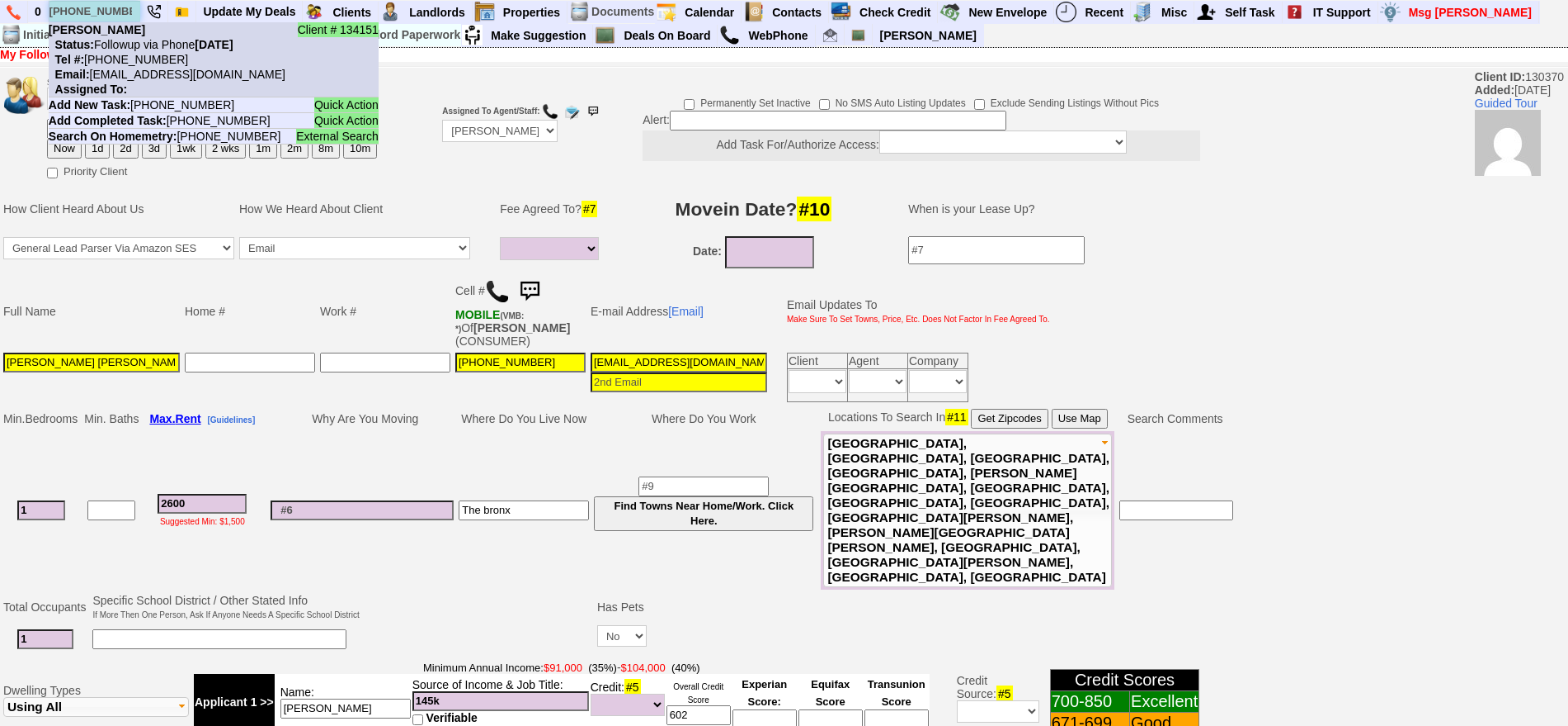
type input "[PHONE_NUMBER]"
click at [142, 39] on nobr "Status: Followup via Phone [DATE]" at bounding box center [141, 45] width 185 height 14
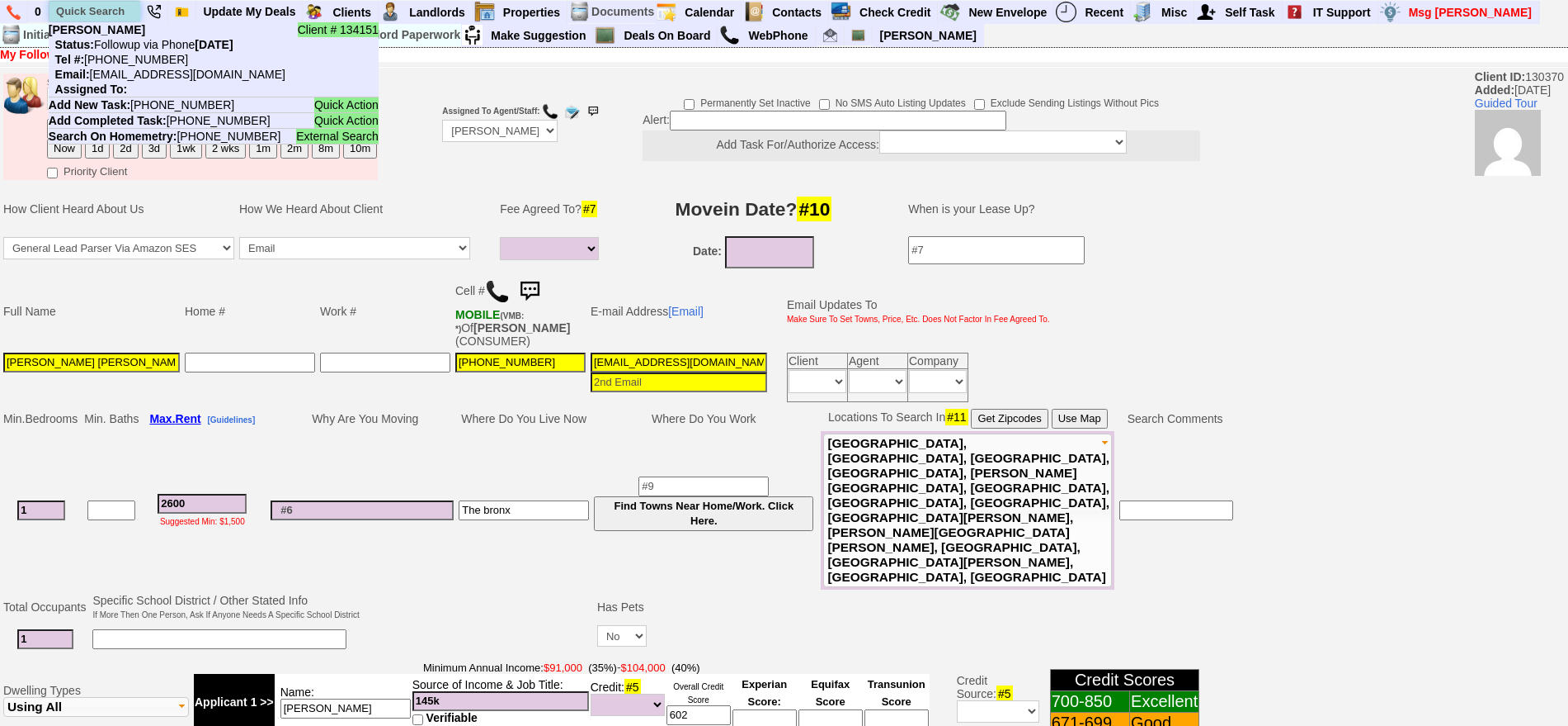
click at [119, 8] on input "text" at bounding box center [94, 11] width 91 height 20
paste input "[PHONE_NUMBER]"
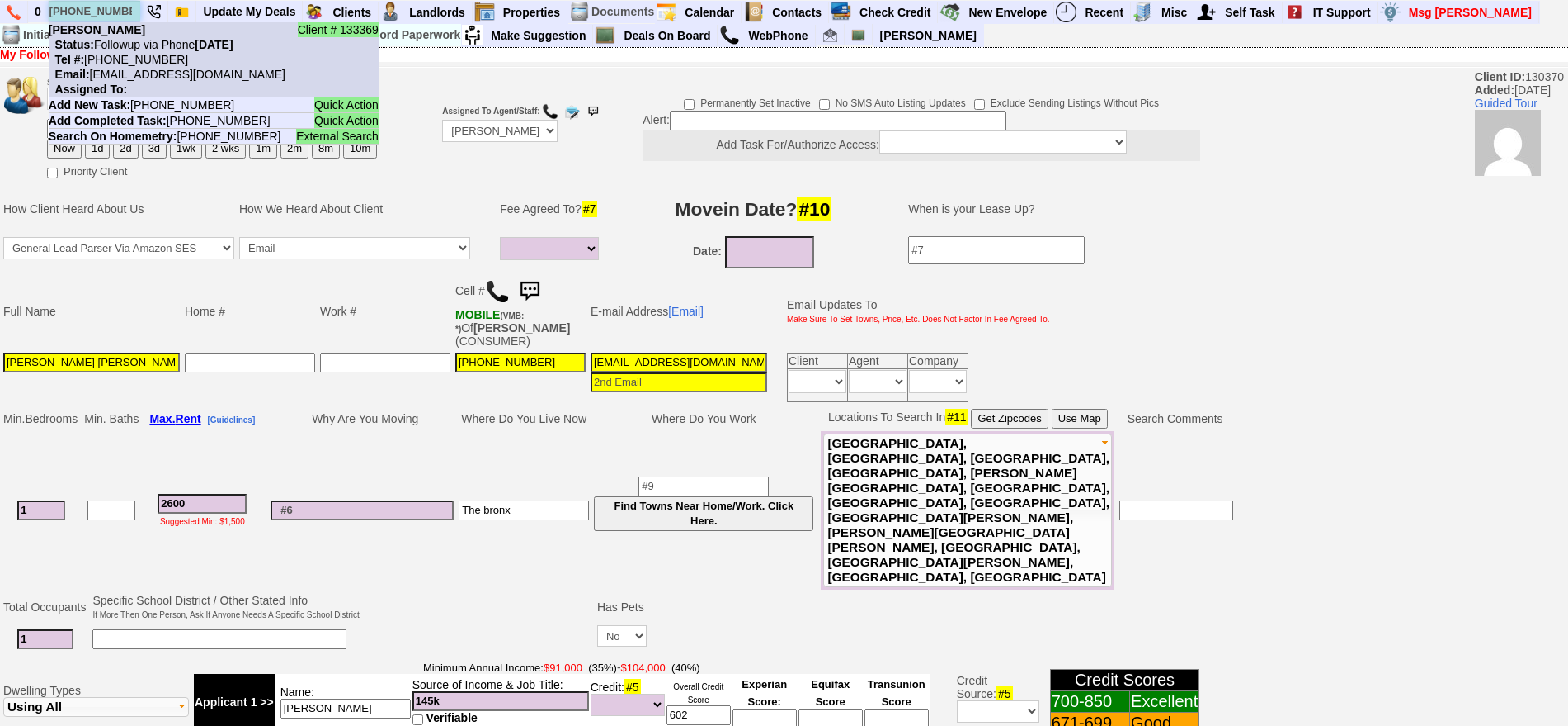
type input "[PHONE_NUMBER]"
click at [149, 42] on nobr "Status: Followup via Phone [DATE]" at bounding box center [141, 45] width 185 height 14
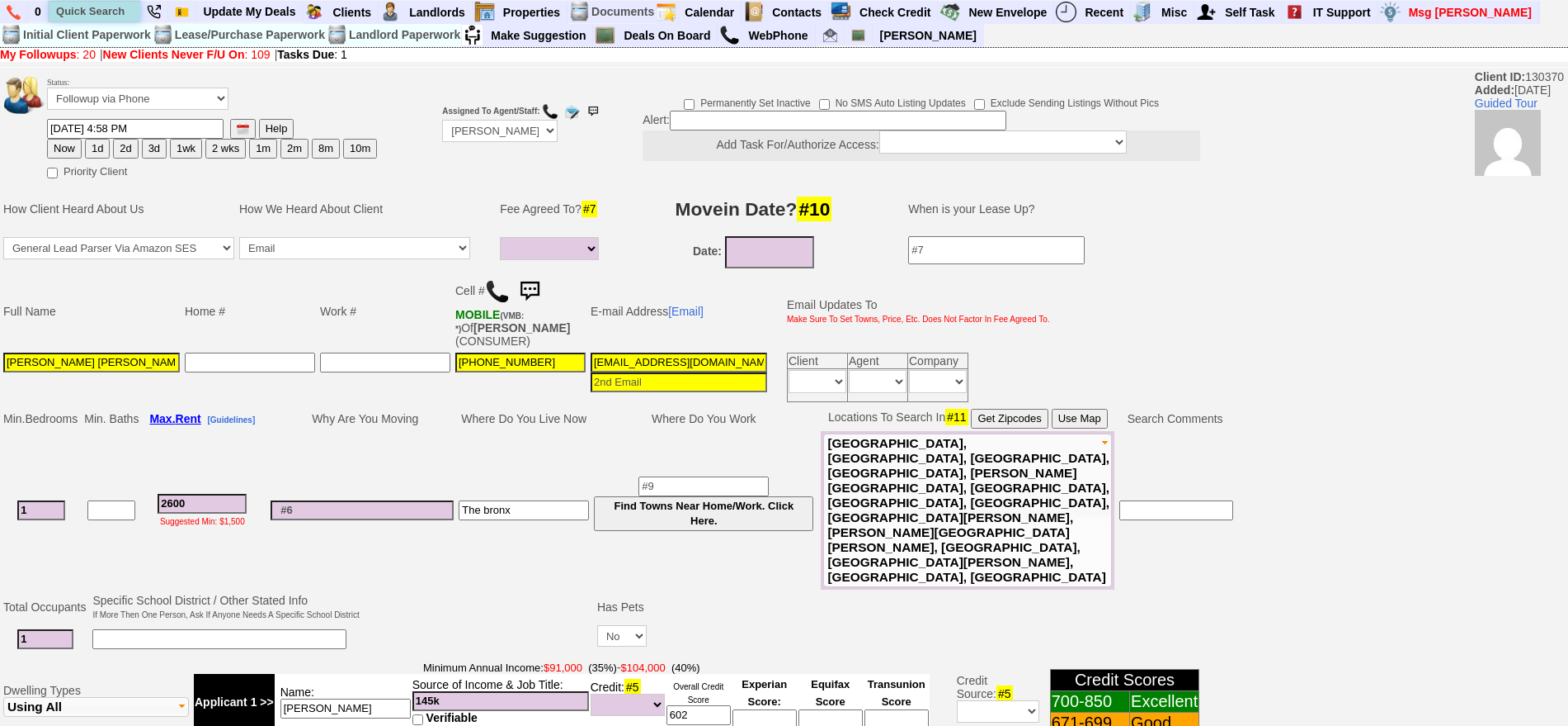
click at [108, 2] on input "text" at bounding box center [94, 11] width 91 height 20
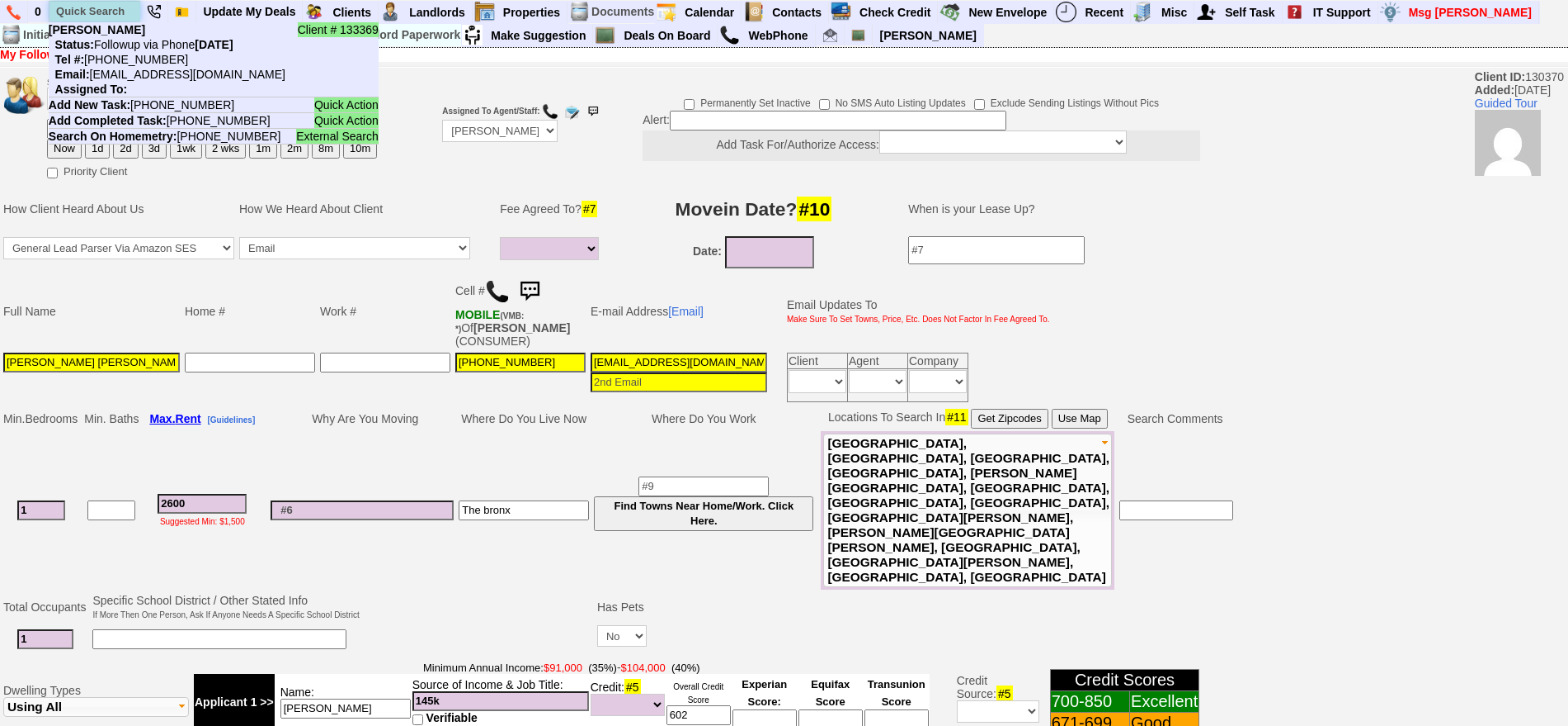
paste input "[PHONE_NUMBER]"
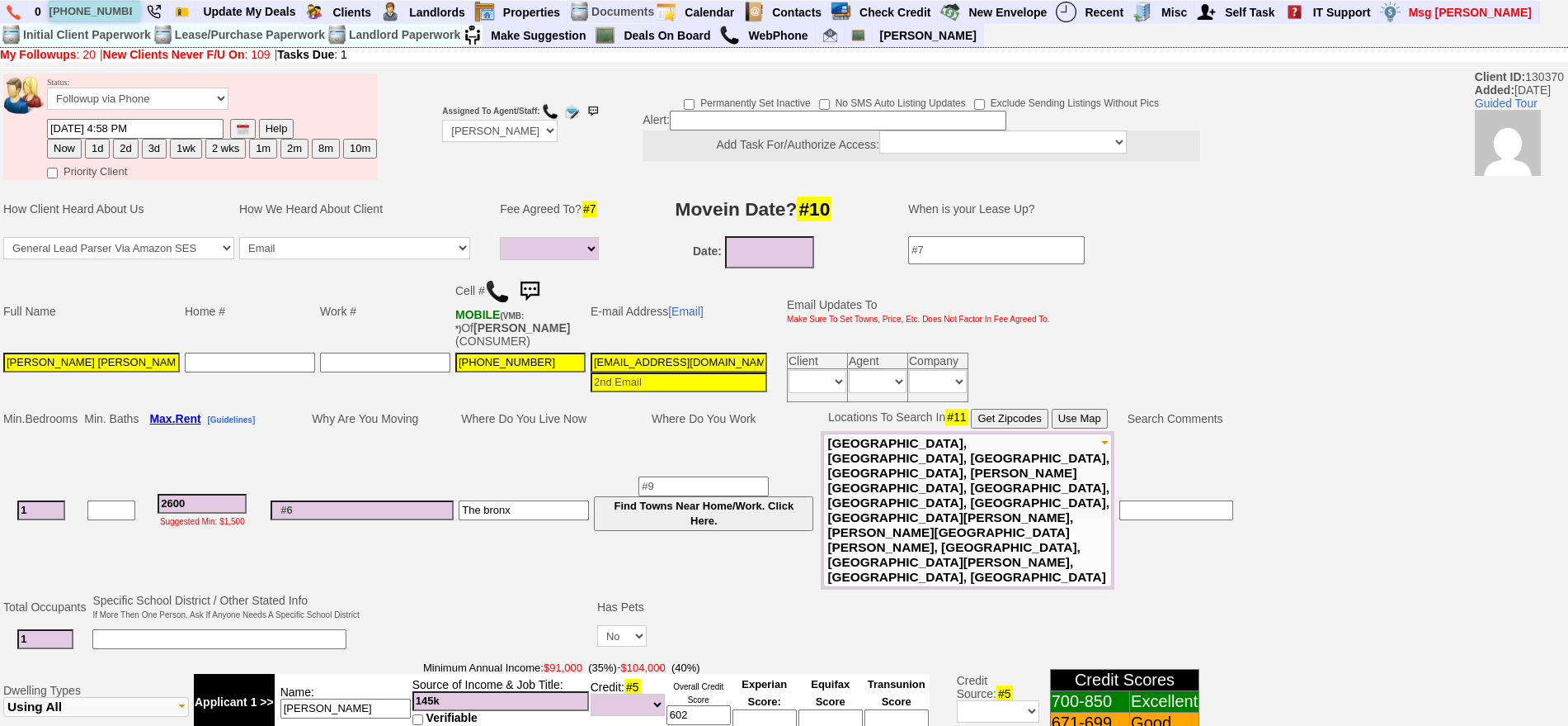
click at [92, 1] on input "[PHONE_NUMBER]" at bounding box center [94, 11] width 91 height 20
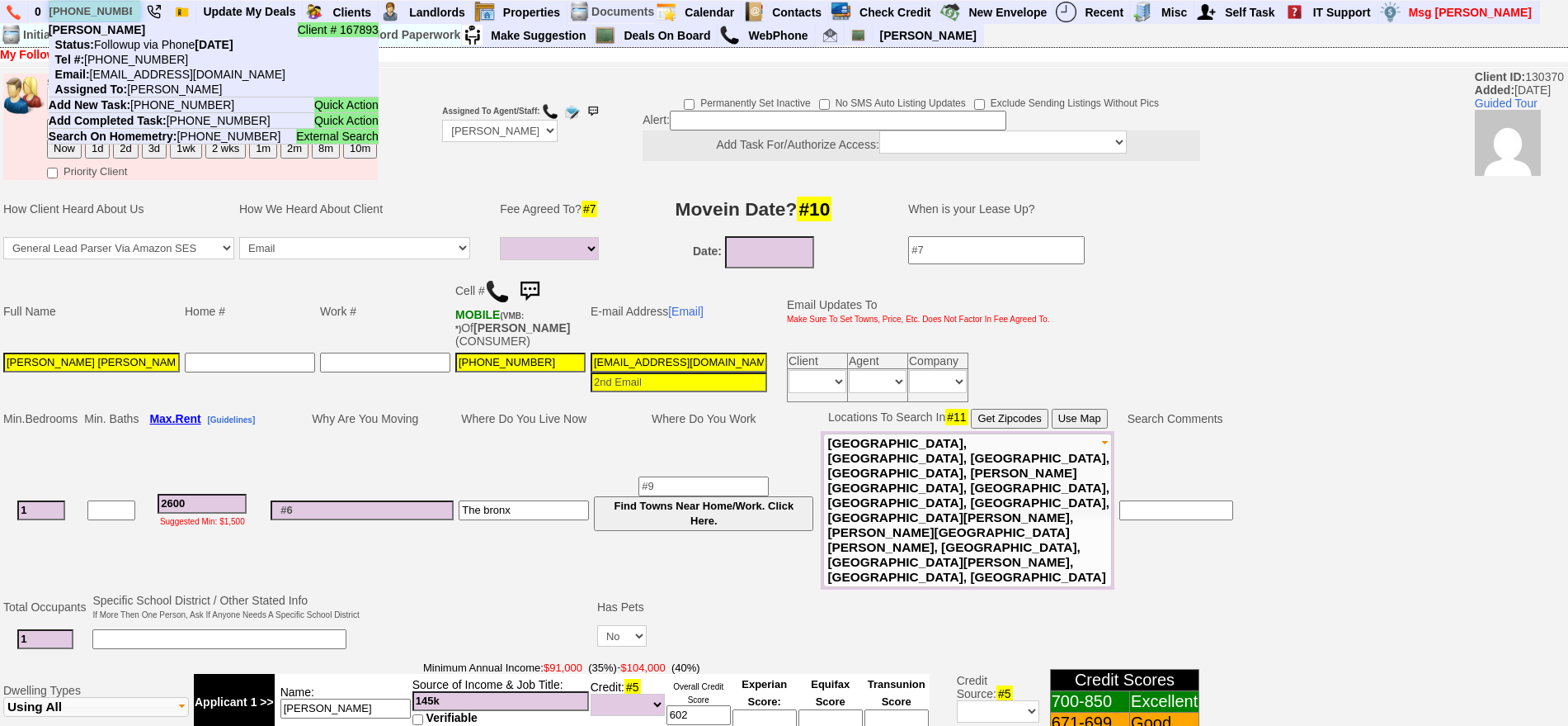
click at [92, 1] on input "609-622-4002" at bounding box center [94, 11] width 91 height 20
paste input "332-271-8729"
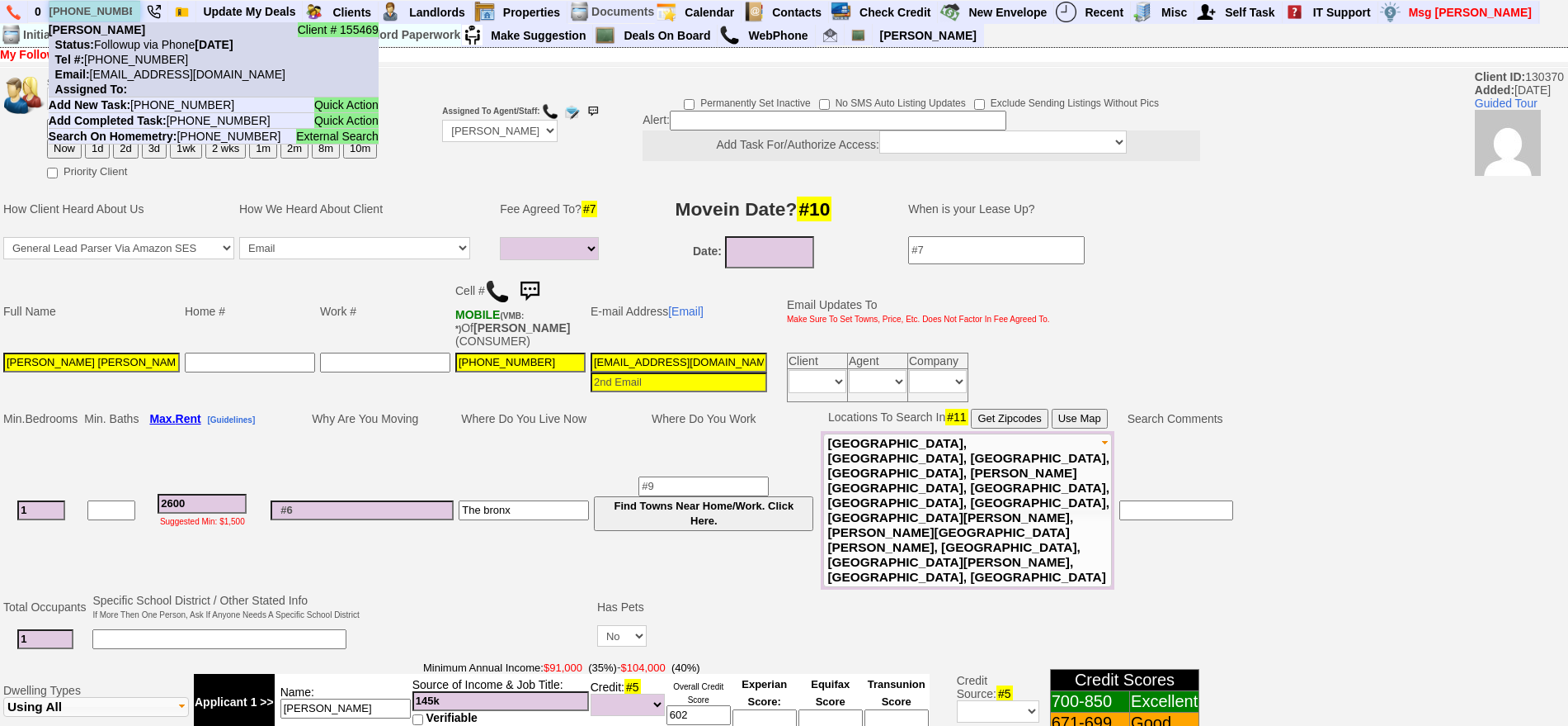
type input "332-271-8729"
click at [131, 32] on li "Client # 155469 kadesha bryan Status: Followup via Phone Saturday, September 13…" at bounding box center [213, 59] width 330 height 75
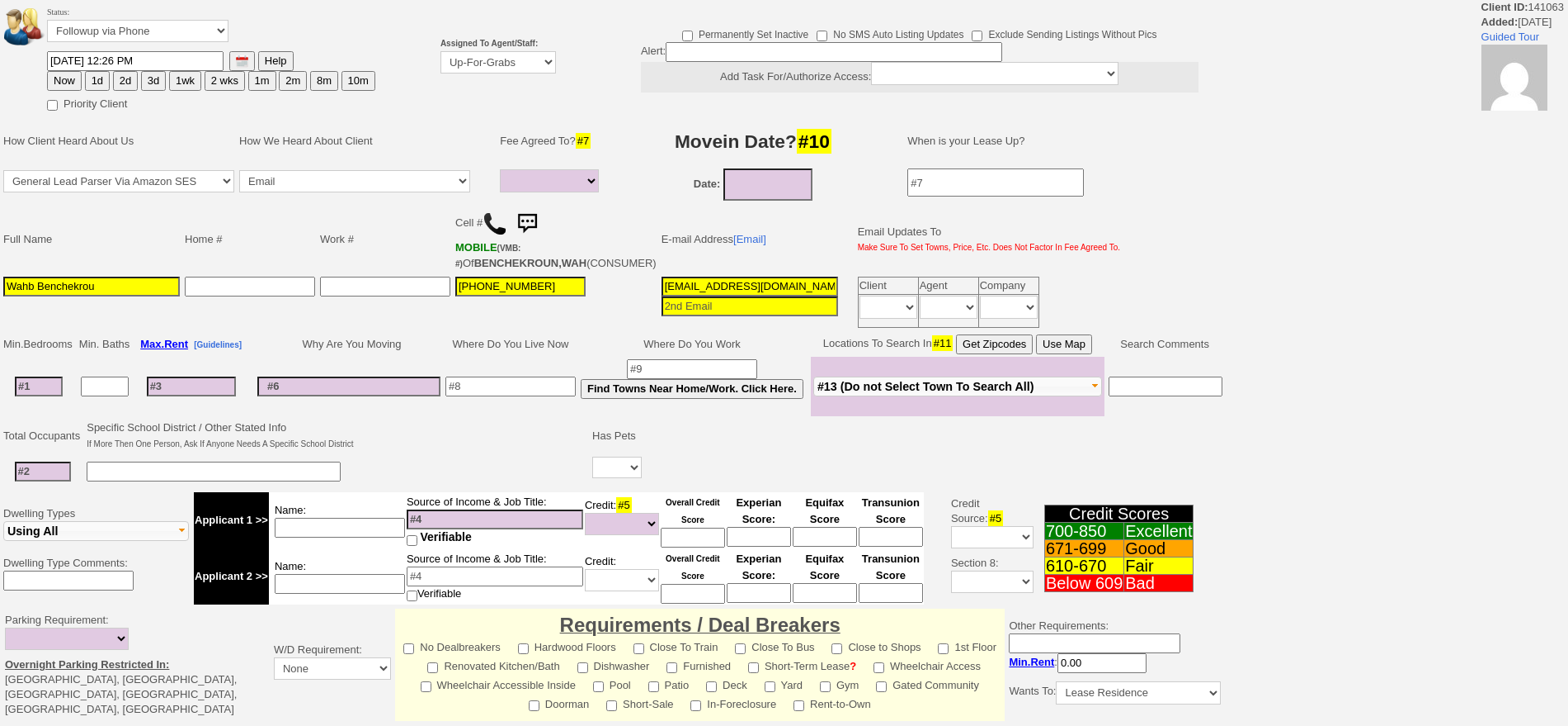
select select
click at [504, 60] on select "Up-For-Grabs ***** STAFF ***** Bob Bruno 914-419-3579 Cristy Liberto 914-486-10…" at bounding box center [498, 62] width 115 height 22
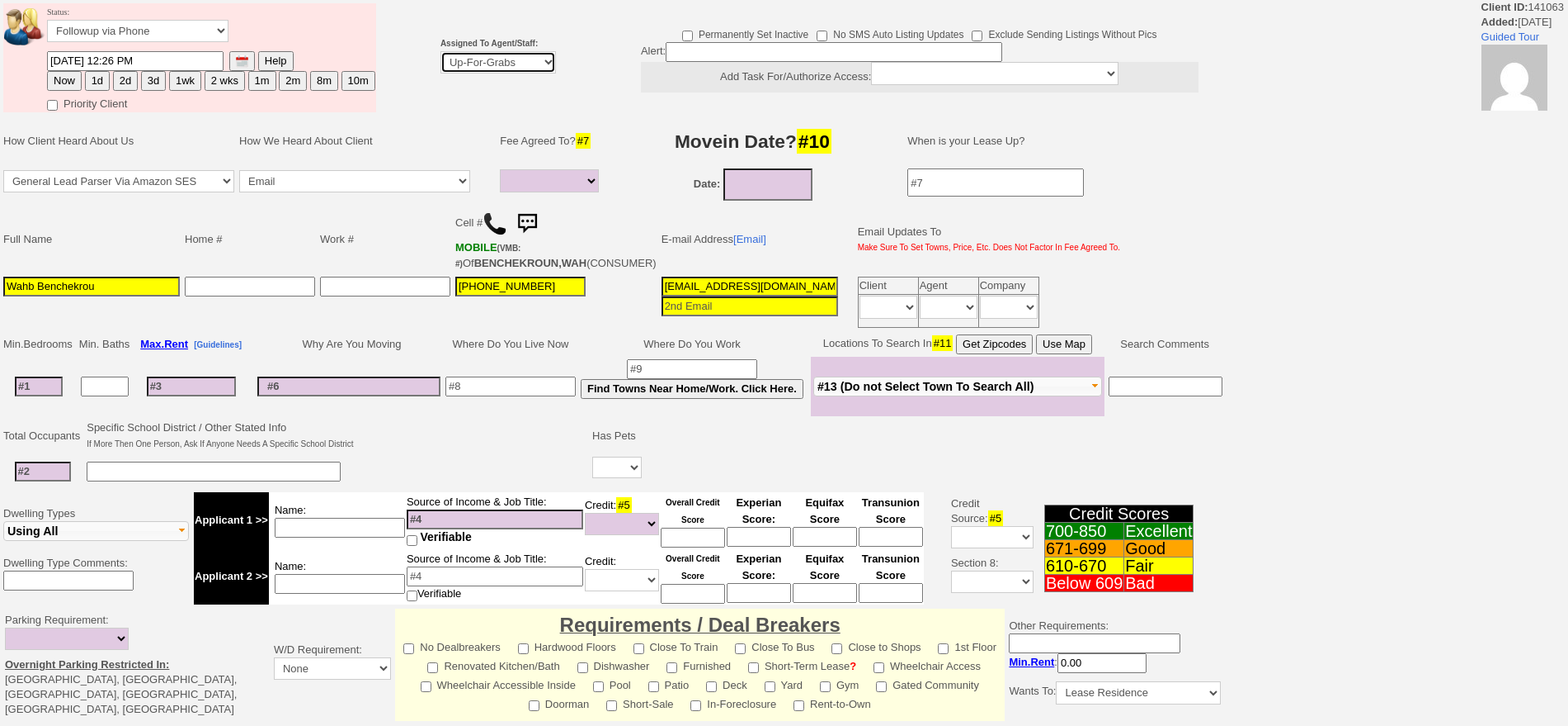
select select "148"
click at [441, 51] on select "Up-For-Grabs ***** STAFF ***** Bob Bruno 914-419-3579 Cristy Liberto 914-486-10…" at bounding box center [498, 62] width 115 height 22
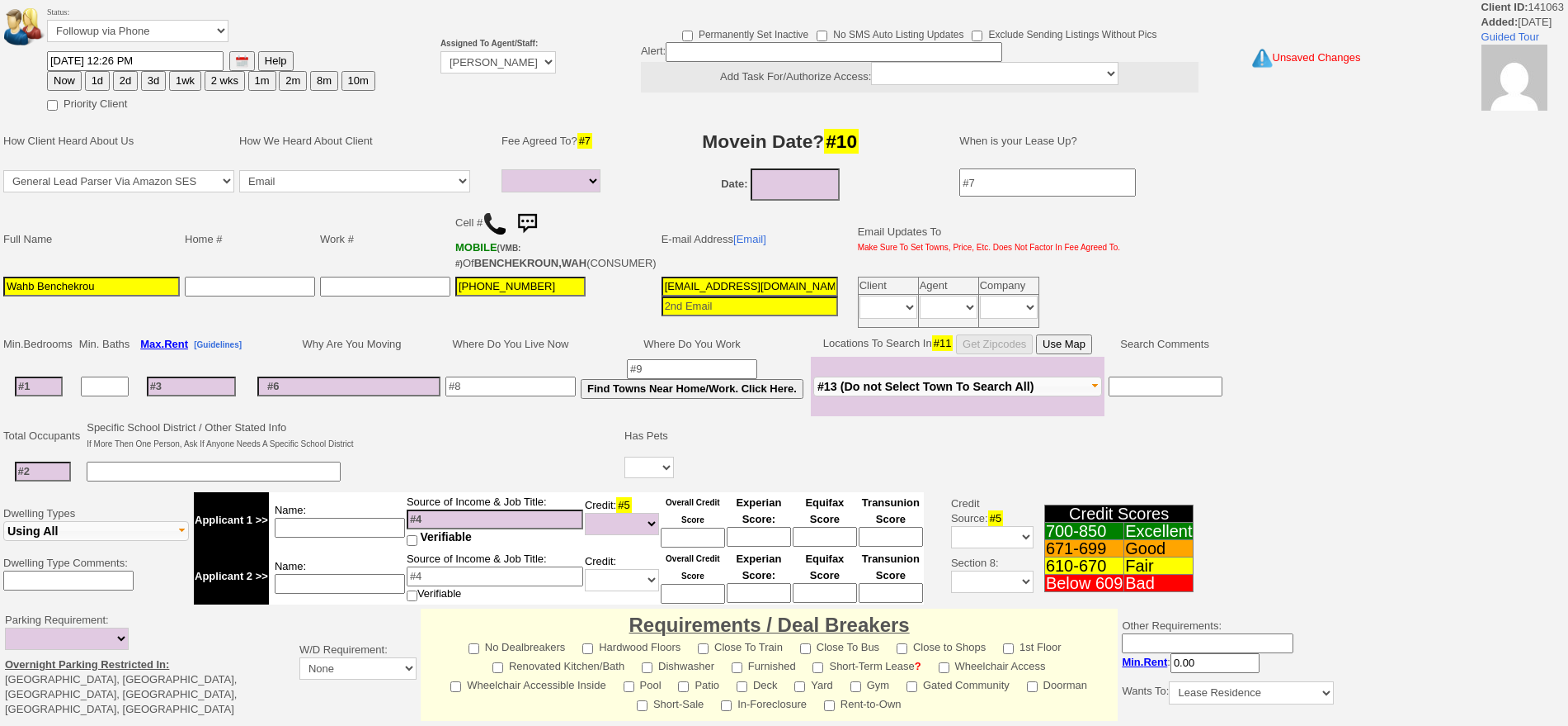
click at [108, 86] on button "1d" at bounding box center [97, 81] width 25 height 20
type input "09/15/2025 12:42 PM"
click at [103, 81] on button "1d" at bounding box center [97, 81] width 25 height 20
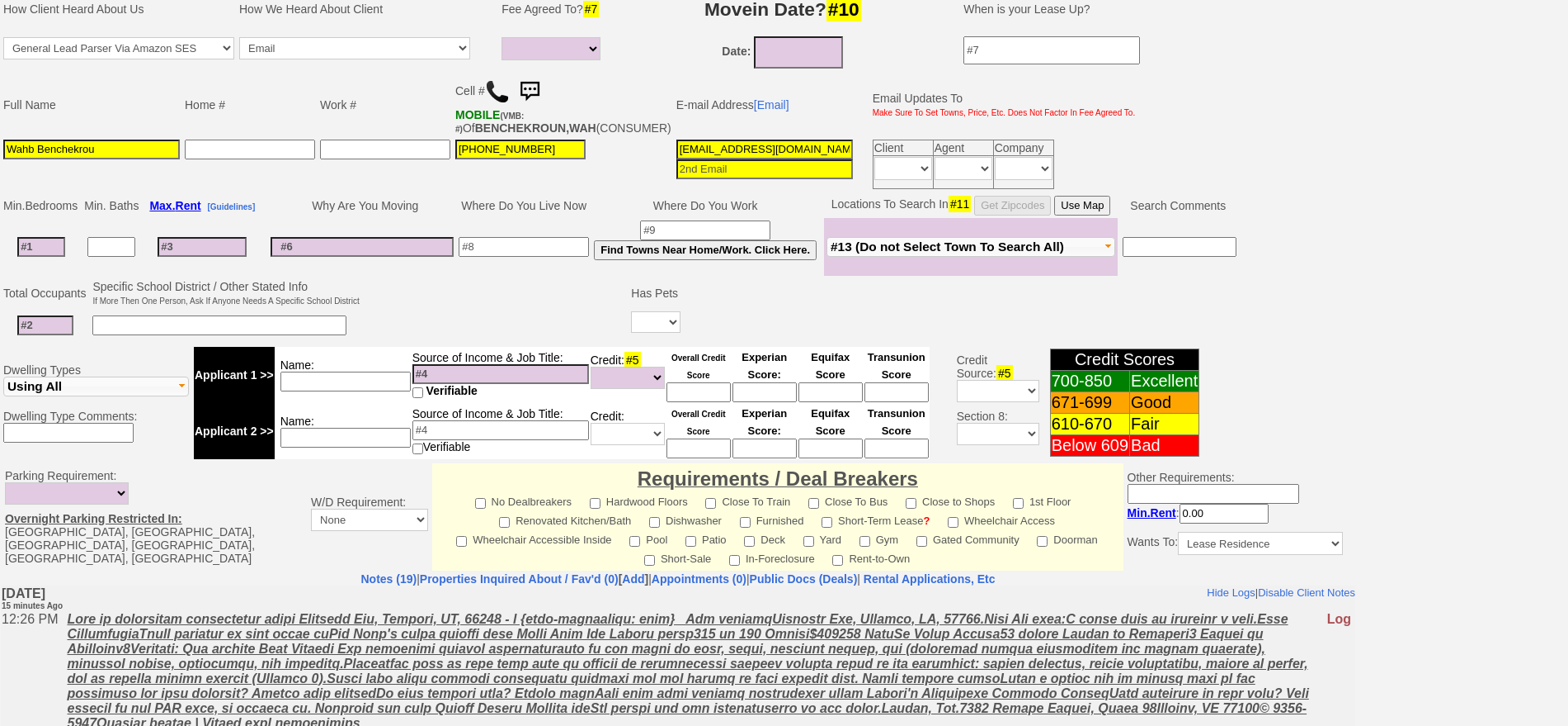
scroll to position [463, 0]
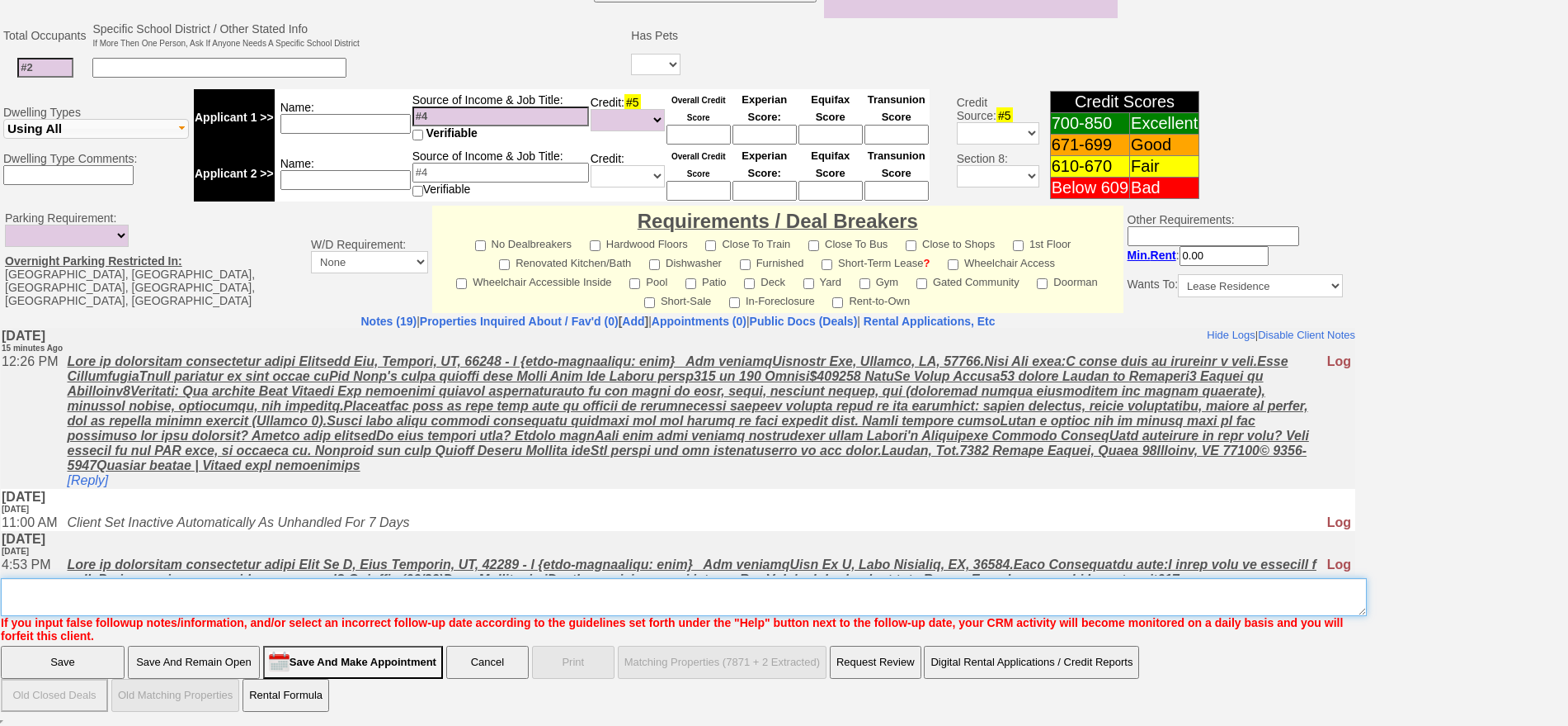
click at [551, 608] on textarea "Insert New Note Here" at bounding box center [684, 596] width 1366 height 38
type textarea "f"
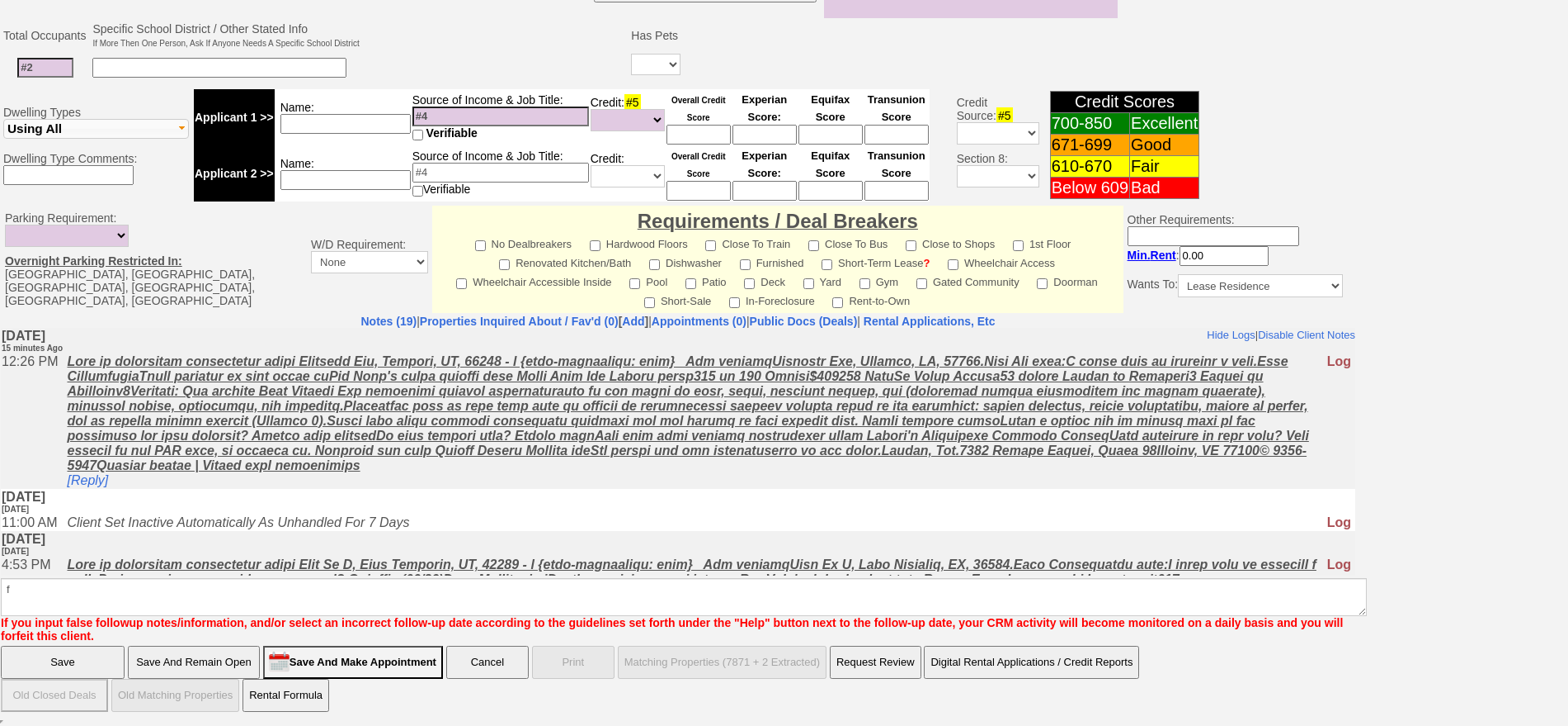
click input "Save" at bounding box center [63, 662] width 124 height 33
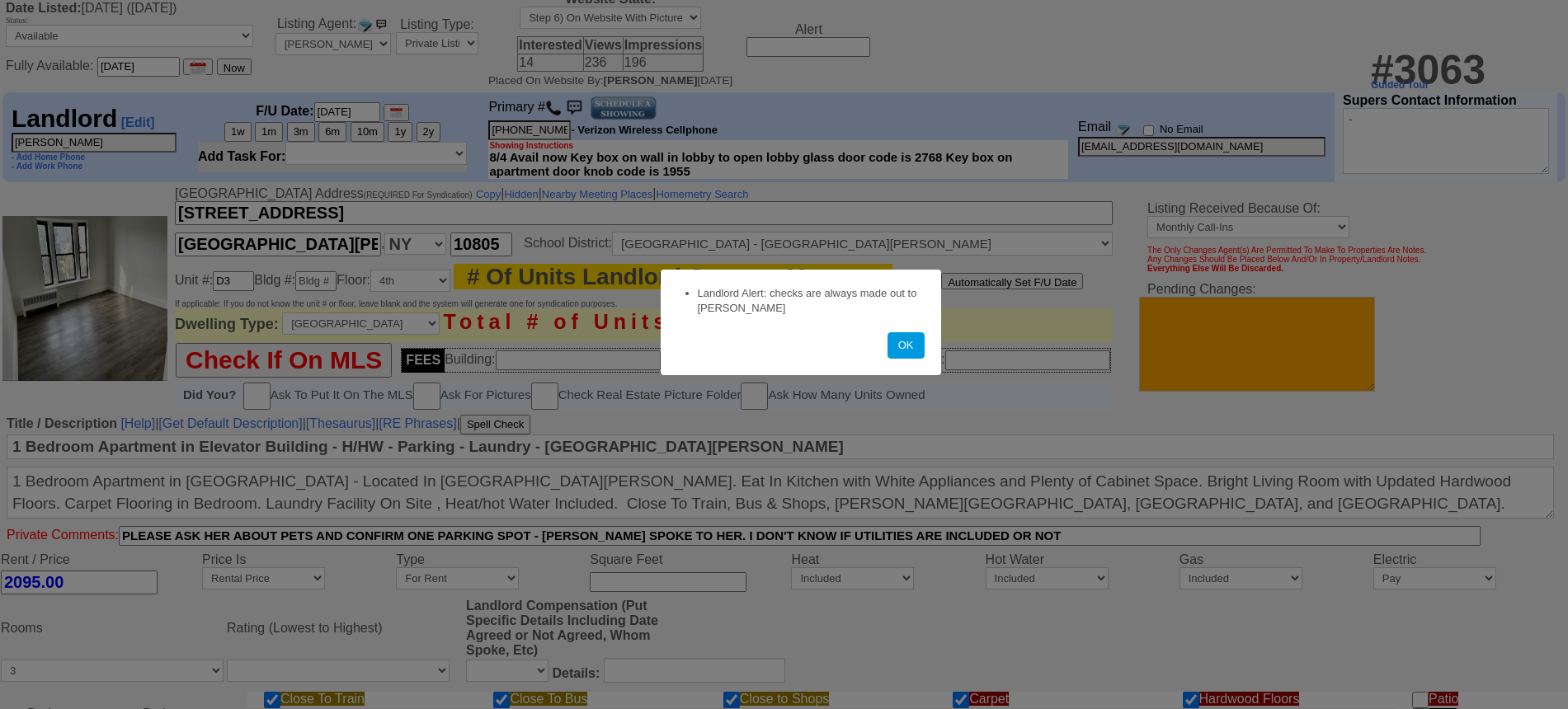
scroll to position [568, 0]
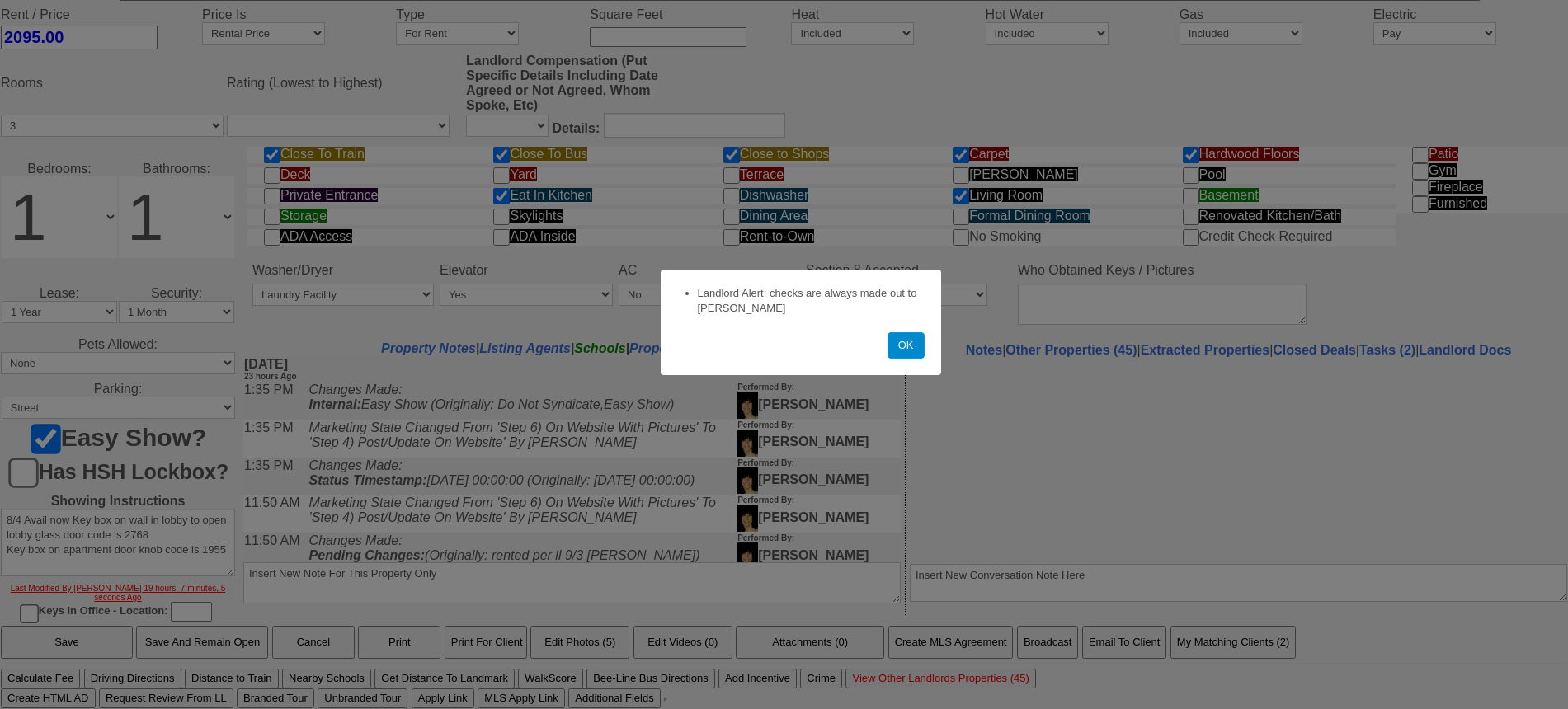
click at [914, 347] on button "OK" at bounding box center [906, 345] width 37 height 26
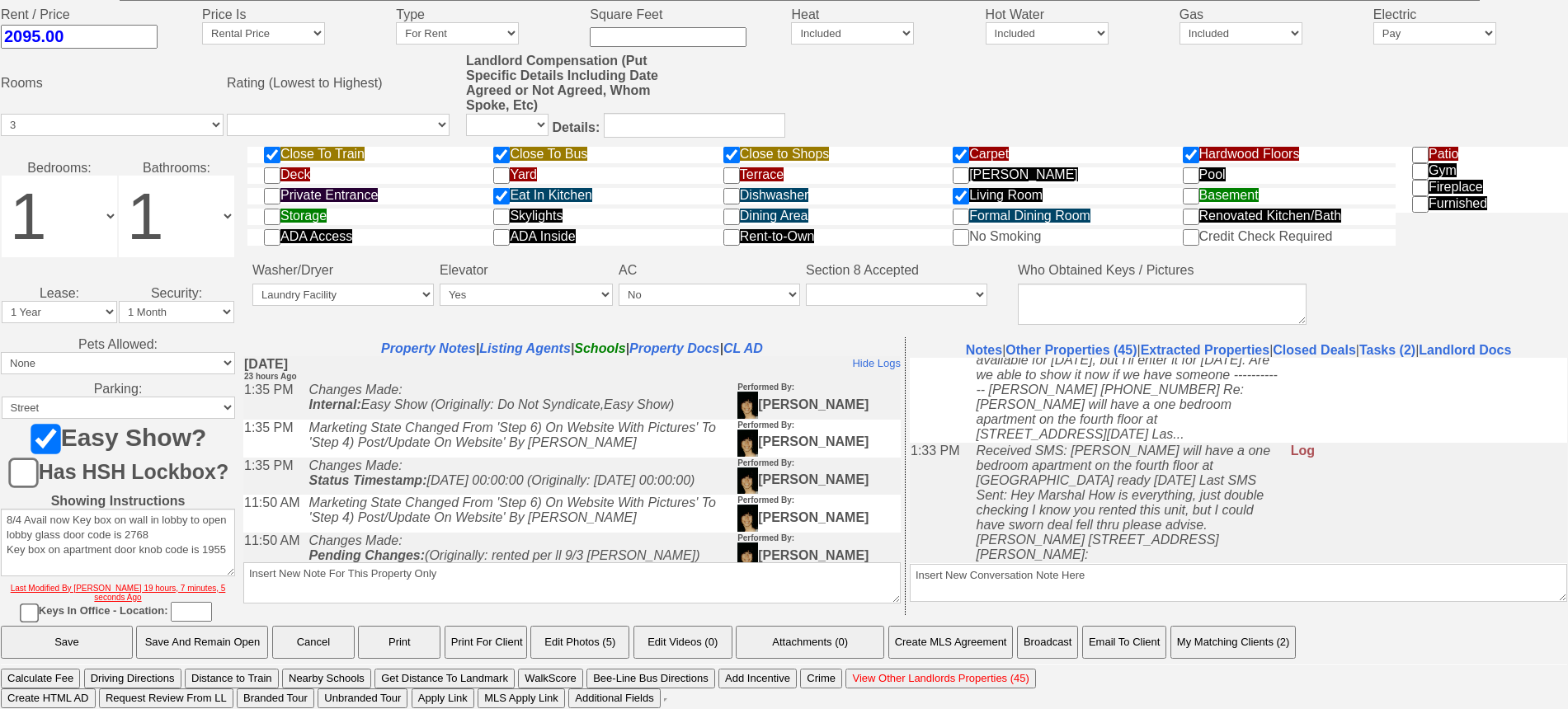
scroll to position [0, 0]
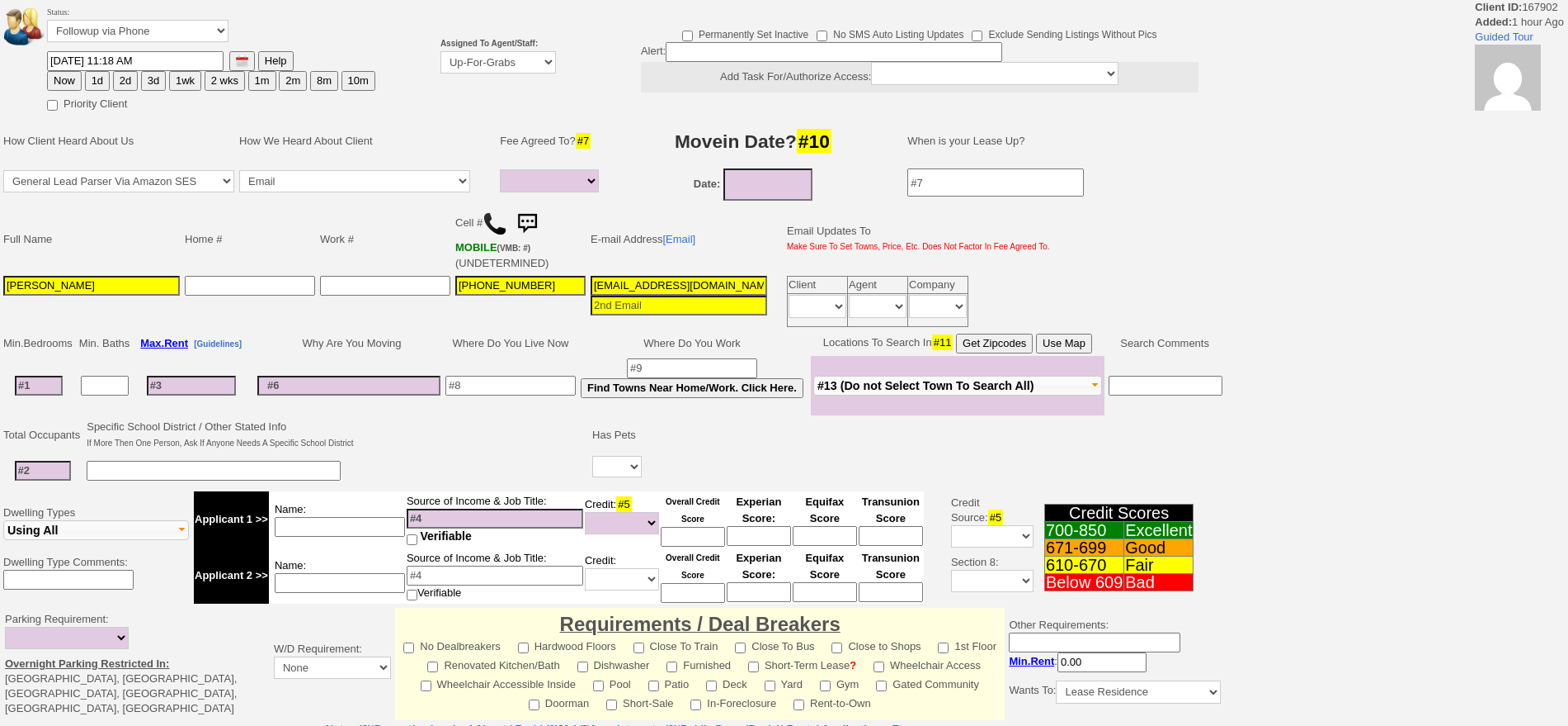
select select
click at [468, 63] on select "Up-For-Grabs ***** STAFF ***** Bob Bruno 914-419-3579 Cristy Liberto 914-486-10…" at bounding box center [498, 62] width 115 height 22
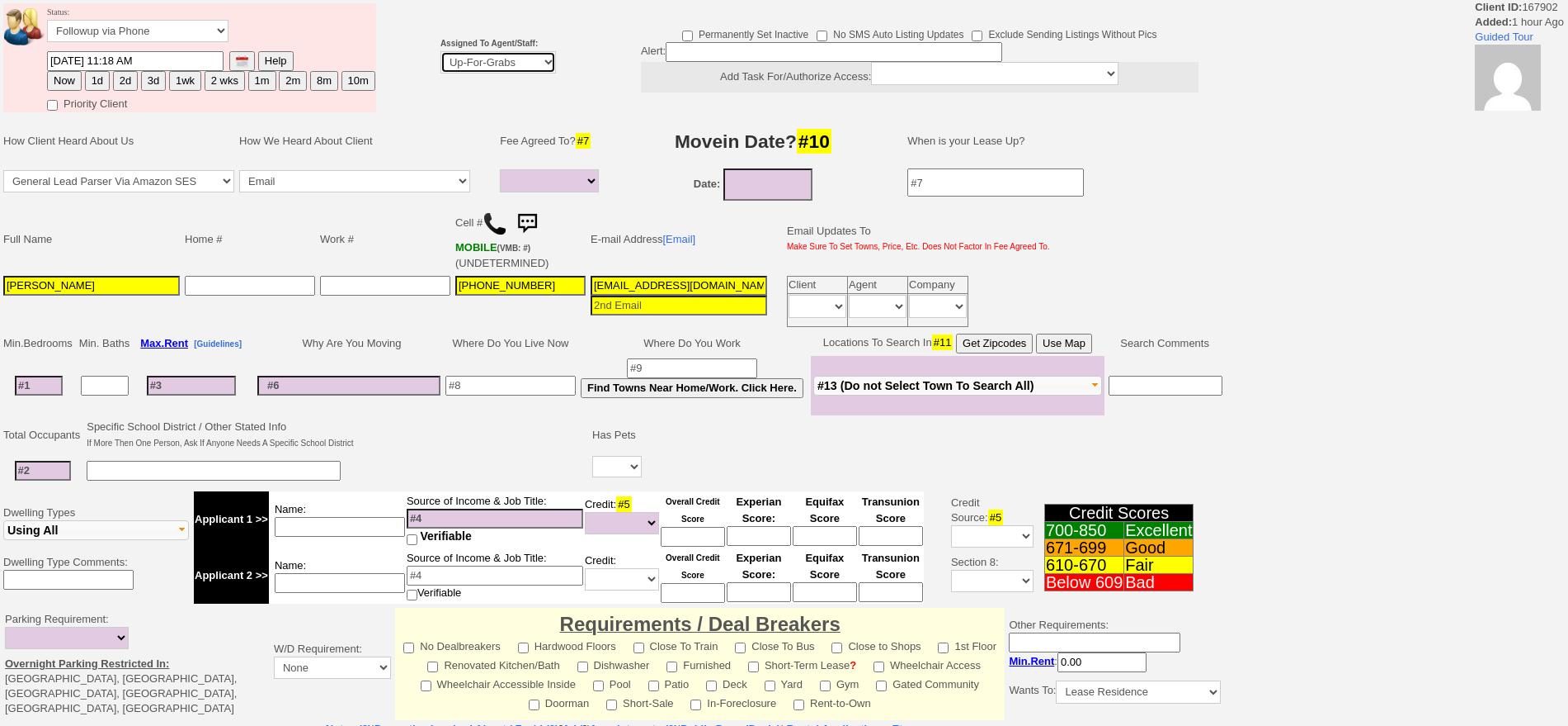
select select "148"
click at [441, 51] on select "Up-For-Grabs ***** STAFF ***** Bob Bruno 914-419-3579 Cristy Liberto 914-486-10…" at bounding box center [498, 62] width 115 height 22
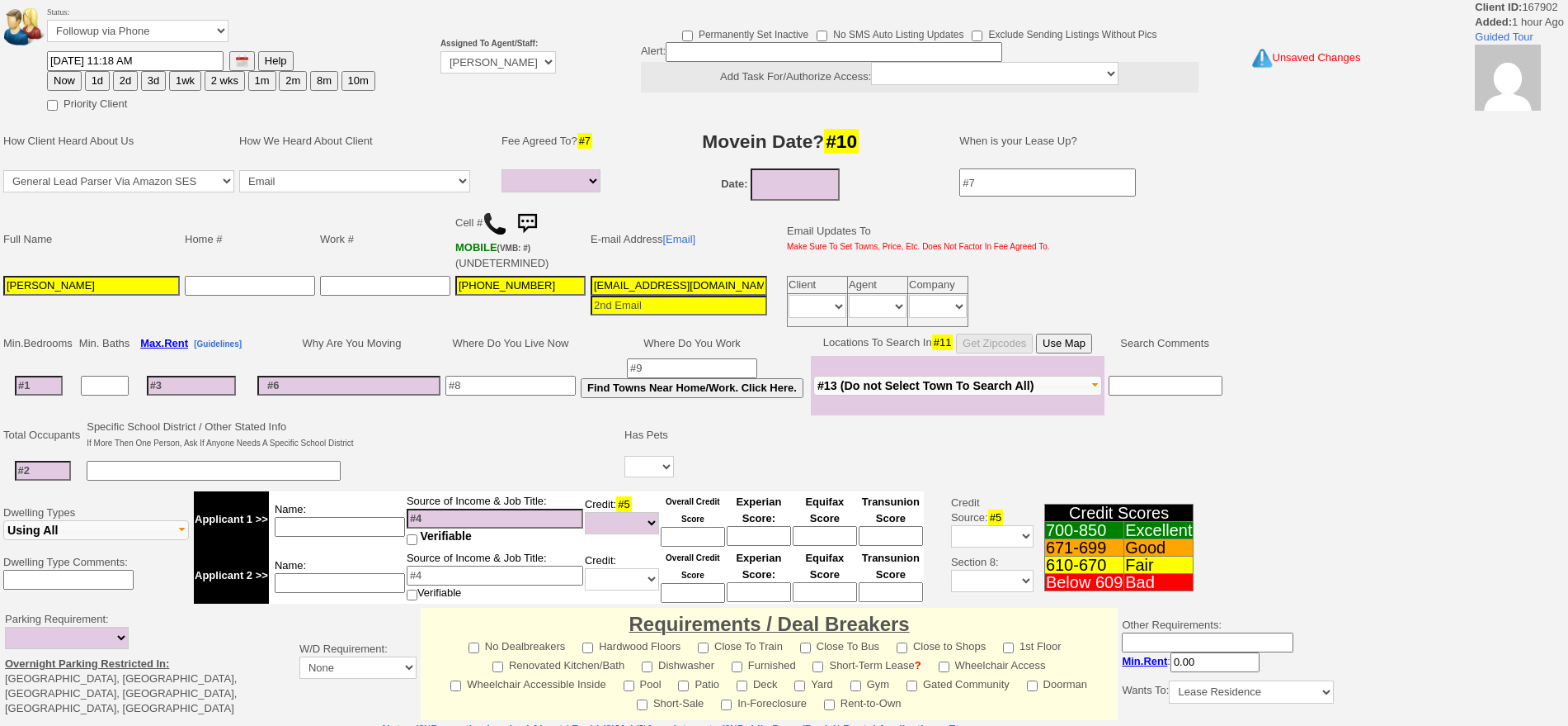
drag, startPoint x: 94, startPoint y: 78, endPoint x: 188, endPoint y: 99, distance: 96.3
click at [94, 77] on button "1d" at bounding box center [97, 81] width 25 height 20
type input "09/15/2025 12:43 PM"
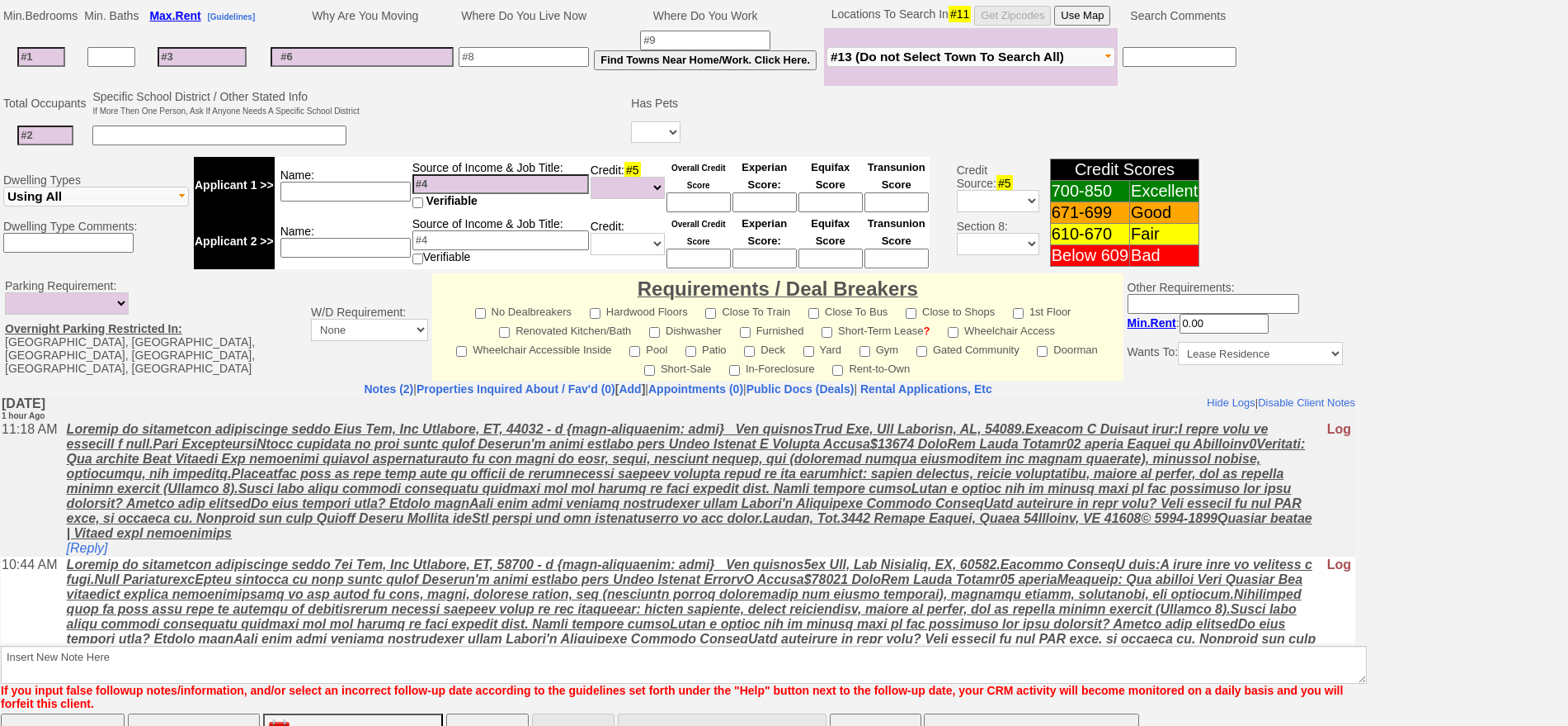
scroll to position [450, 0]
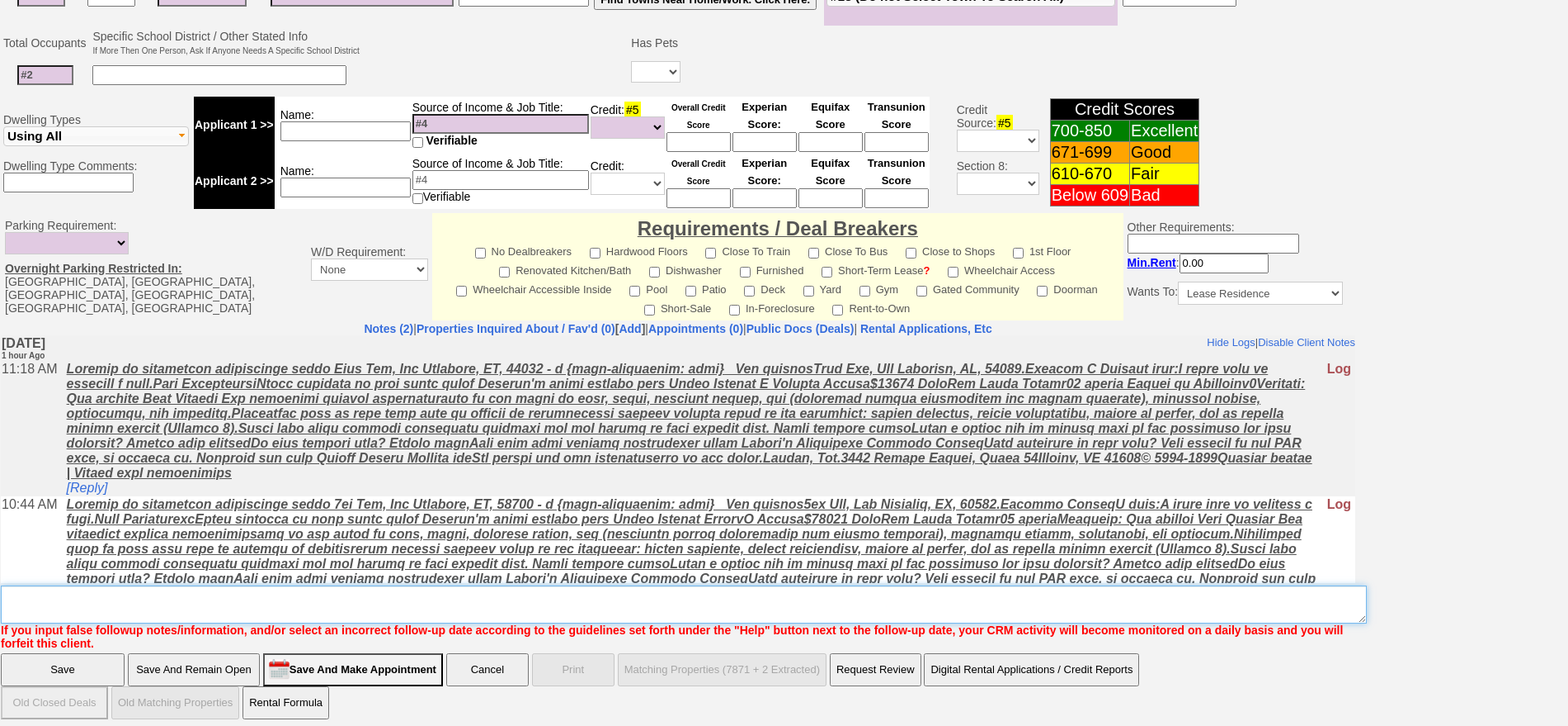
click at [470, 602] on textarea "Insert New Note Here" at bounding box center [684, 604] width 1366 height 38
type textarea "flip to frankloni"
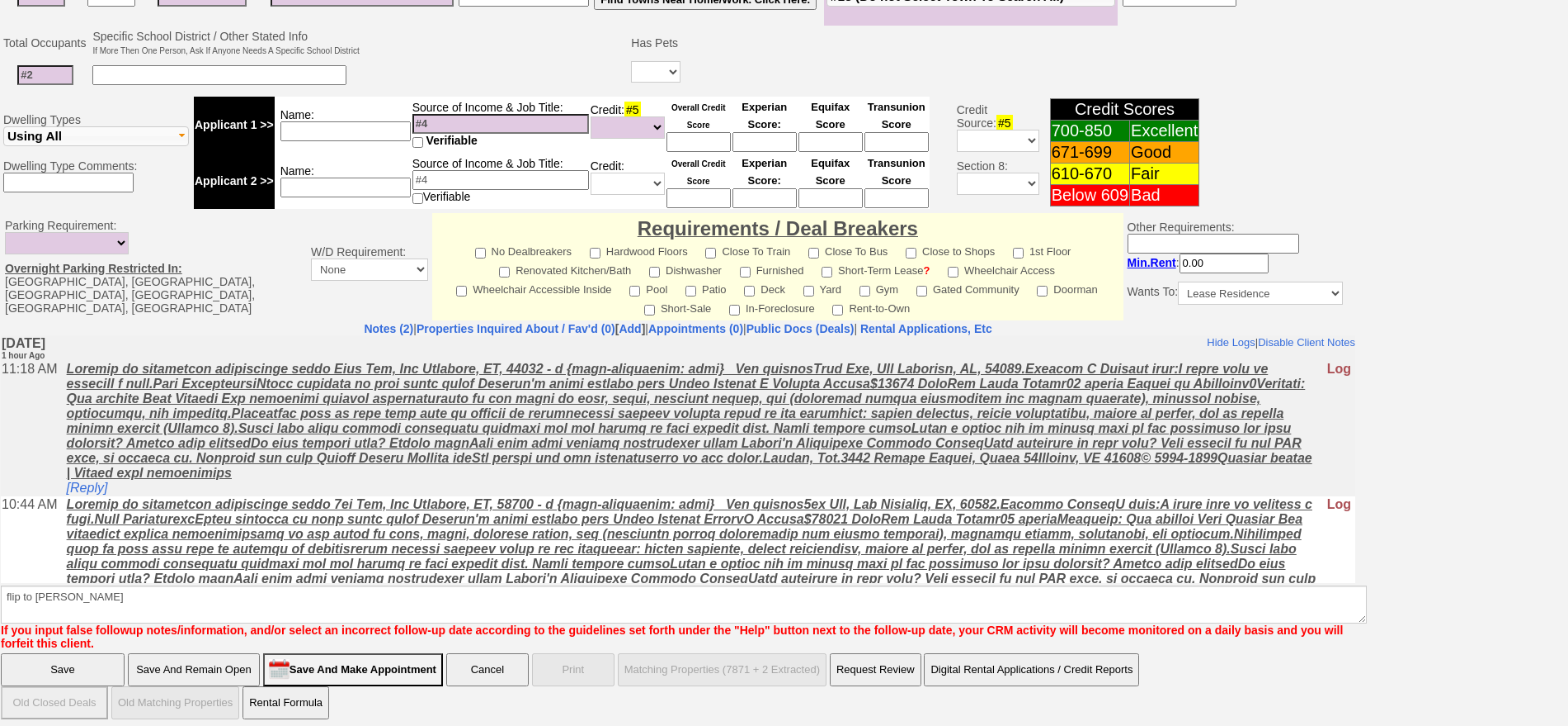
click input "Save" at bounding box center [63, 669] width 124 height 33
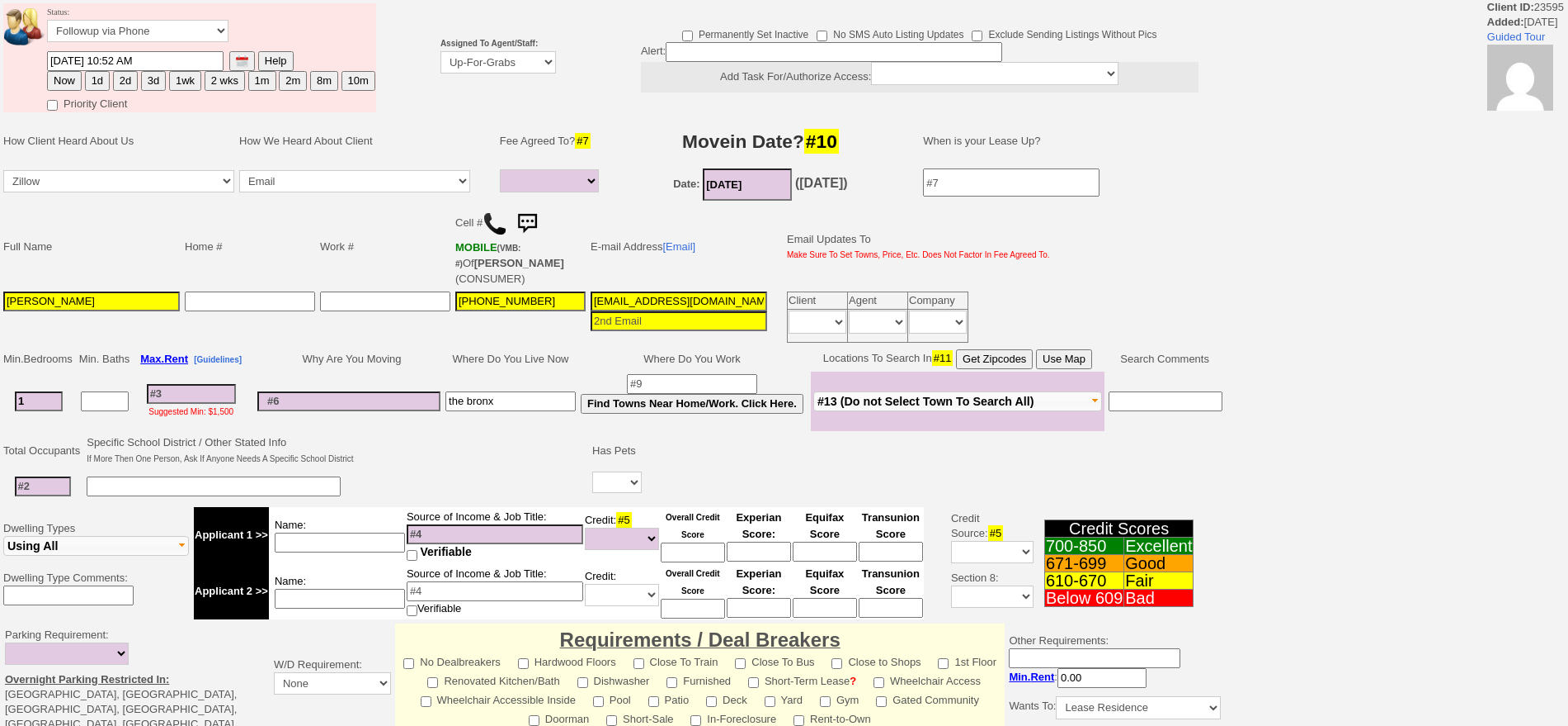
select select
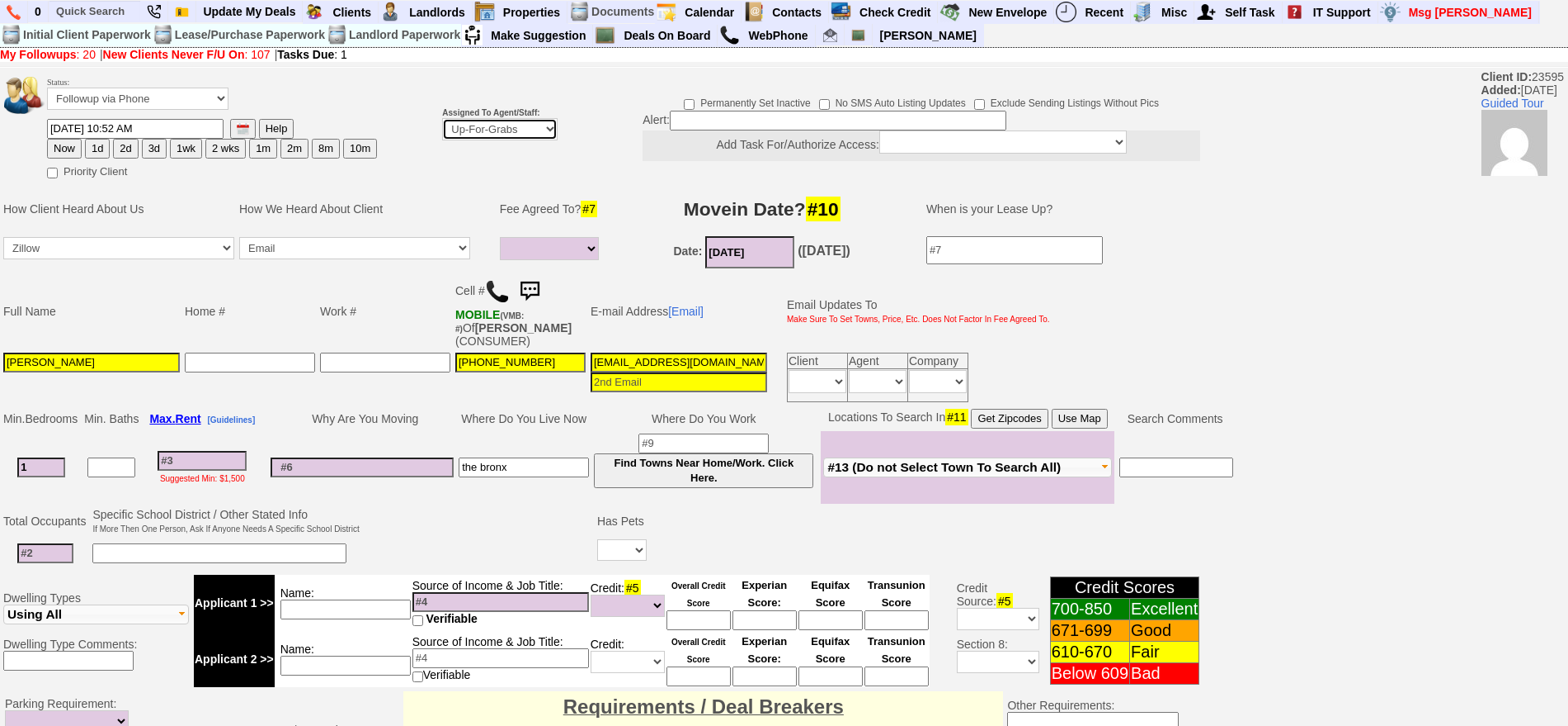
click at [503, 134] on select "Up-For-Grabs ***** STAFF ***** [PERSON_NAME] [PHONE_NUMBER] [PERSON_NAME] [PHON…" at bounding box center [500, 129] width 115 height 22
select select "148"
click at [442, 118] on select "Up-For-Grabs ***** STAFF ***** [PERSON_NAME] [PHONE_NUMBER] [PERSON_NAME] [PHON…" at bounding box center [500, 129] width 115 height 22
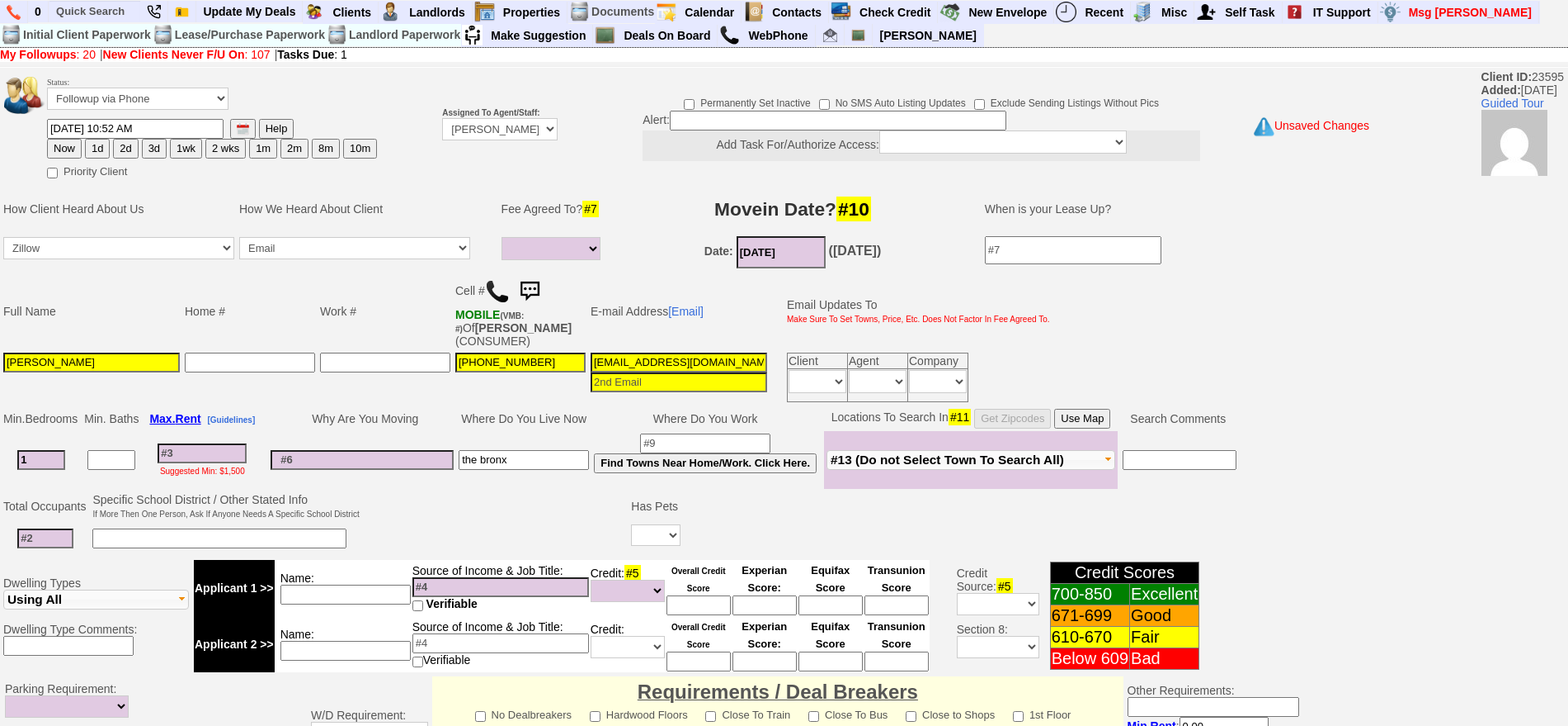
click at [62, 147] on button "Now" at bounding box center [64, 148] width 35 height 20
type input "[DATE] 12:43 PM"
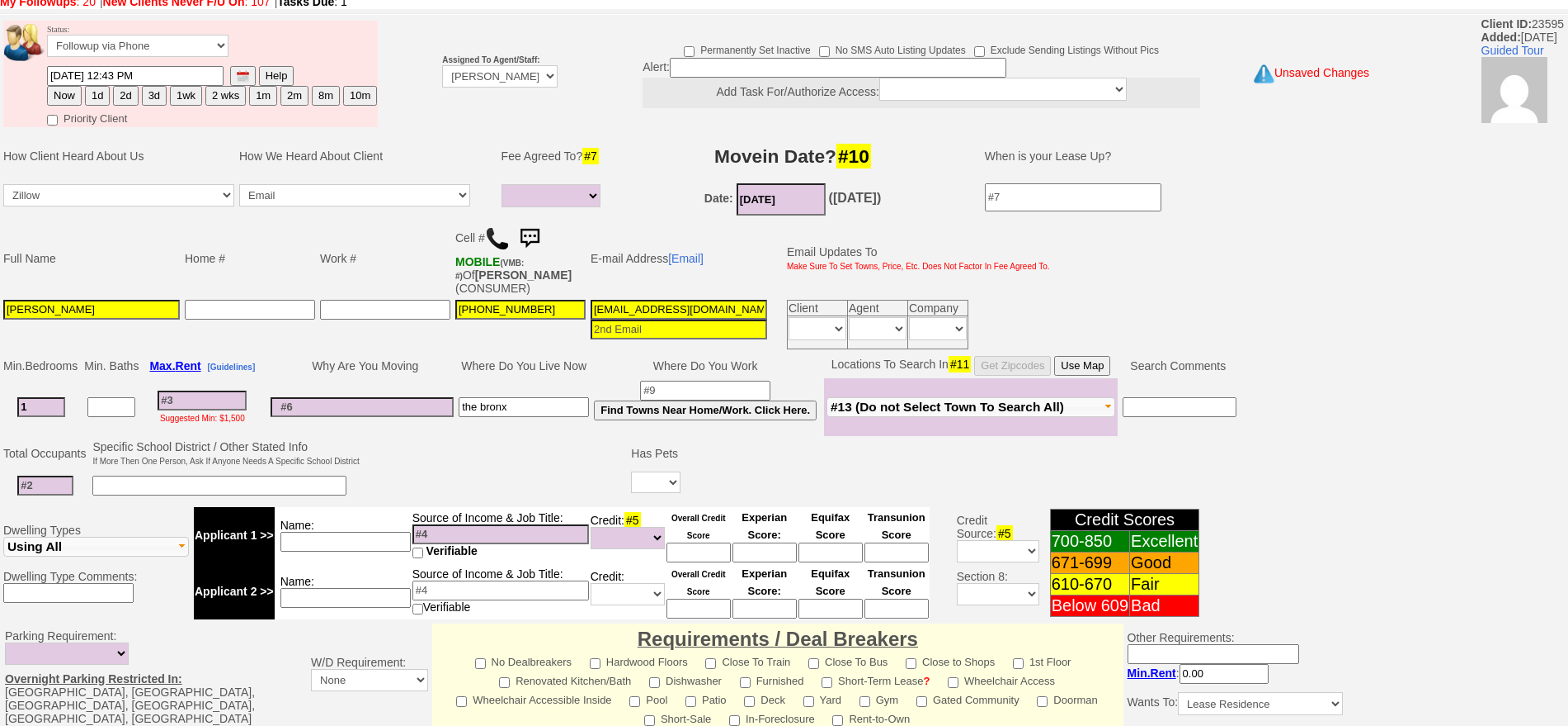
scroll to position [463, 0]
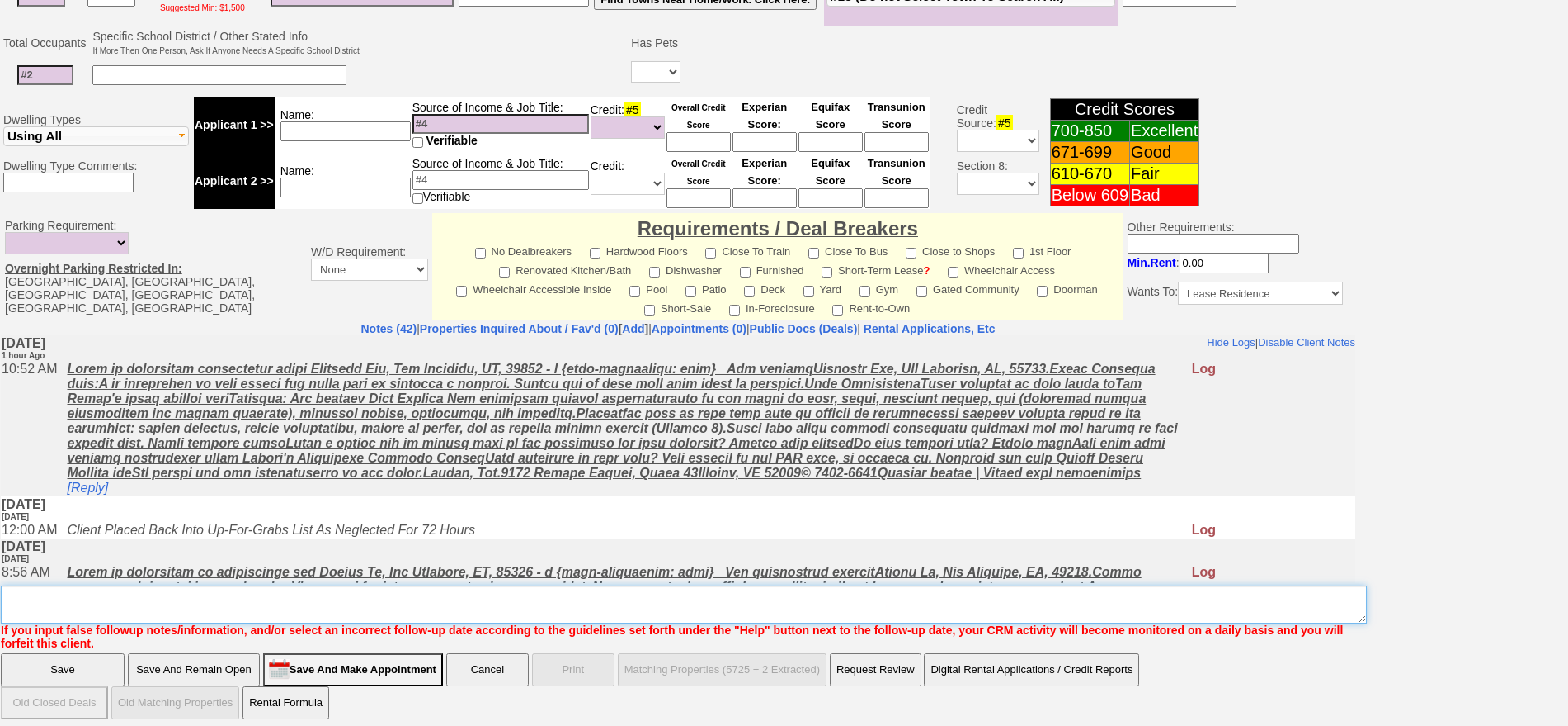
click at [760, 606] on textarea "Insert New Note Here" at bounding box center [684, 604] width 1366 height 38
type textarea "f"
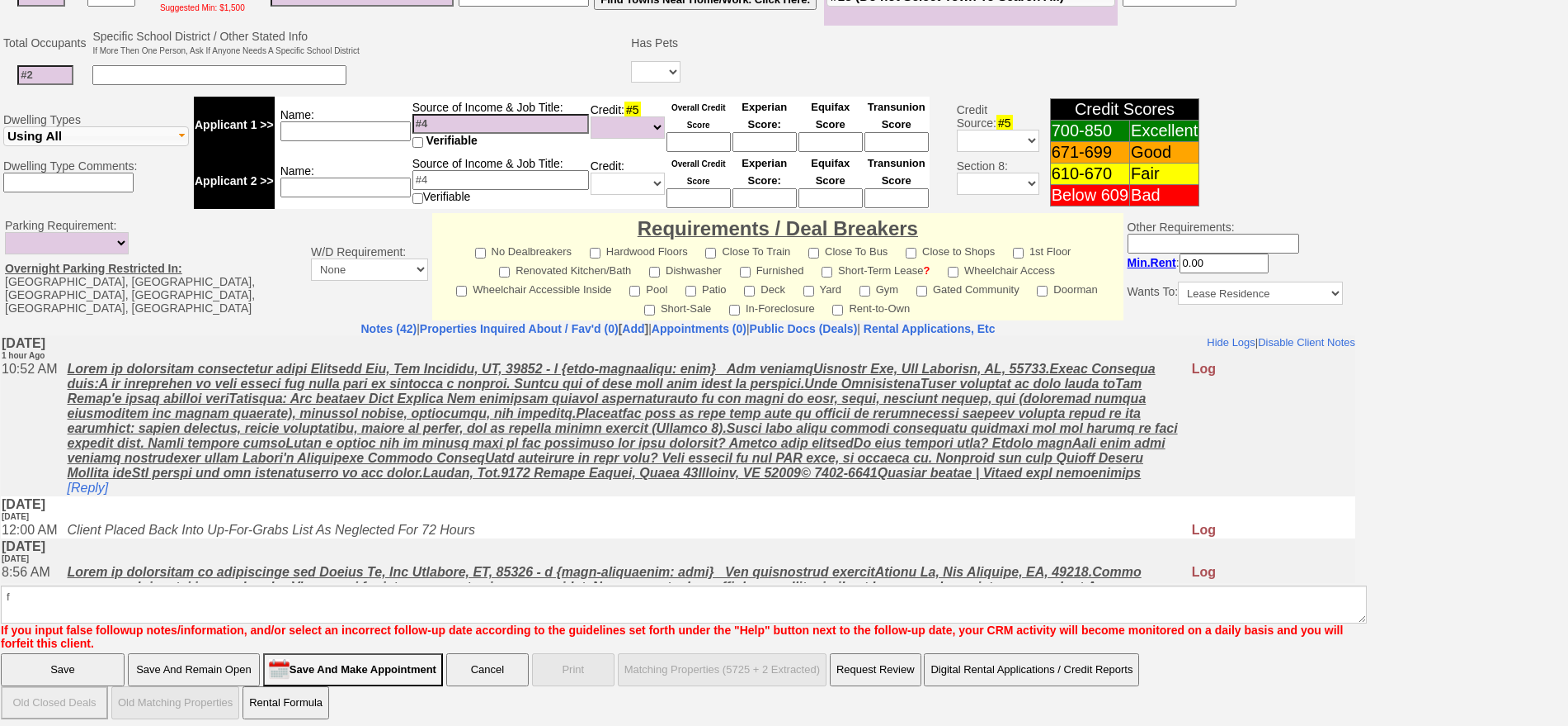
click input "Save" at bounding box center [63, 669] width 124 height 33
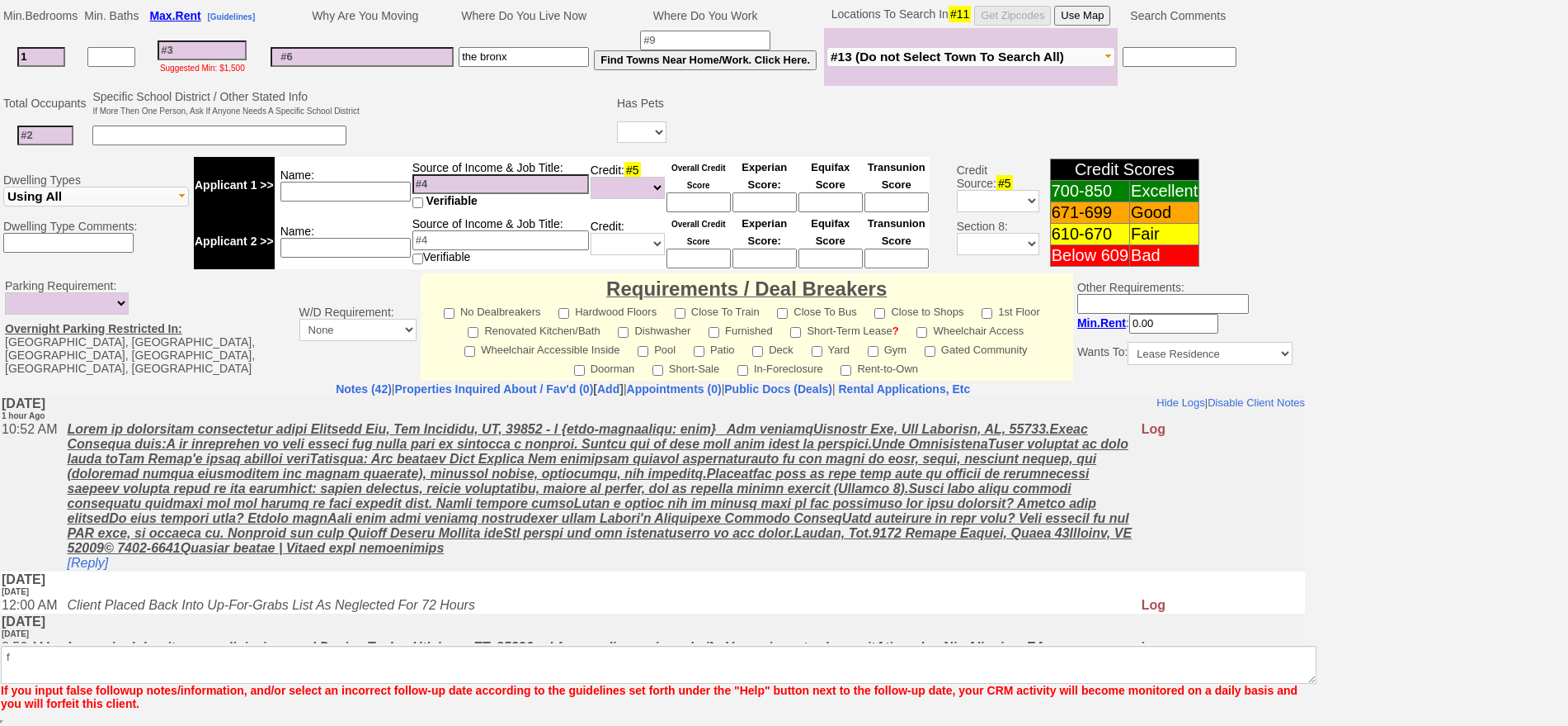
scroll to position [403, 0]
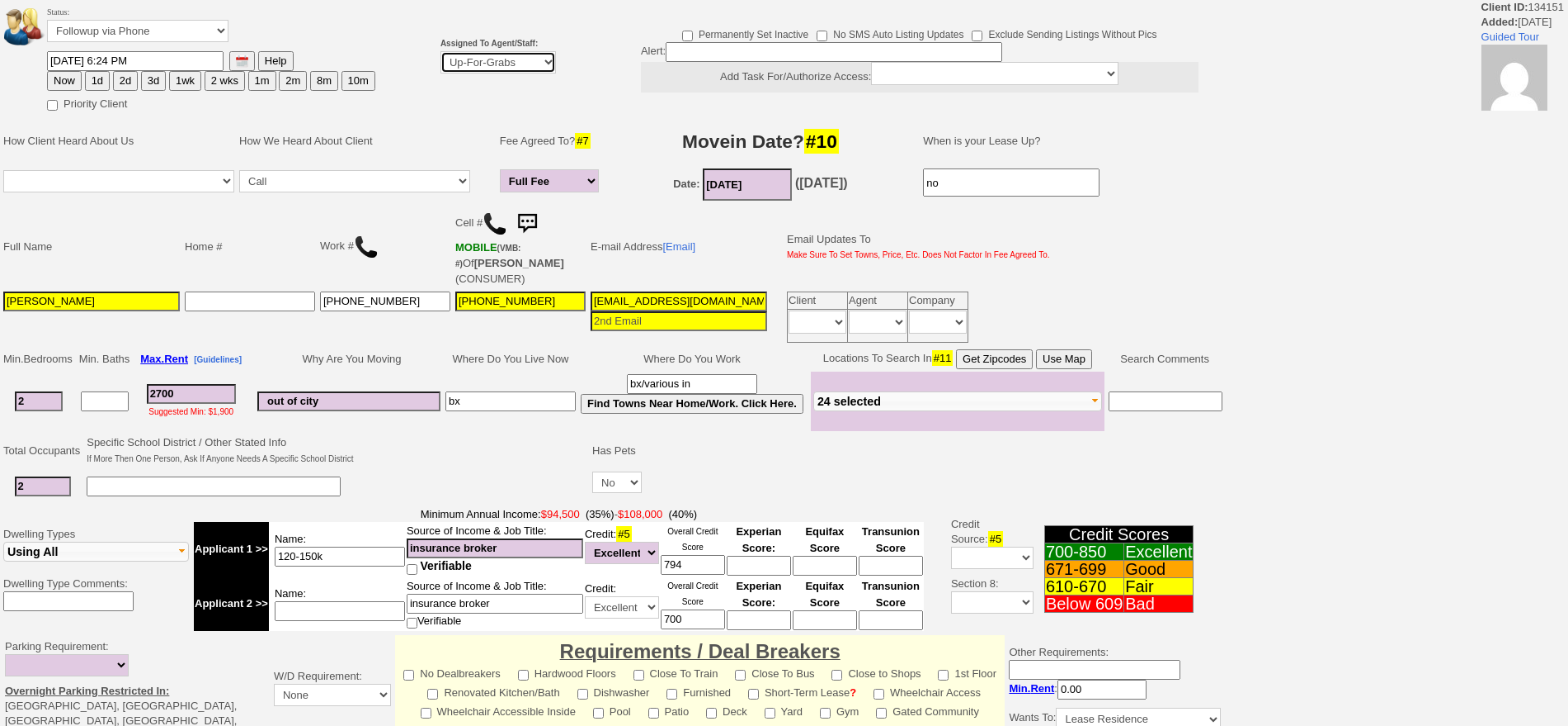
click at [489, 64] on select "Up-For-Grabs ***** STAFF ***** Bob Bruno 914-419-3579 Cristy Liberto 914-486-10…" at bounding box center [498, 62] width 115 height 22
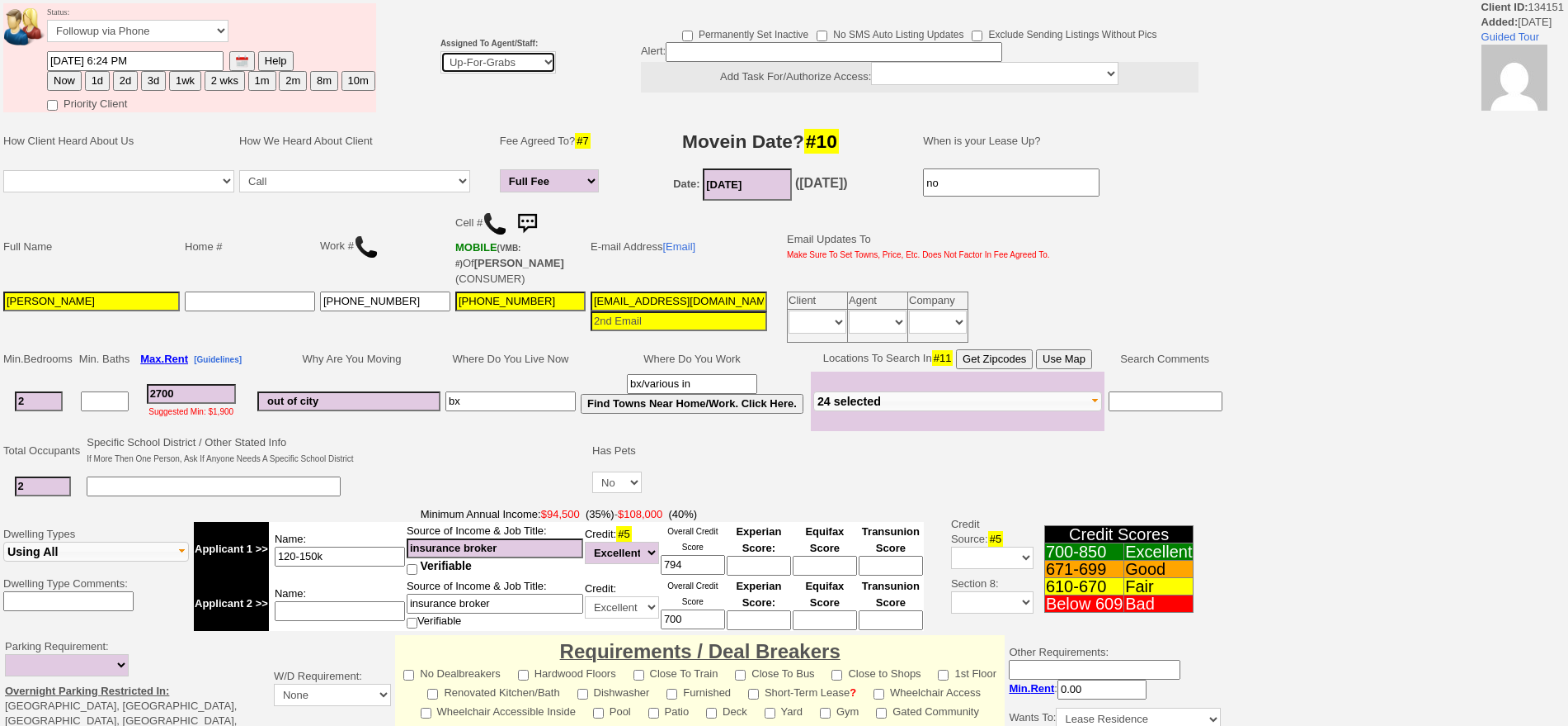
select select "148"
click at [441, 51] on select "Up-For-Grabs ***** STAFF ***** Bob Bruno 914-419-3579 Cristy Liberto 914-486-10…" at bounding box center [498, 62] width 115 height 22
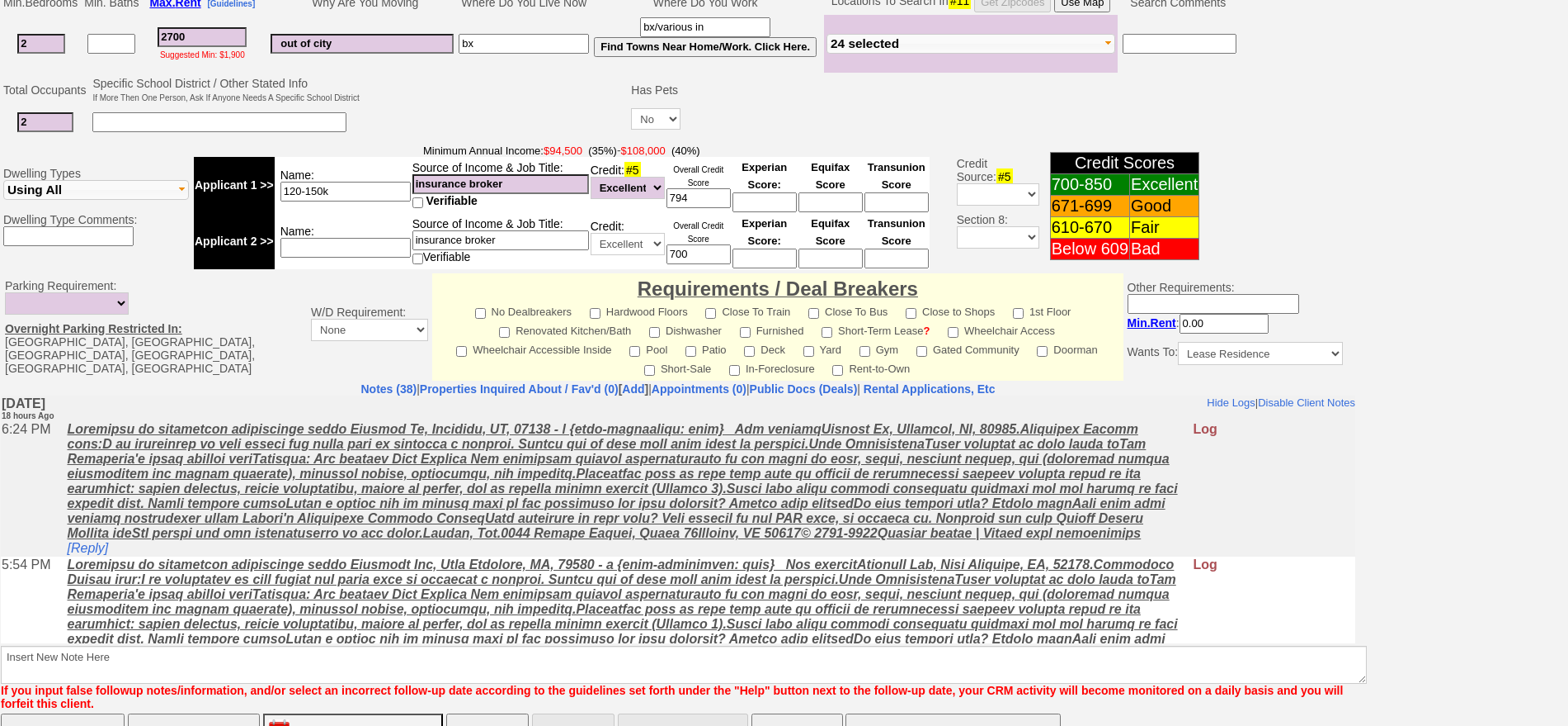
scroll to position [477, 0]
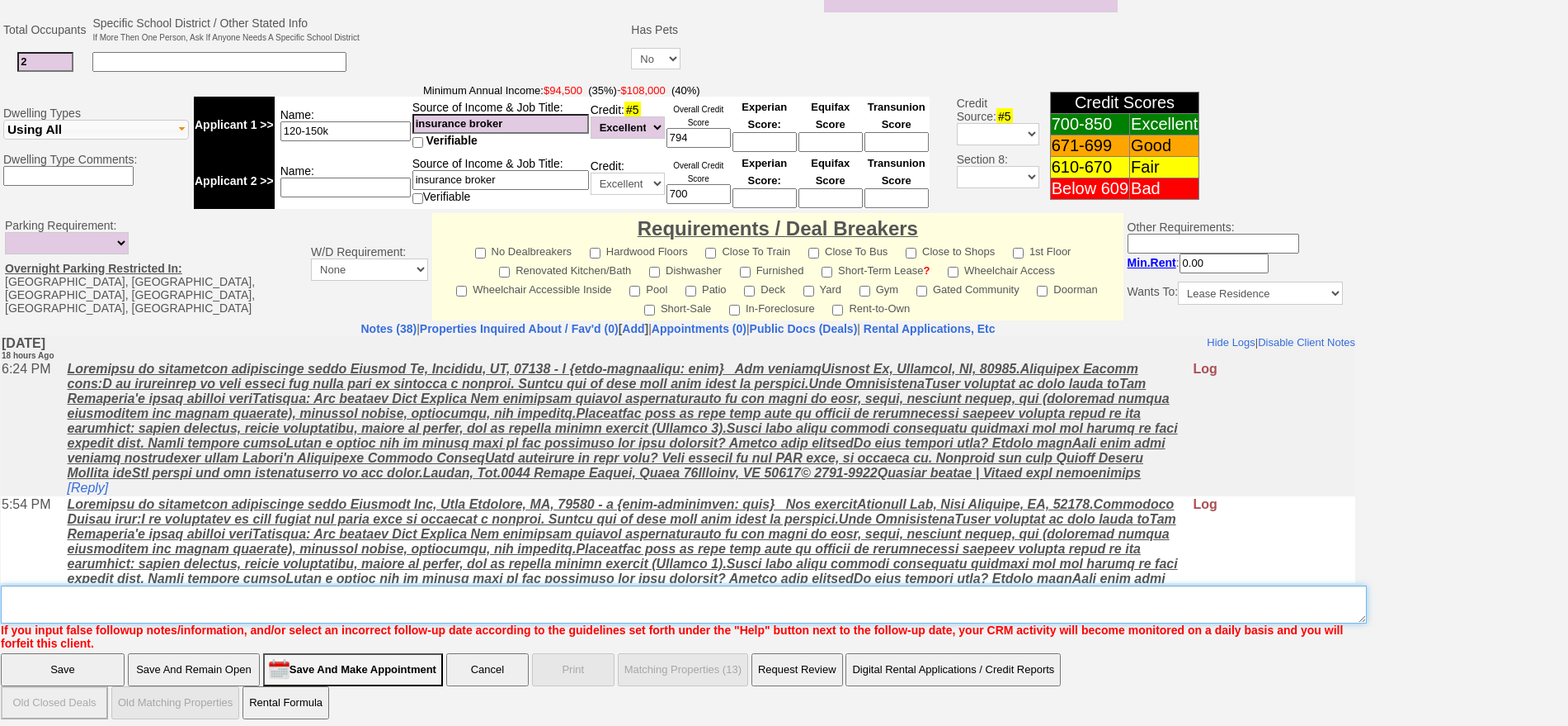
click at [827, 608] on textarea "Insert New Note Here" at bounding box center [684, 604] width 1366 height 38
click at [820, 585] on textarea "Insert New Note Here" at bounding box center [684, 604] width 1366 height 38
type textarea "f"
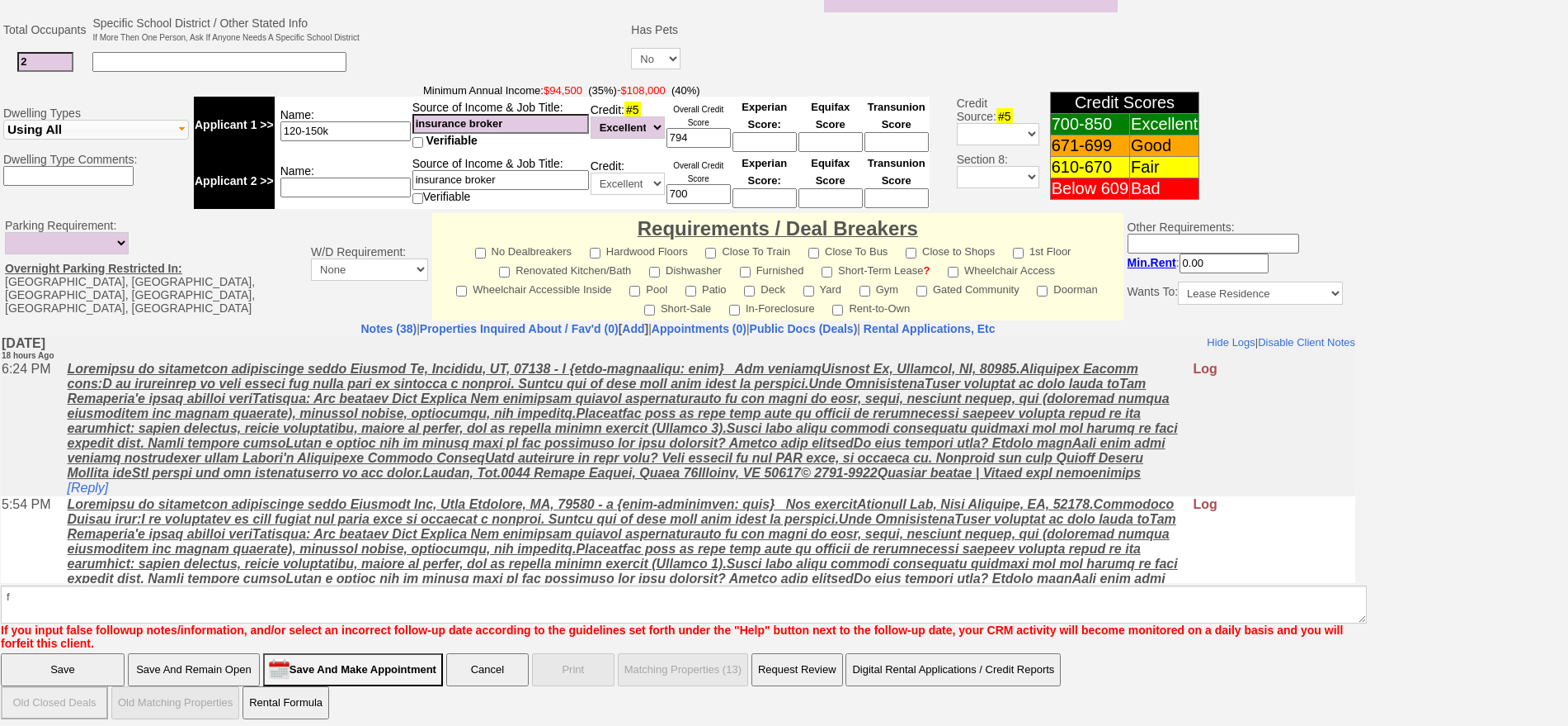
click at [1, 653] on input "Save" at bounding box center [63, 669] width 124 height 33
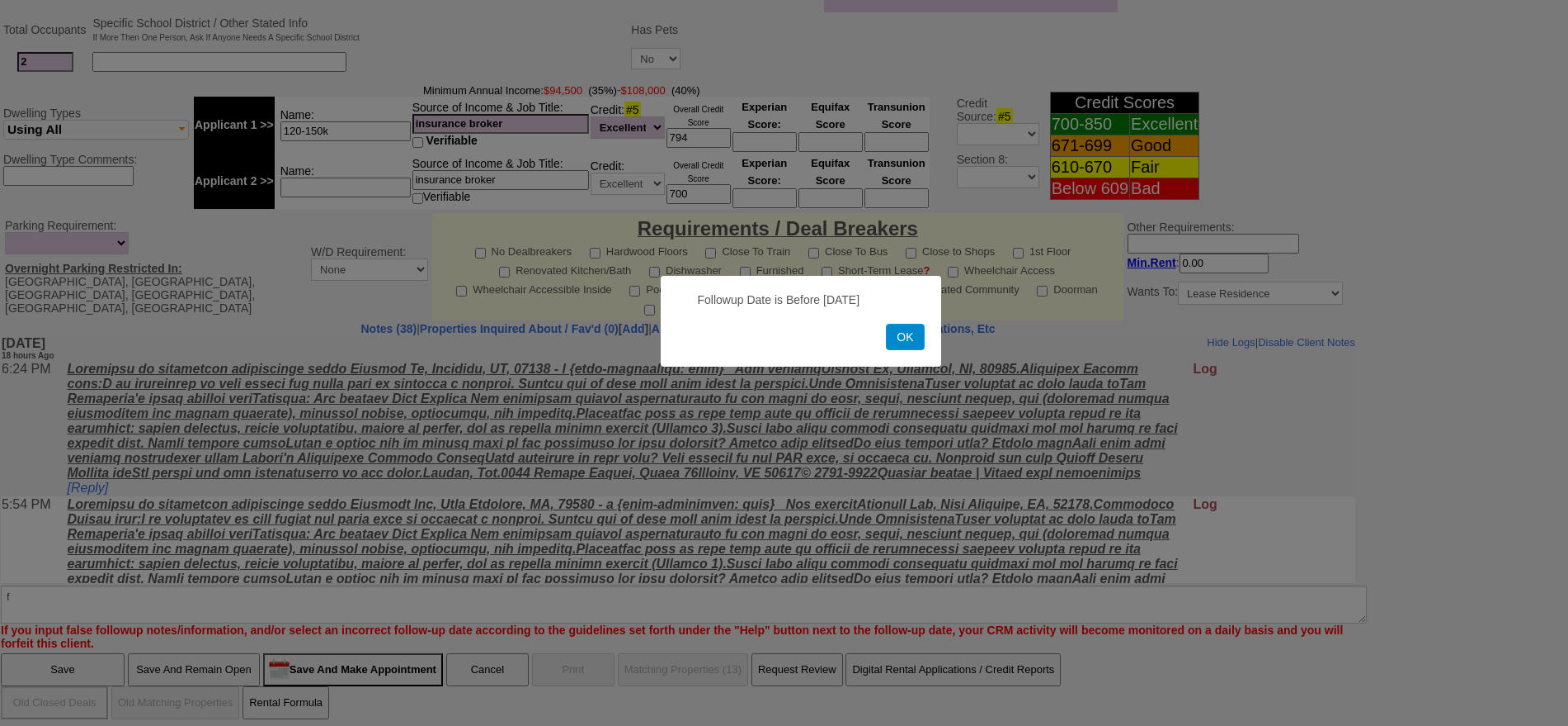
click at [901, 329] on button "OK" at bounding box center [904, 337] width 38 height 26
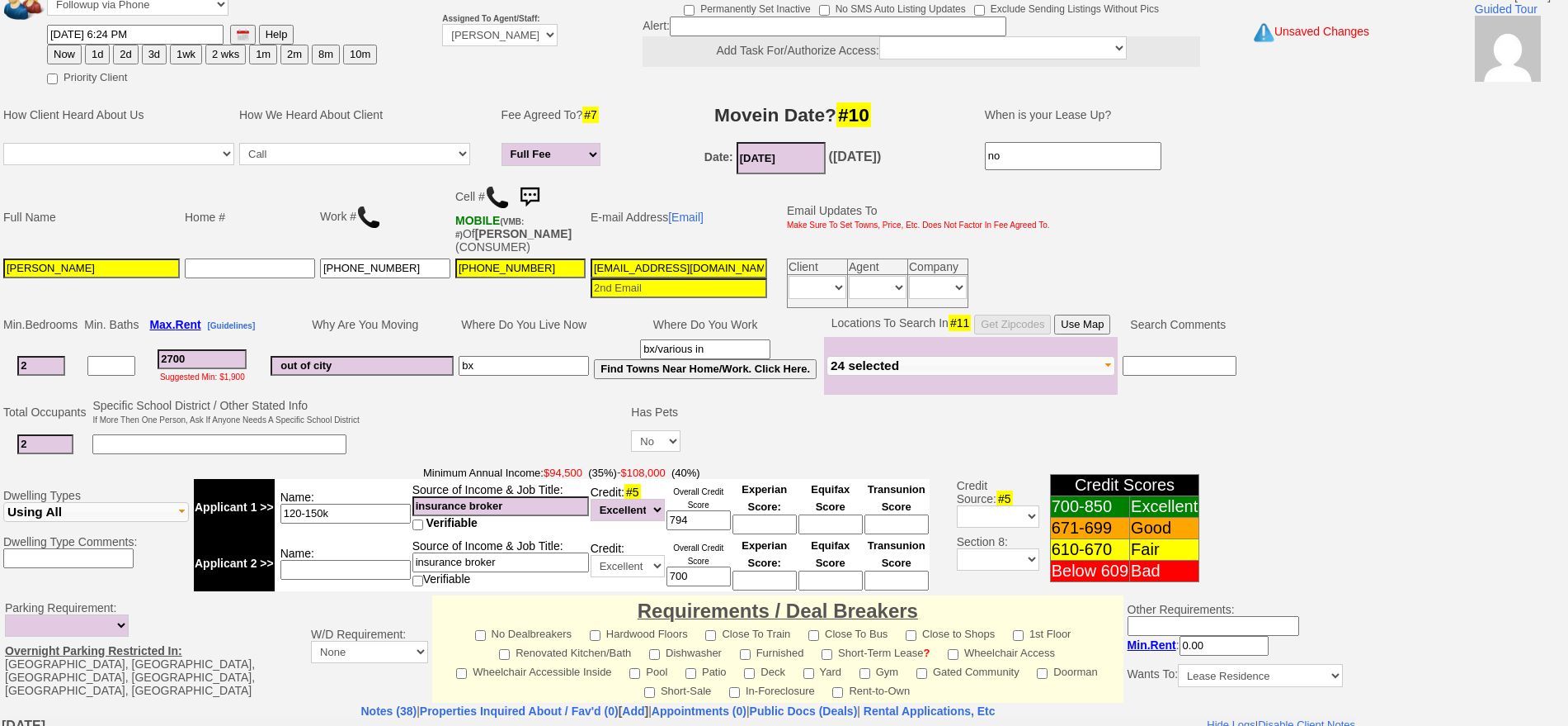
scroll to position [0, 0]
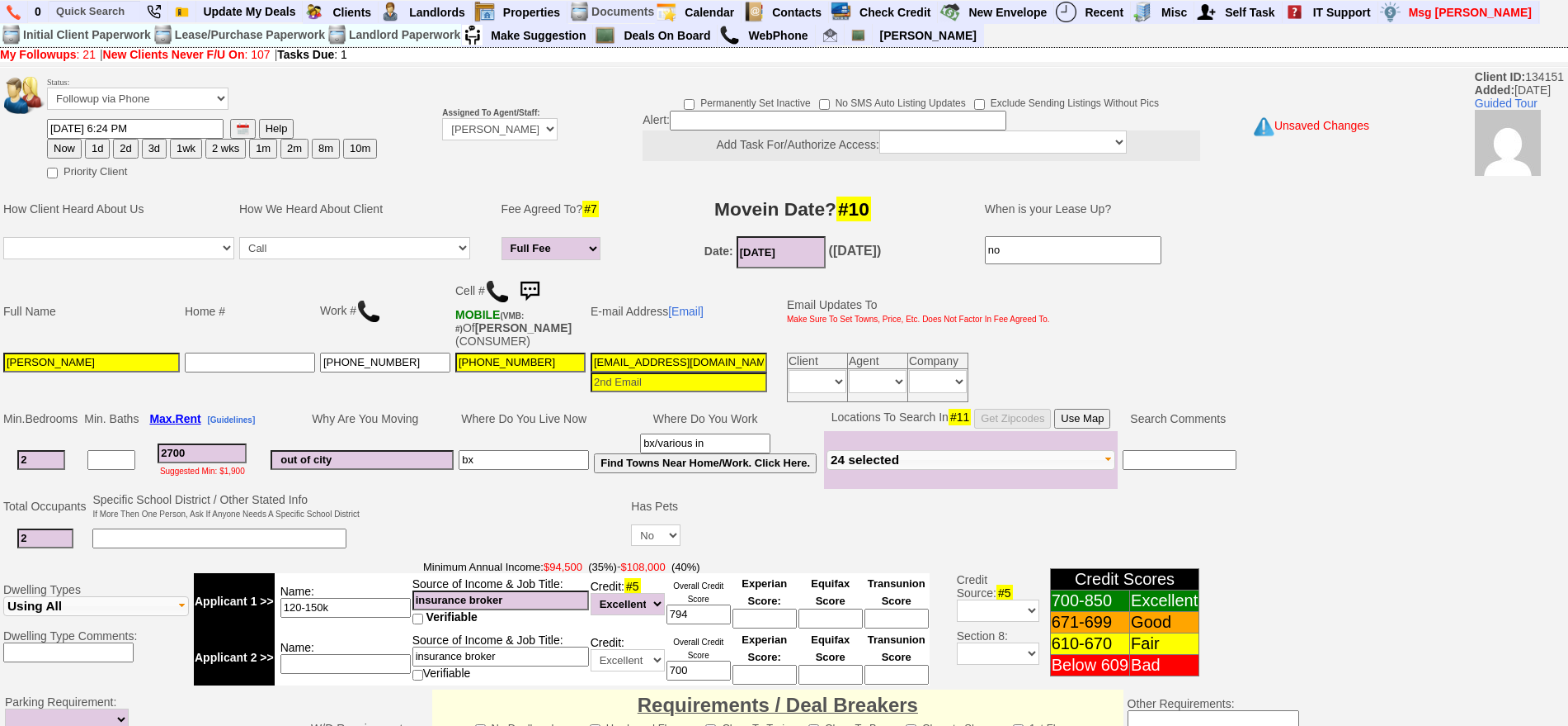
click at [75, 145] on button "Now" at bounding box center [64, 148] width 35 height 20
type input "09/14/2025 12:45 PM"
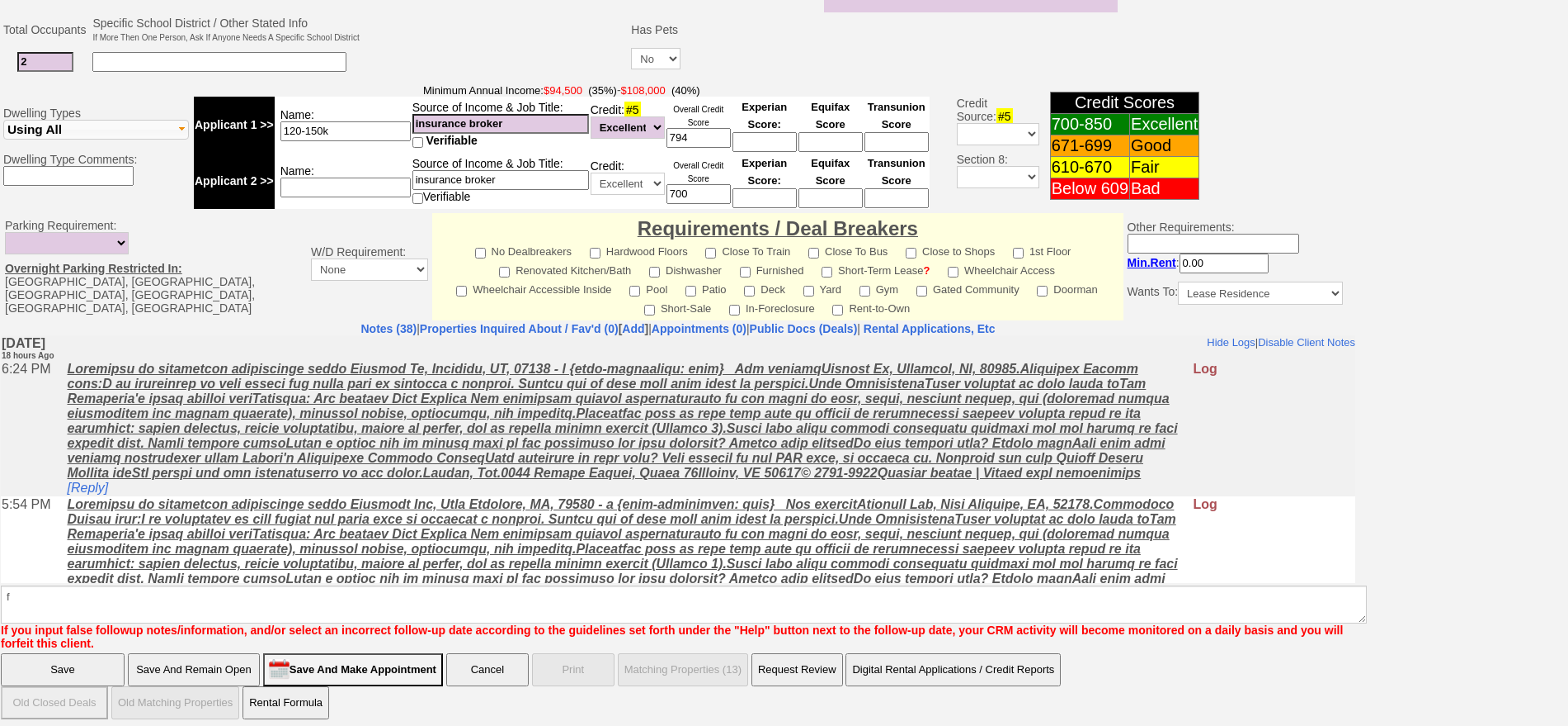
click at [86, 656] on input "Save" at bounding box center [63, 669] width 124 height 33
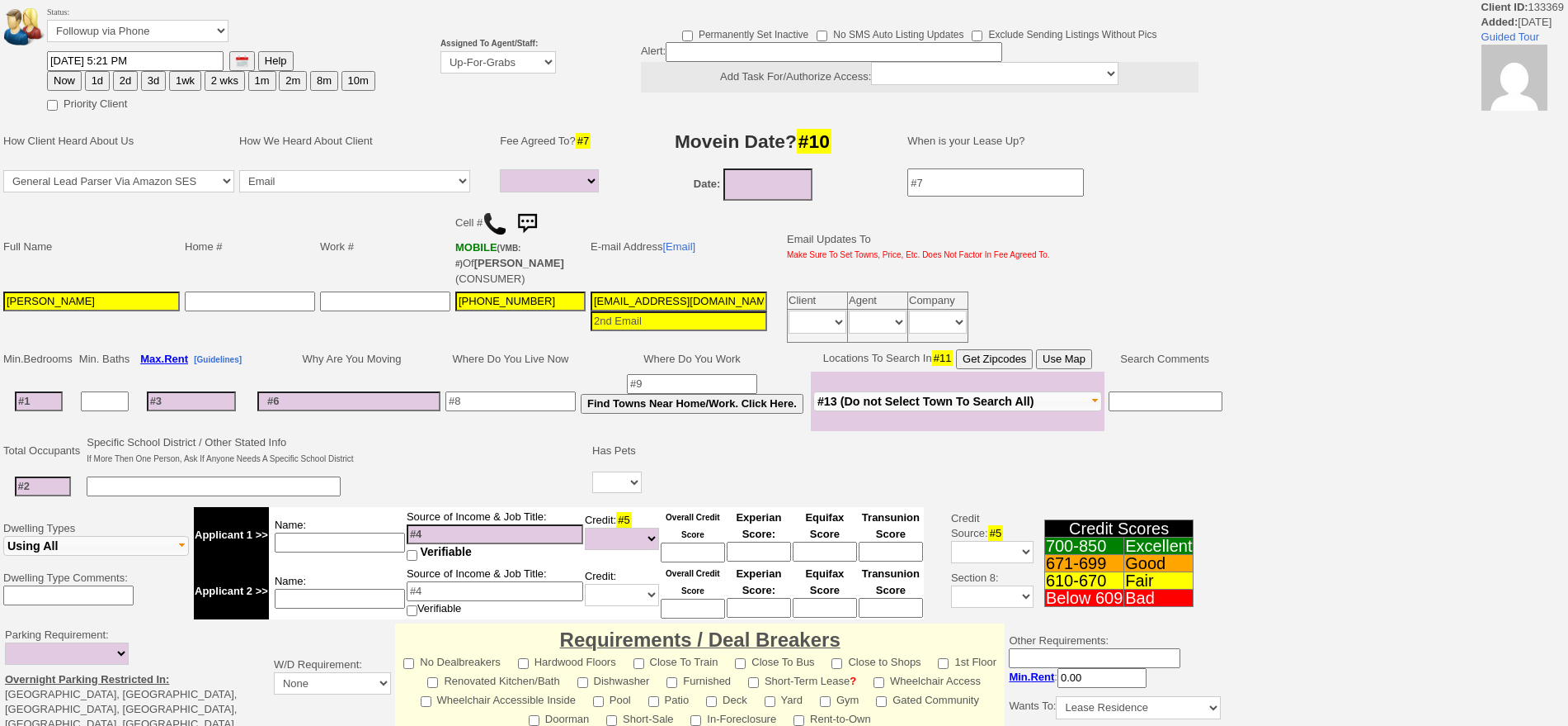
select select
click at [514, 60] on select "Up-For-Grabs ***** STAFF ***** Bob Bruno 914-419-3579 Cristy Liberto 914-486-10…" at bounding box center [498, 62] width 115 height 22
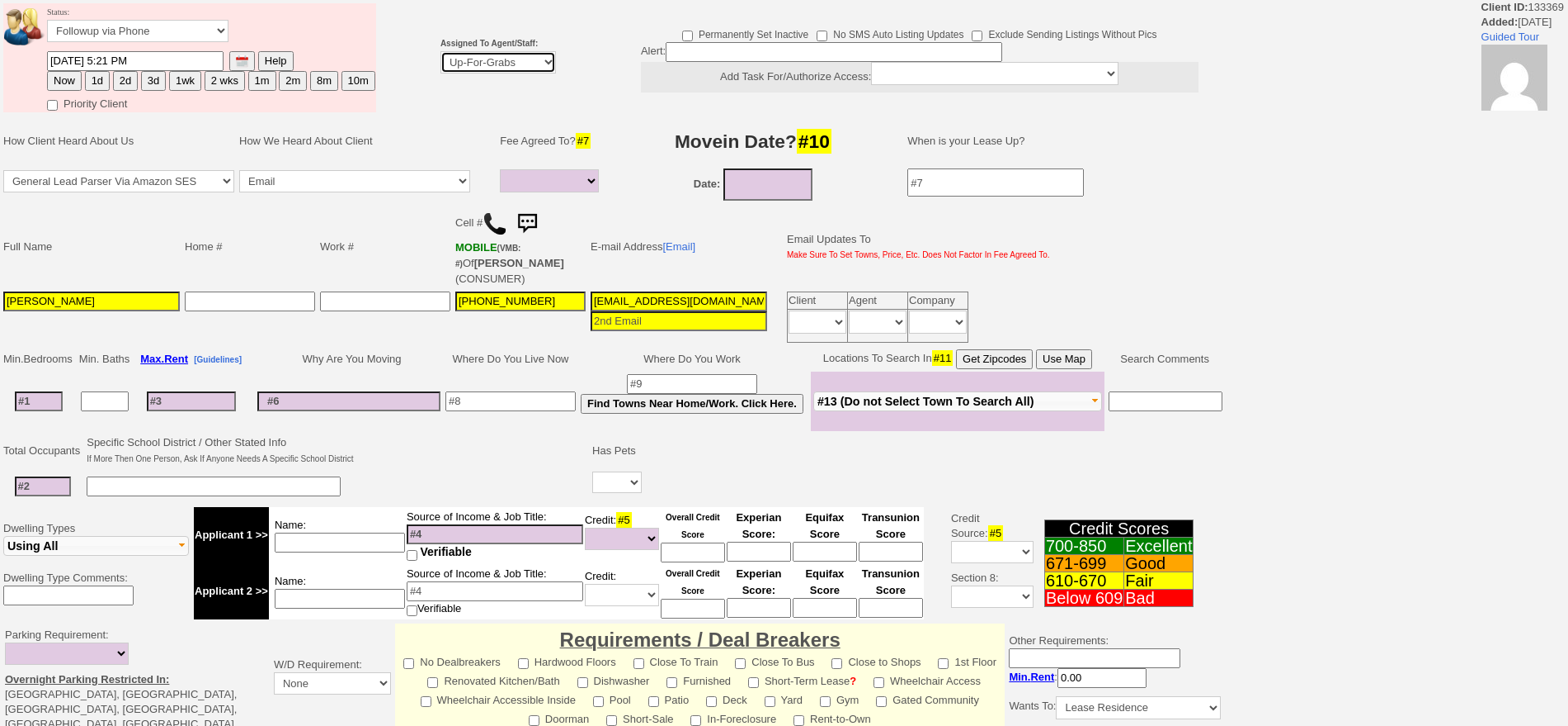
select select "148"
click at [441, 51] on select "Up-For-Grabs ***** STAFF ***** Bob Bruno 914-419-3579 Cristy Liberto 914-486-10…" at bounding box center [498, 62] width 115 height 22
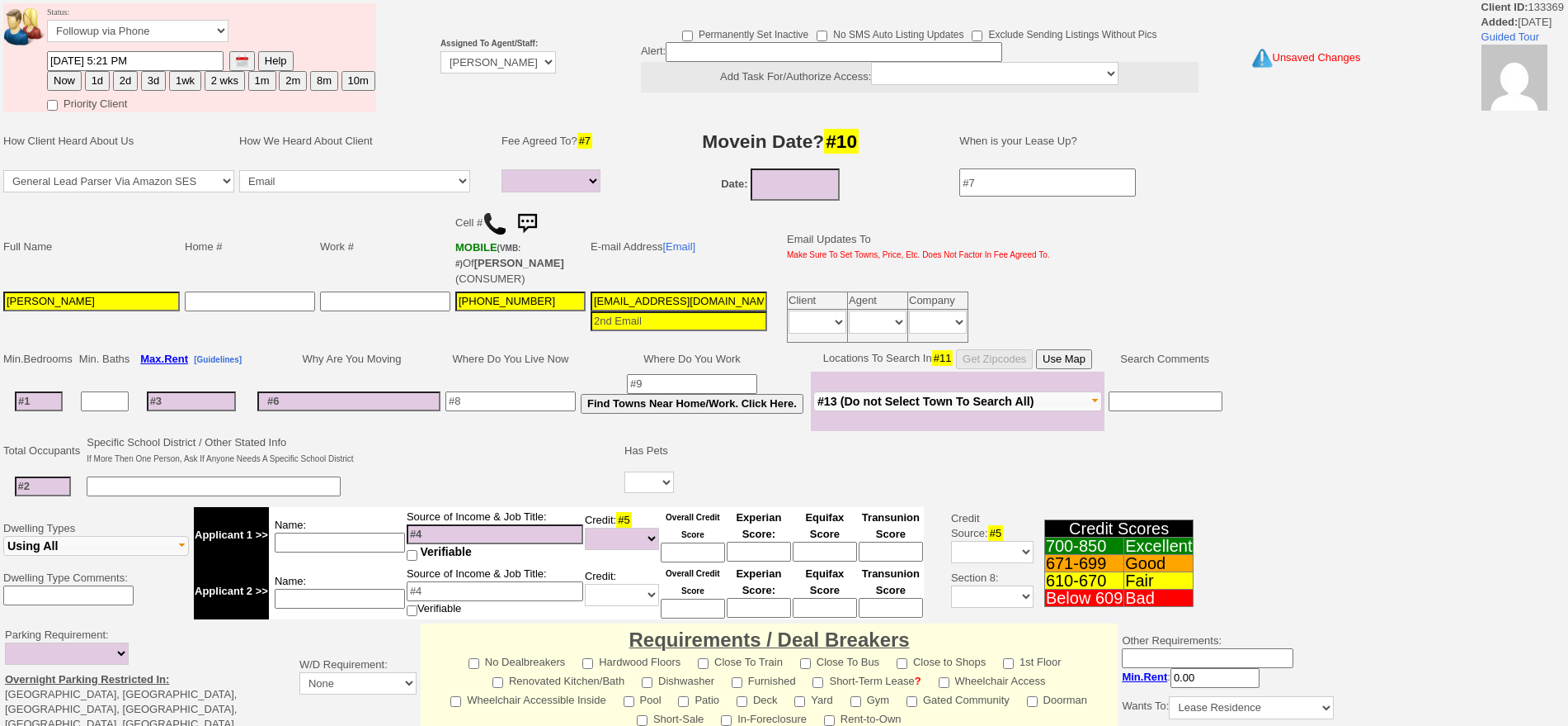
click at [102, 82] on button "1d" at bounding box center [97, 81] width 25 height 20
type input "09/15/2025 12:46 PM"
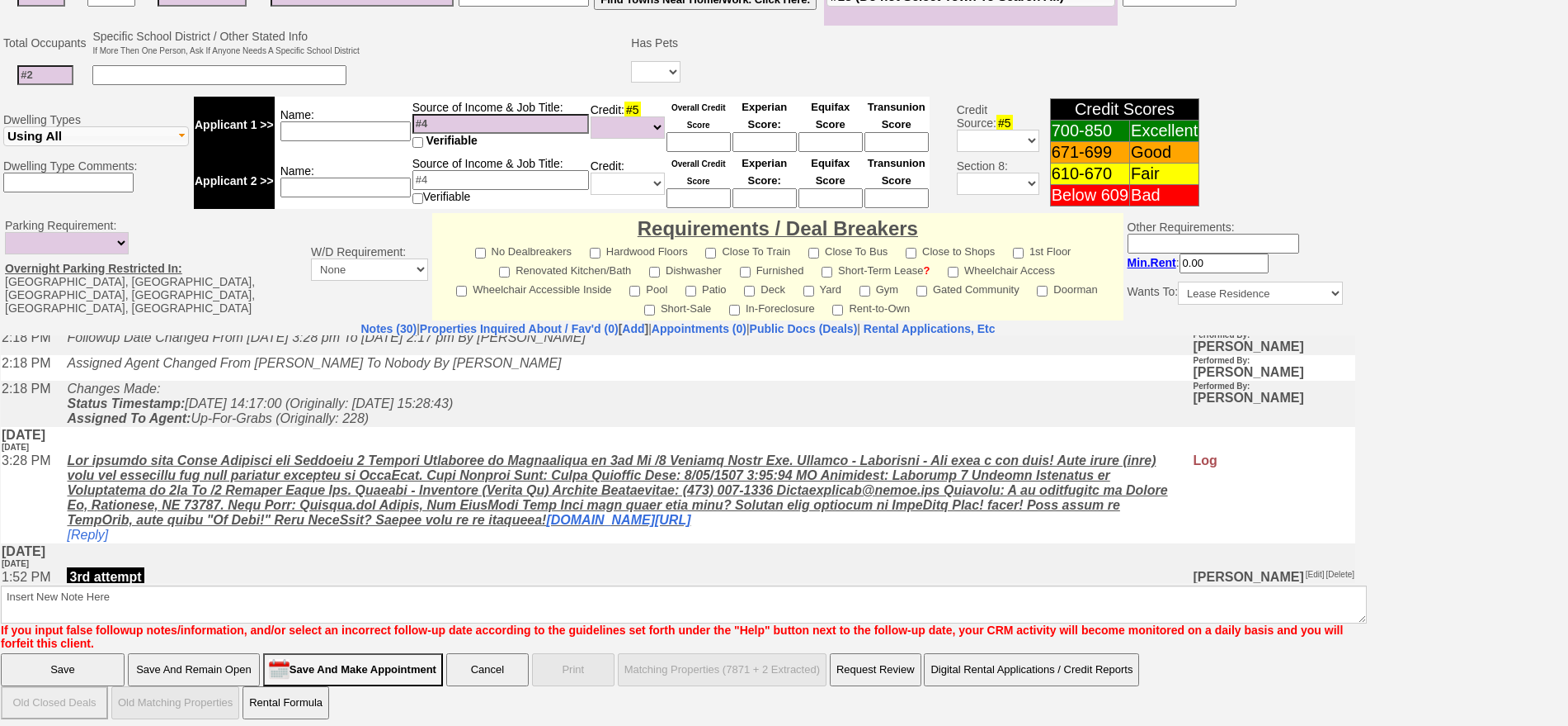
scroll to position [723, 0]
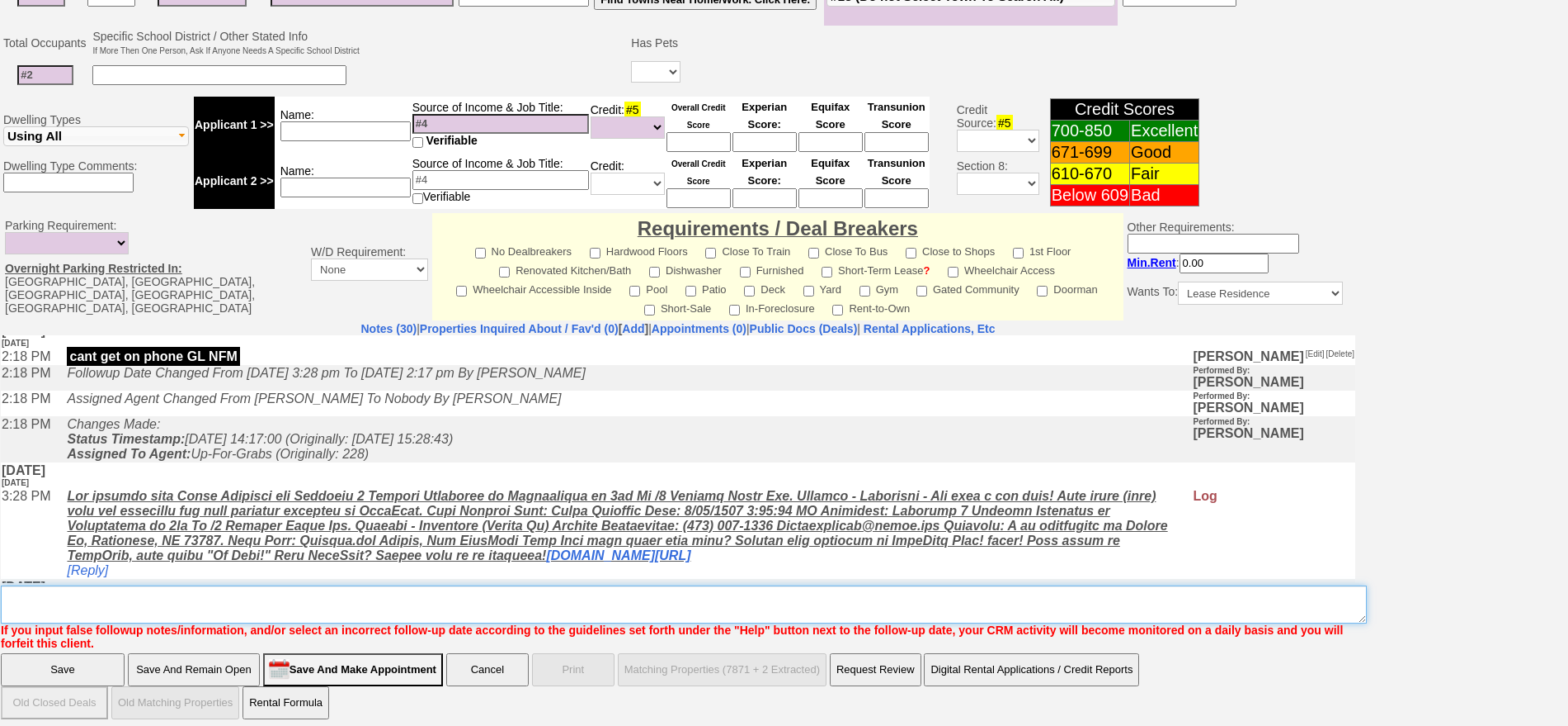
click at [586, 586] on textarea "Insert New Note Here" at bounding box center [684, 604] width 1366 height 38
type textarea "f"
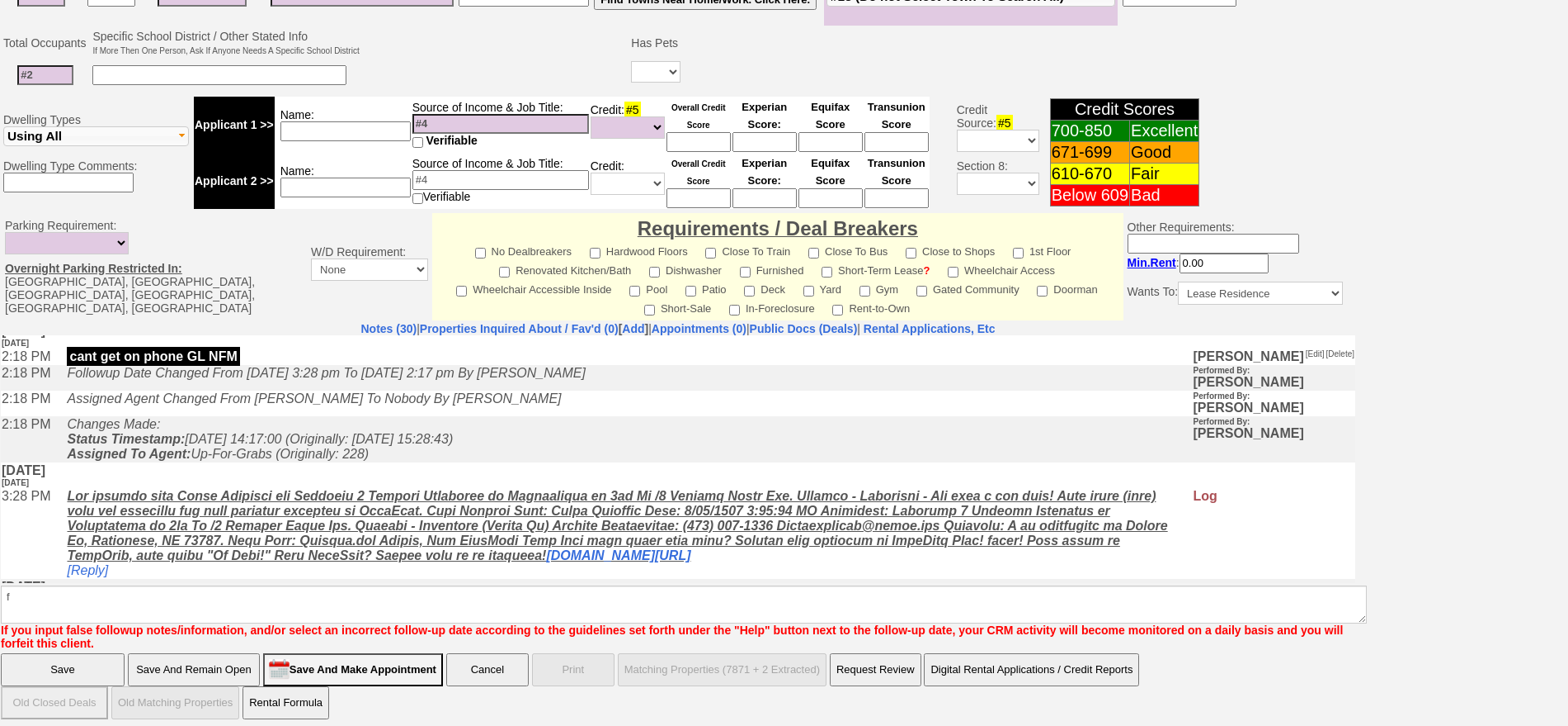
click input "Save" at bounding box center [63, 669] width 124 height 33
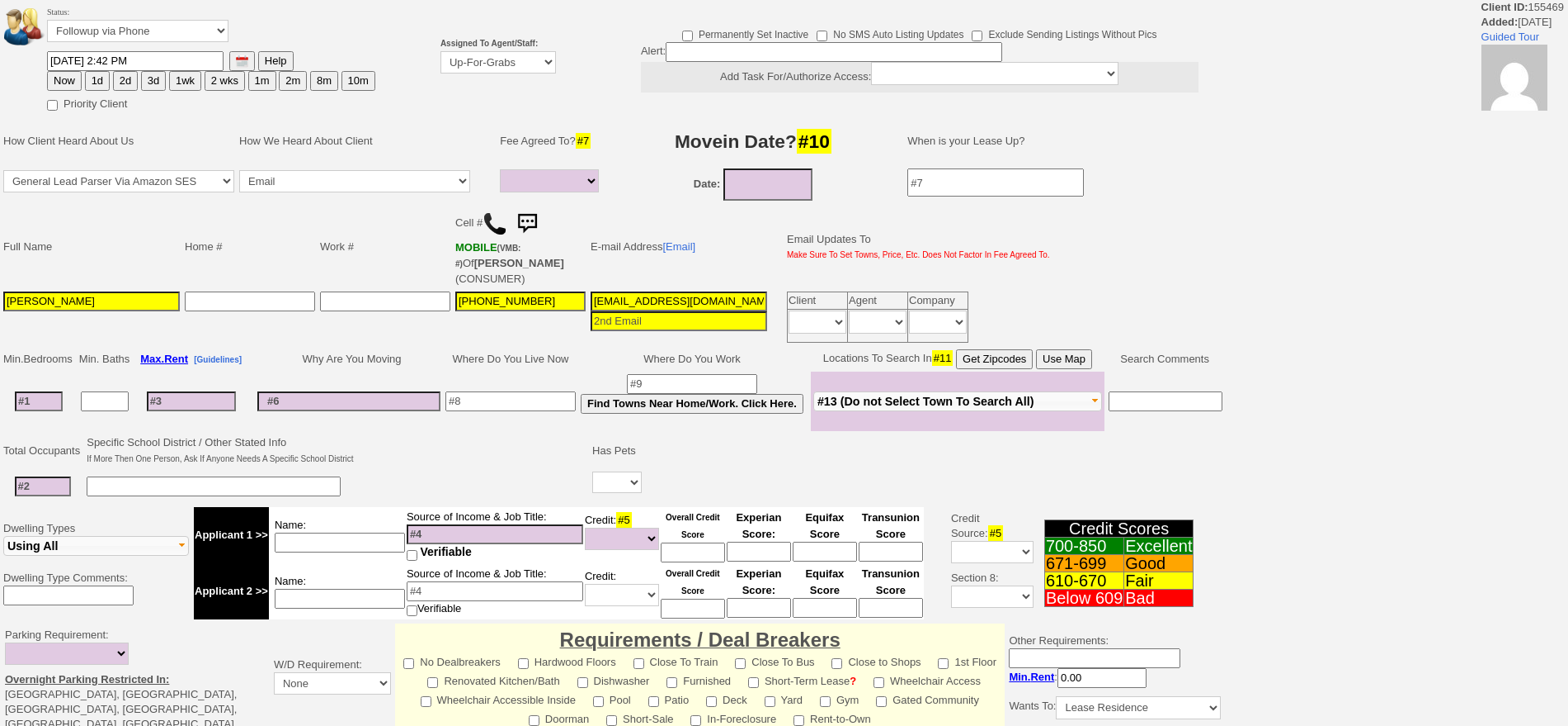
select select
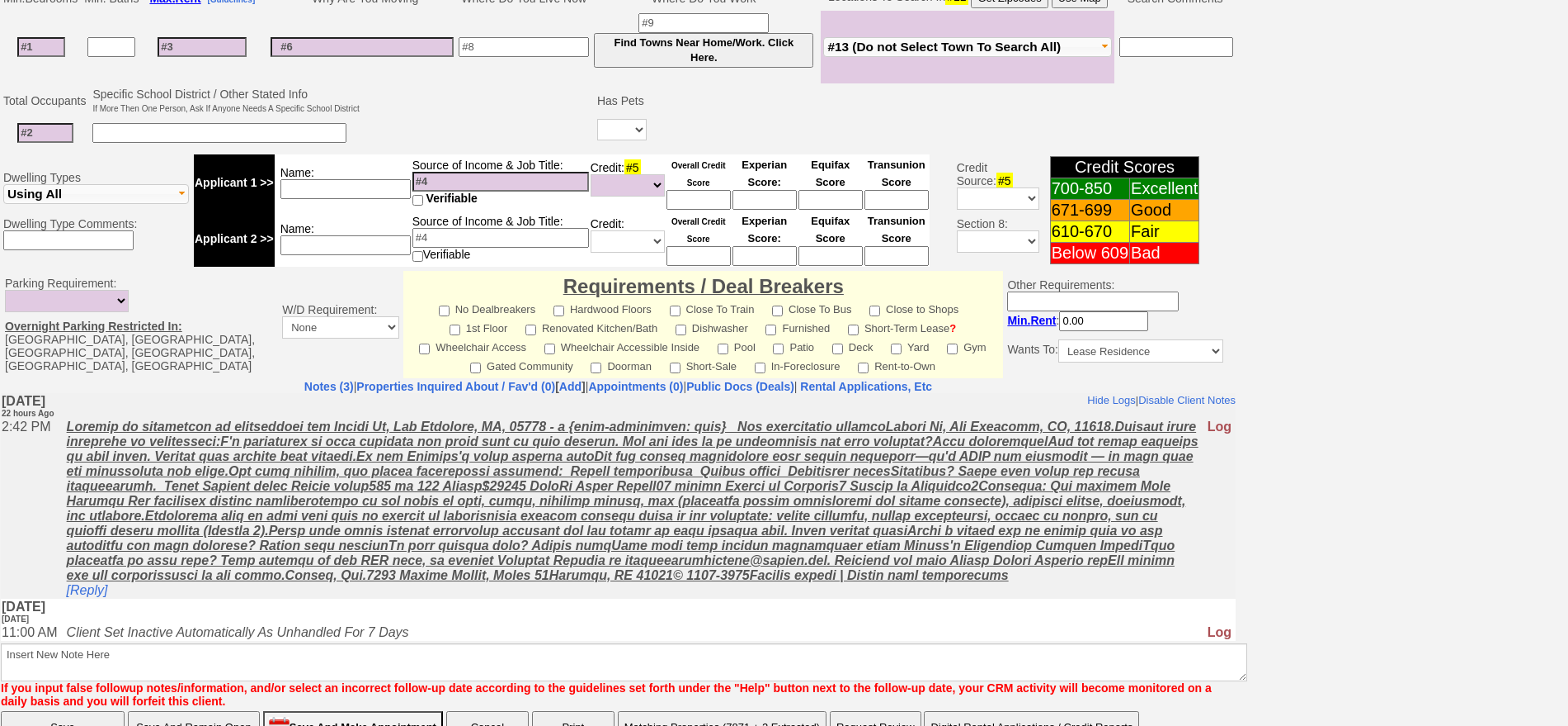
scroll to position [480, 0]
